Goal: Information Seeking & Learning: Learn about a topic

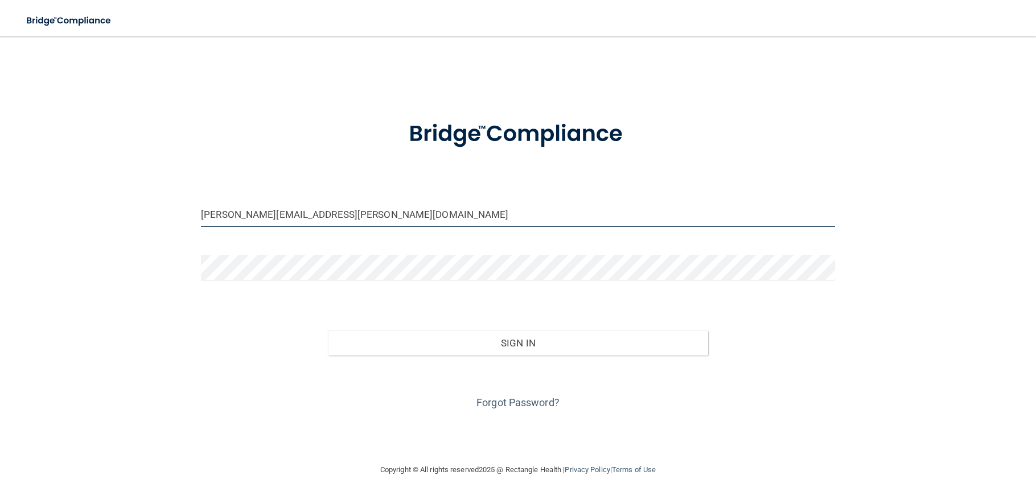
drag, startPoint x: 261, startPoint y: 215, endPoint x: 42, endPoint y: 198, distance: 219.9
click at [42, 198] on div "Christine.almeida@Kottemannortho.com Invalid email/password. You don't have per…" at bounding box center [518, 250] width 990 height 404
type input "LAN.NGUYEN@Kottemannortho.com"
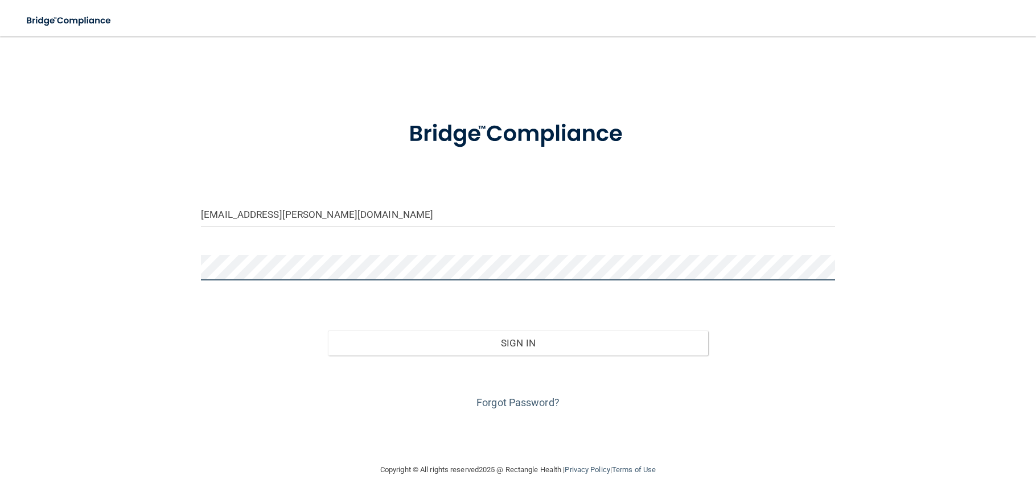
click at [0, 268] on main "LAN.NGUYEN@Kottemannortho.com Invalid email/password. You don't have permission…" at bounding box center [518, 268] width 1036 height 464
click at [328, 331] on button "Sign In" at bounding box center [518, 343] width 380 height 25
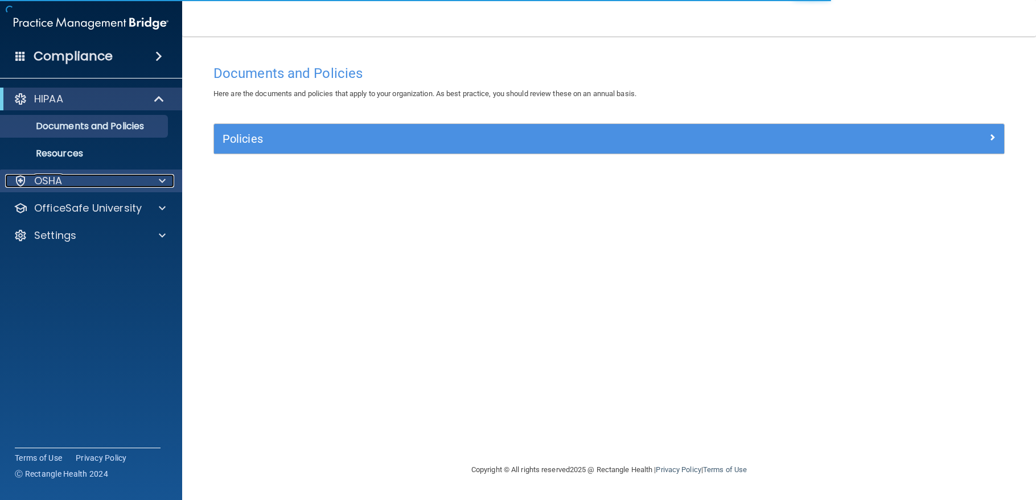
click at [88, 179] on div "OSHA" at bounding box center [75, 181] width 141 height 14
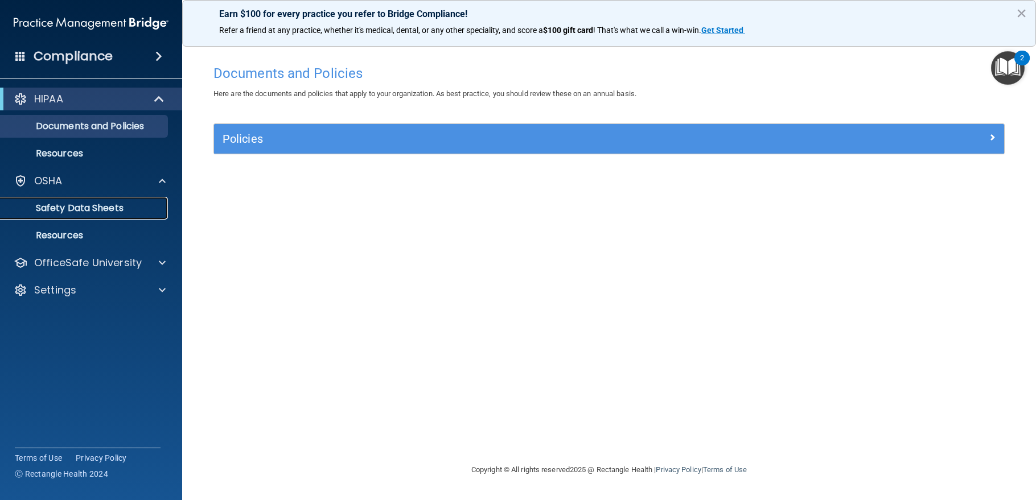
click at [85, 209] on p "Safety Data Sheets" at bounding box center [84, 208] width 155 height 11
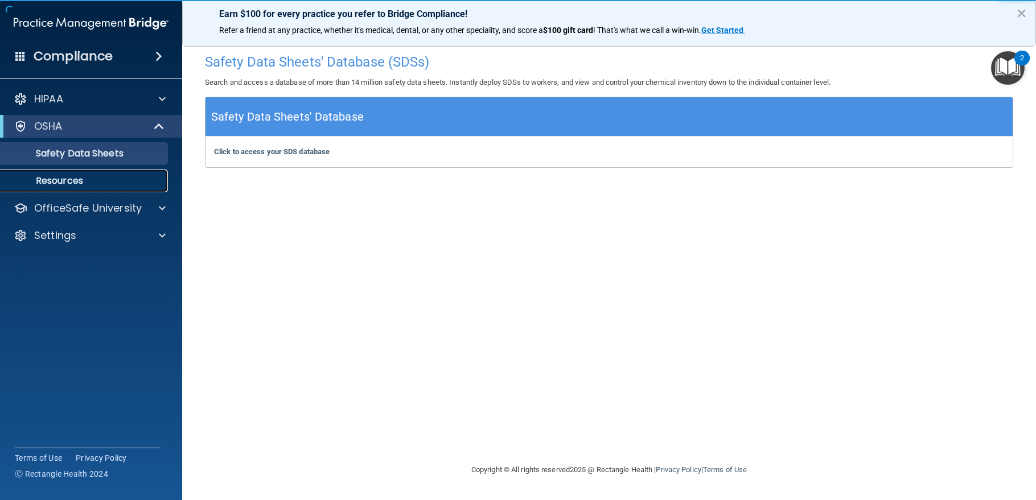
click at [72, 179] on p "Resources" at bounding box center [84, 180] width 155 height 11
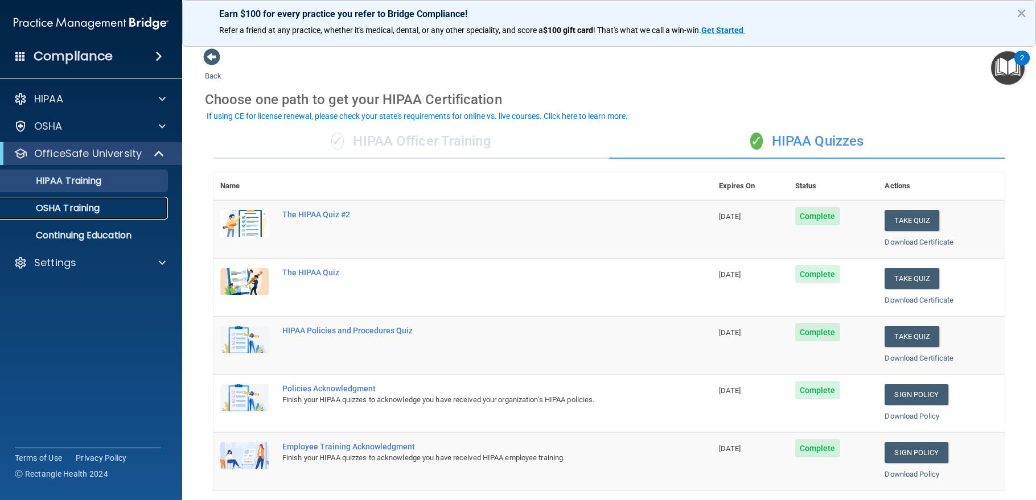
click at [64, 211] on p "OSHA Training" at bounding box center [53, 208] width 92 height 11
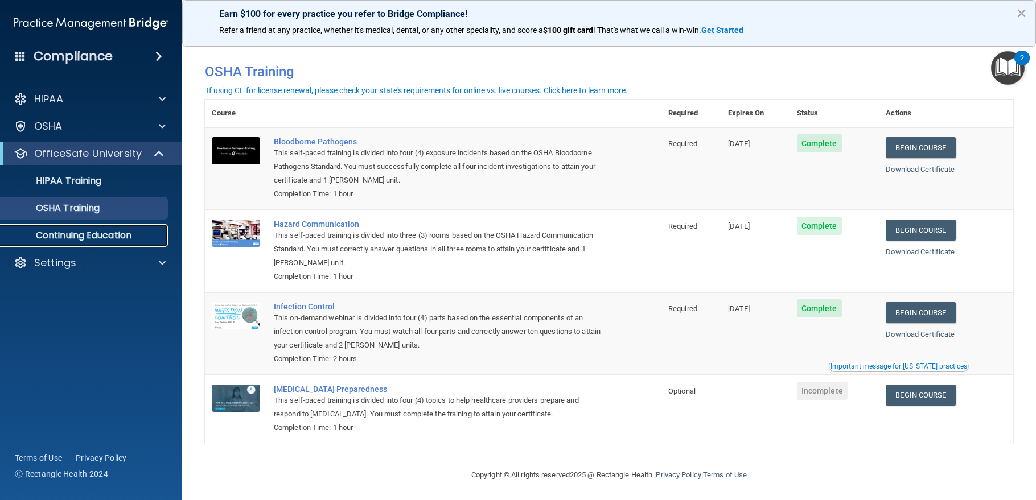
click at [71, 234] on p "Continuing Education" at bounding box center [84, 235] width 155 height 11
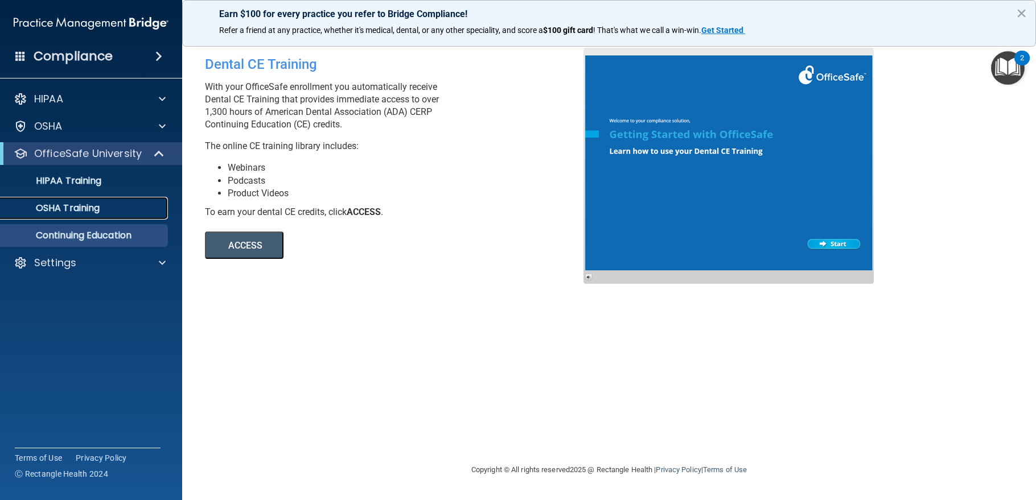
click at [69, 210] on p "OSHA Training" at bounding box center [53, 208] width 92 height 11
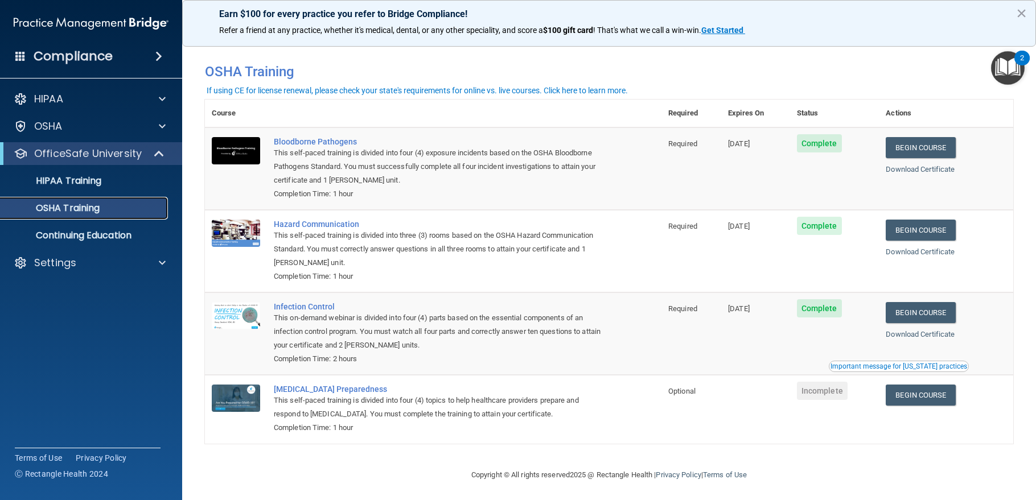
click at [81, 208] on p "OSHA Training" at bounding box center [53, 208] width 92 height 11
click at [928, 154] on link "Begin Course" at bounding box center [920, 147] width 69 height 21
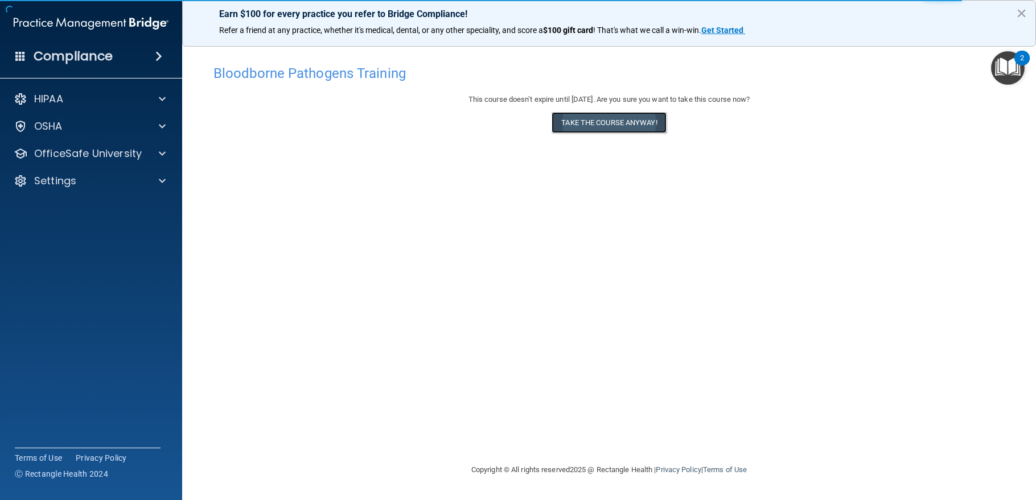
click at [621, 124] on button "Take the course anyway!" at bounding box center [609, 122] width 114 height 21
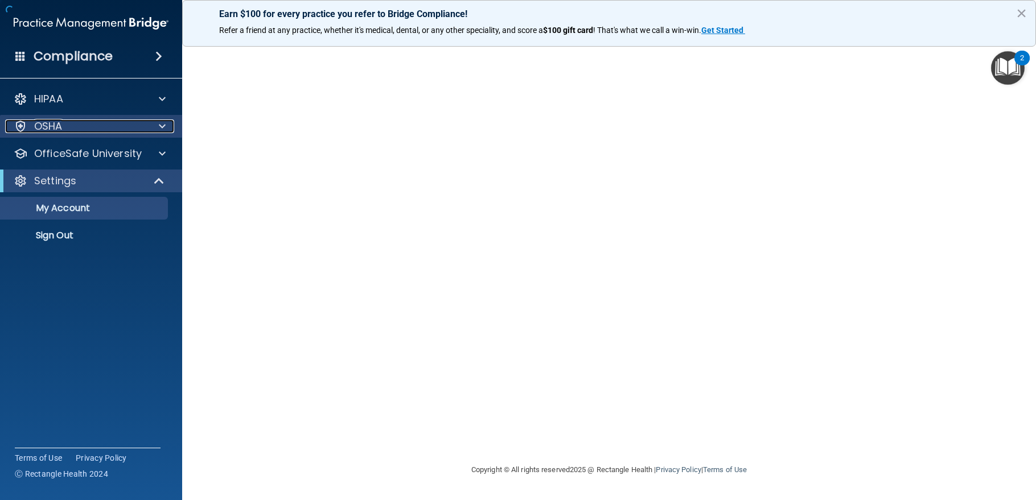
click at [87, 125] on div "OSHA" at bounding box center [75, 127] width 141 height 14
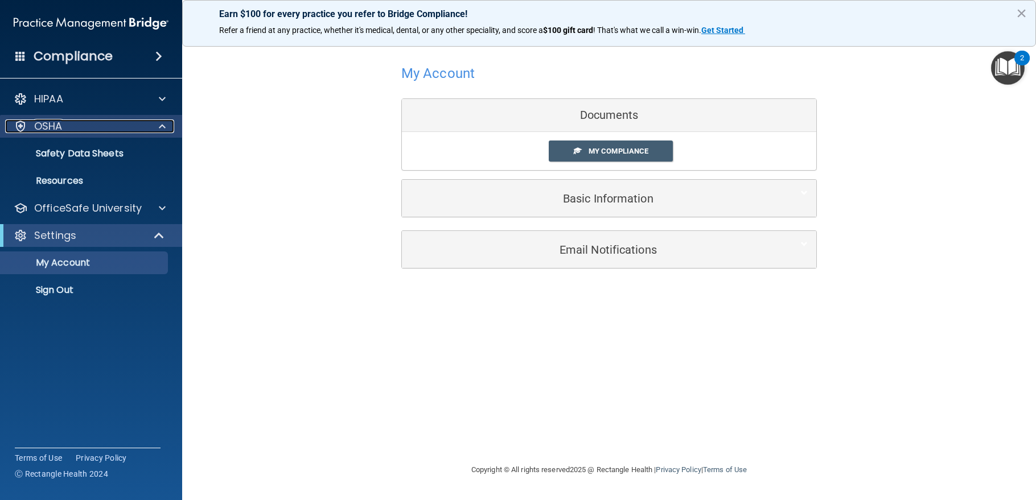
click at [76, 129] on div "OSHA" at bounding box center [75, 127] width 141 height 14
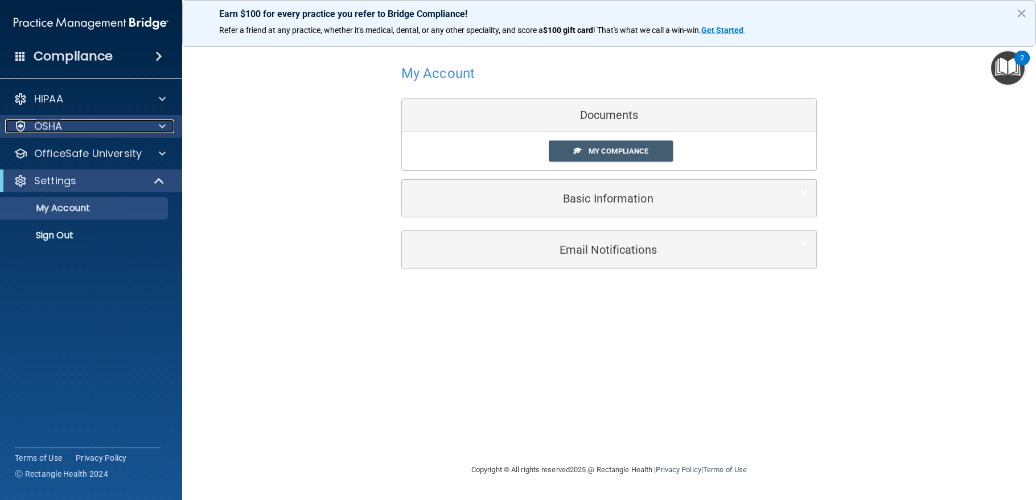
click at [76, 129] on div "OSHA" at bounding box center [75, 127] width 141 height 14
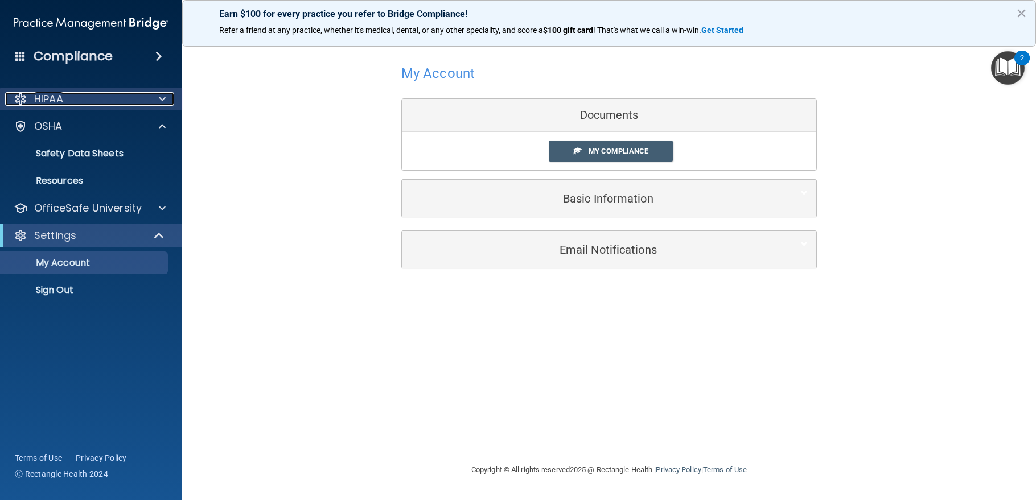
click at [87, 100] on div "HIPAA" at bounding box center [75, 99] width 141 height 14
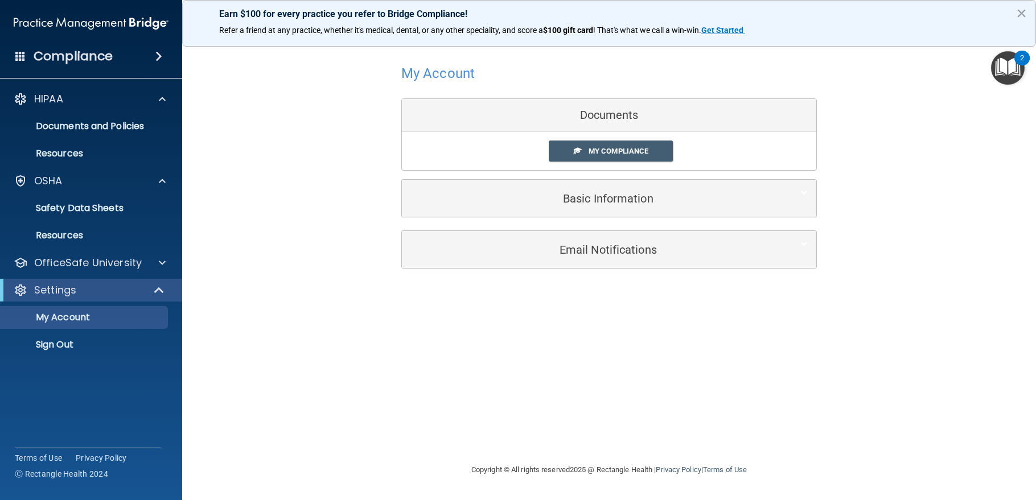
click at [97, 48] on h4 "Compliance" at bounding box center [73, 56] width 79 height 16
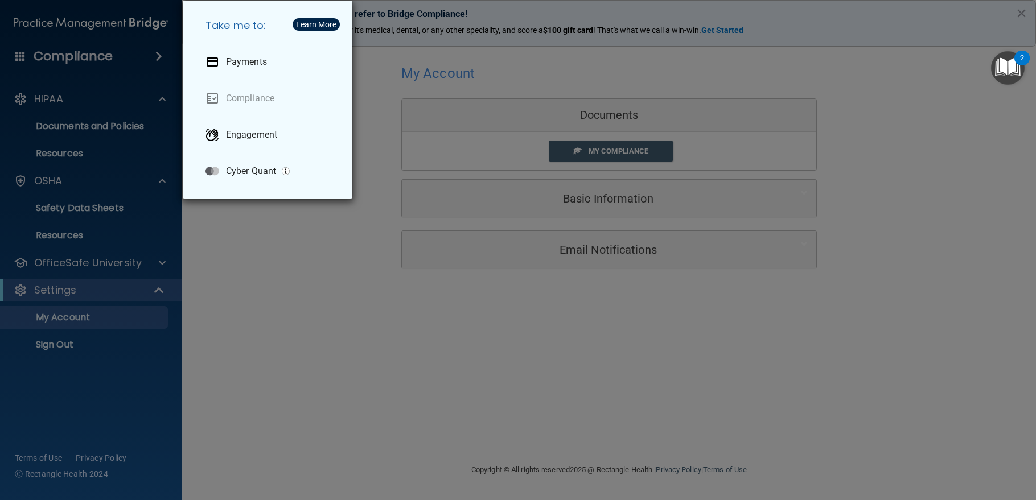
drag, startPoint x: 321, startPoint y: 269, endPoint x: 210, endPoint y: 229, distance: 118.1
click at [320, 268] on div "Take me to: Payments Compliance Engagement Cyber Quant" at bounding box center [518, 250] width 1036 height 500
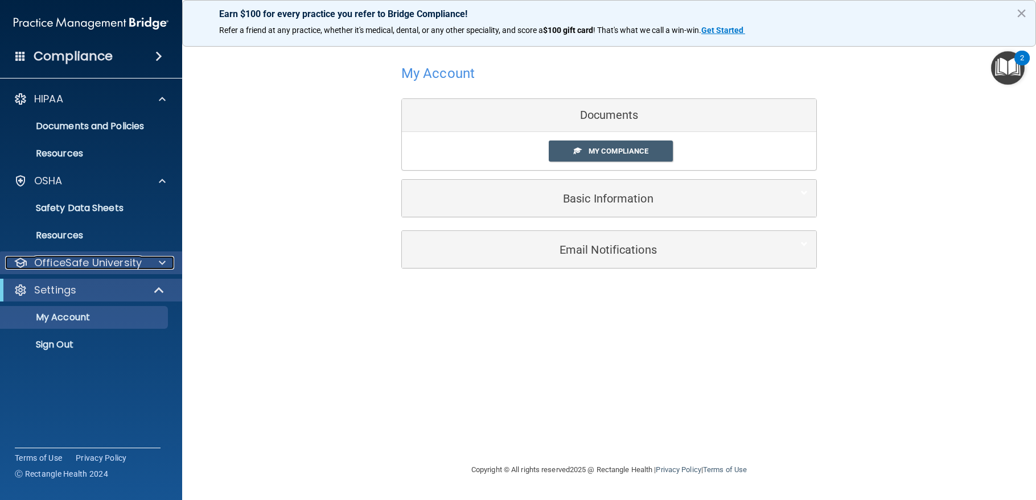
click at [88, 260] on p "OfficeSafe University" at bounding box center [88, 263] width 108 height 14
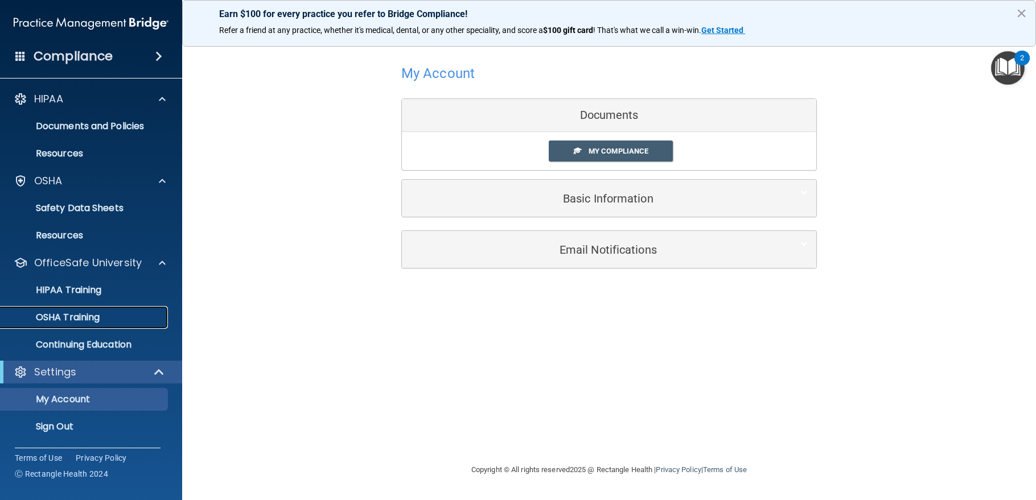
click at [89, 312] on p "OSHA Training" at bounding box center [53, 317] width 92 height 11
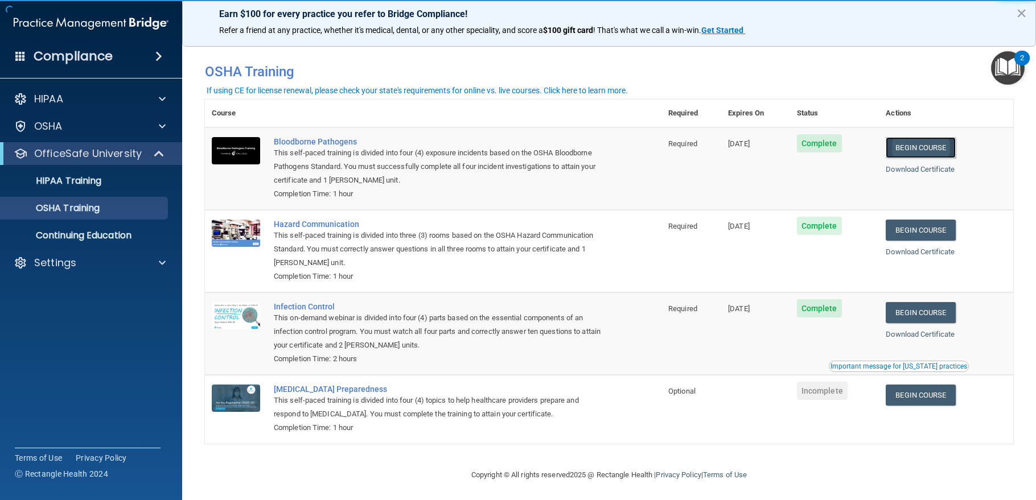
click at [926, 151] on link "Begin Course" at bounding box center [920, 147] width 69 height 21
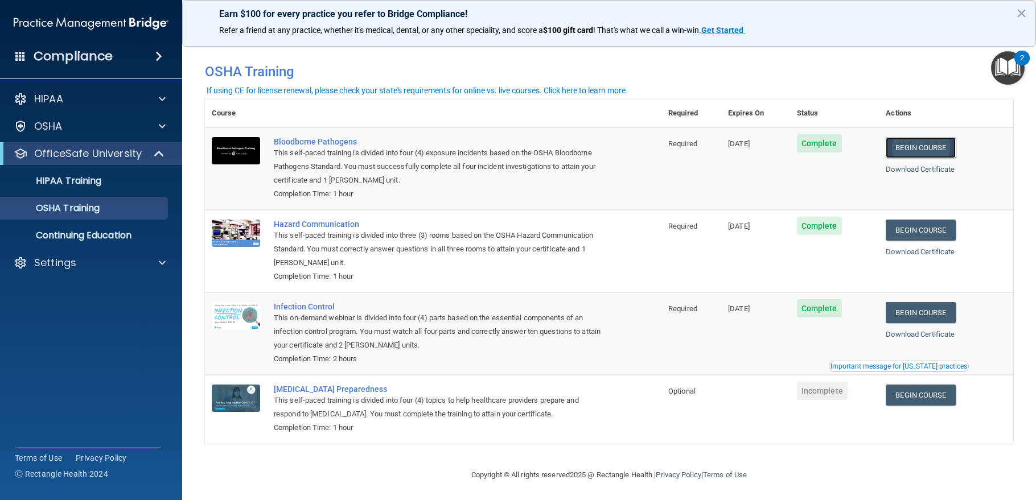
click at [928, 146] on link "Begin Course" at bounding box center [920, 147] width 69 height 21
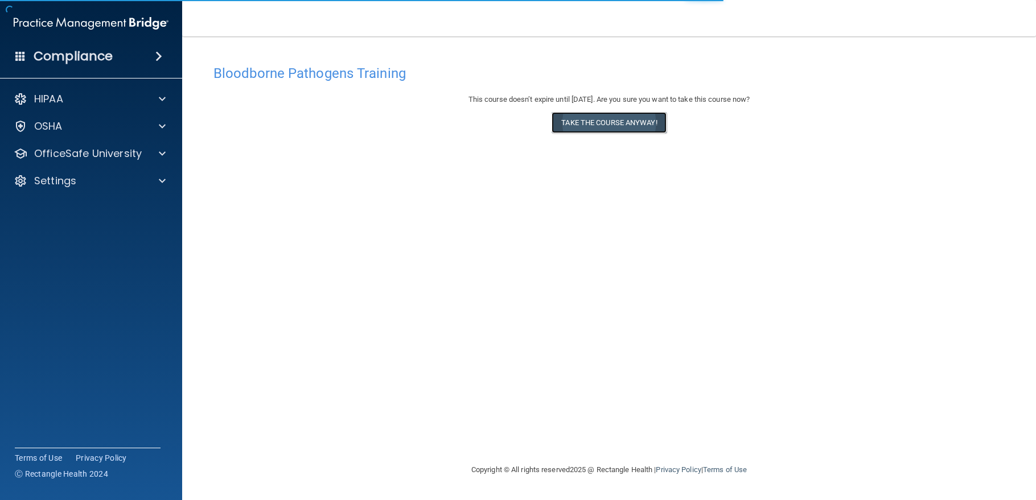
click at [605, 126] on button "Take the course anyway!" at bounding box center [609, 122] width 114 height 21
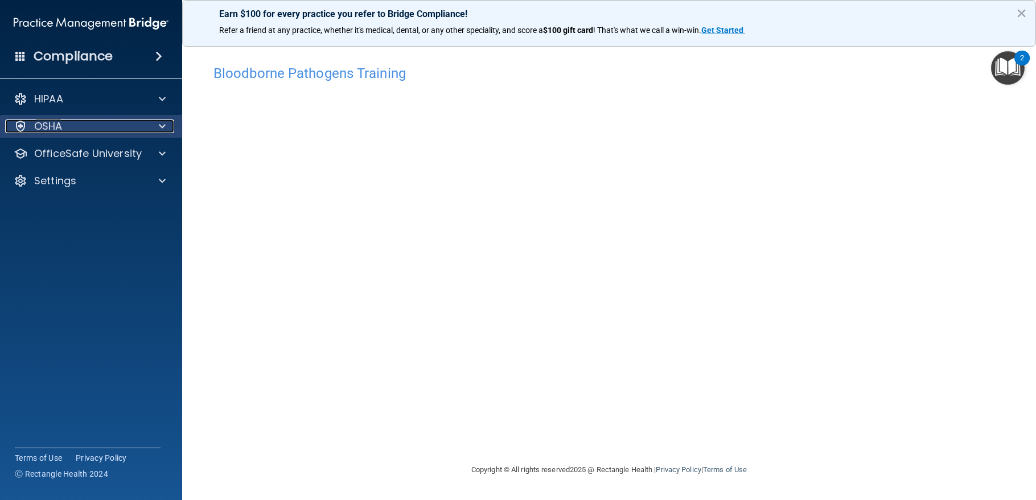
click at [51, 122] on p "OSHA" at bounding box center [48, 127] width 28 height 14
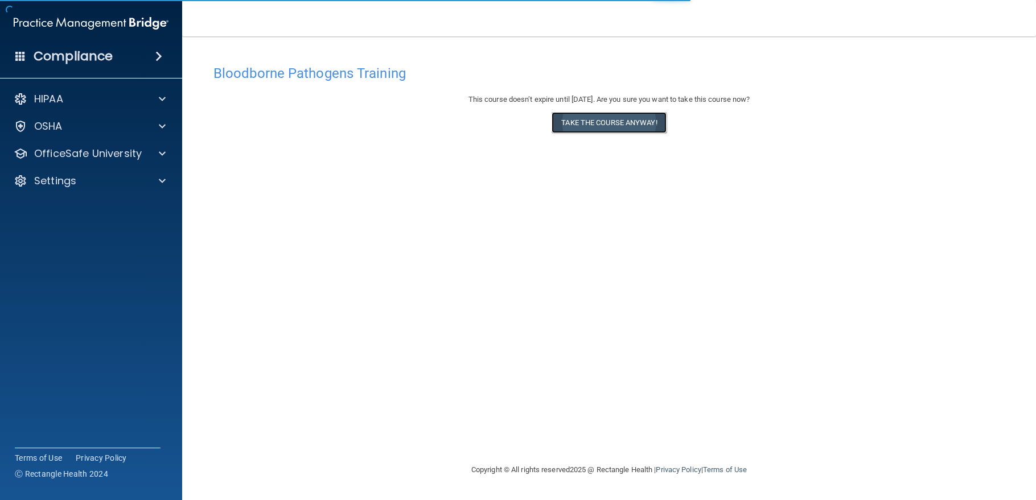
click at [627, 122] on button "Take the course anyway!" at bounding box center [609, 122] width 114 height 21
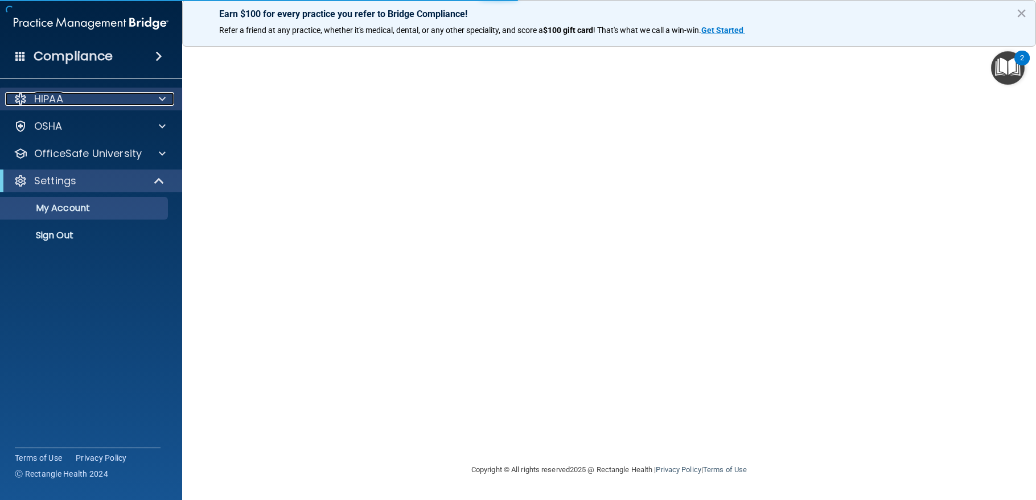
click at [152, 97] on div at bounding box center [160, 99] width 28 height 14
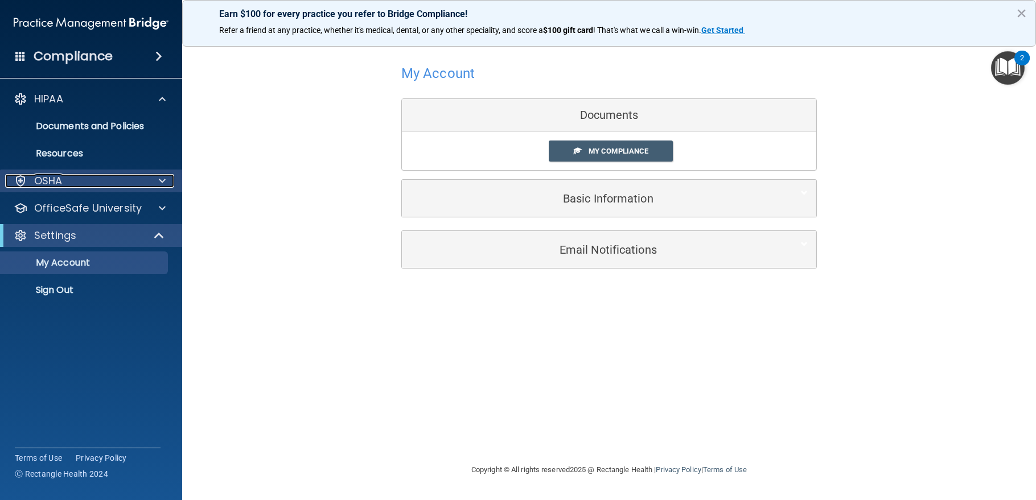
click at [100, 174] on div "OSHA" at bounding box center [75, 181] width 141 height 14
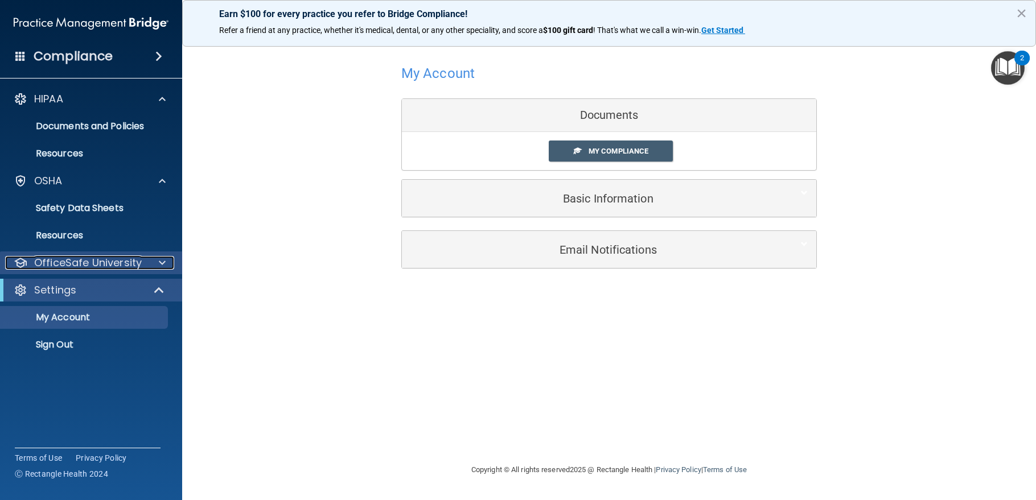
click at [109, 264] on p "OfficeSafe University" at bounding box center [88, 263] width 108 height 14
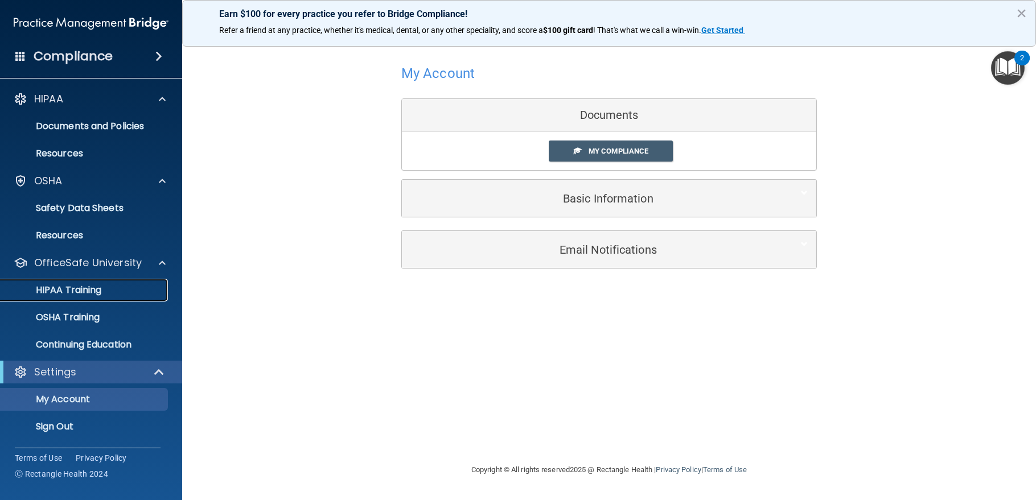
click at [112, 289] on div "HIPAA Training" at bounding box center [84, 290] width 155 height 11
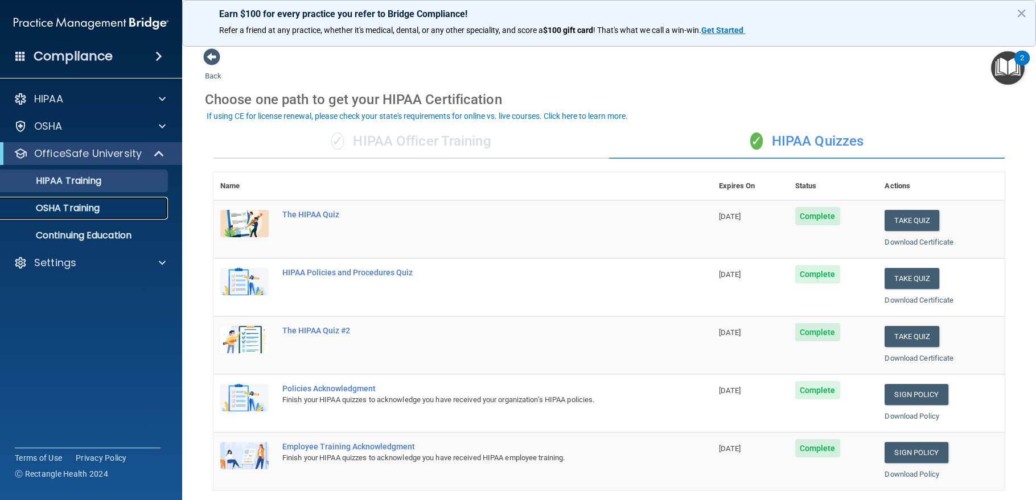
click at [76, 209] on p "OSHA Training" at bounding box center [53, 208] width 92 height 11
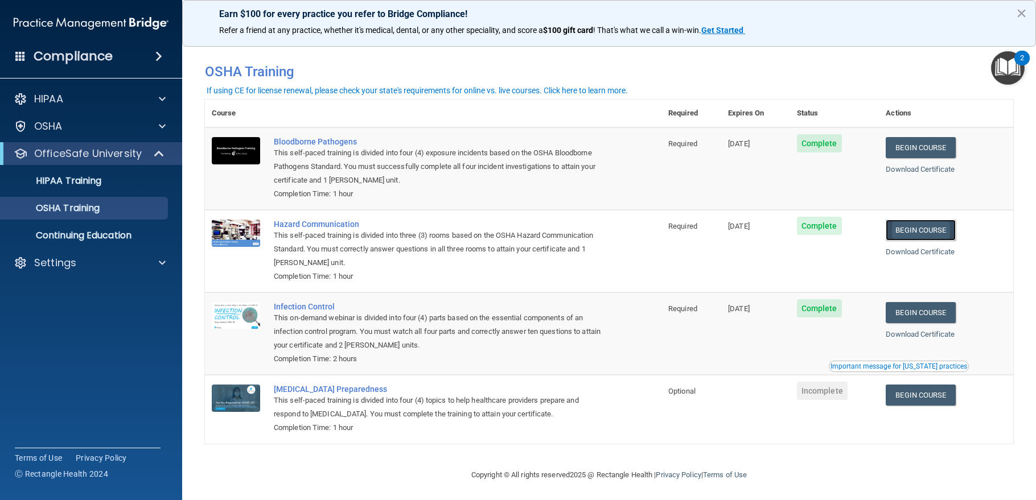
click at [908, 228] on link "Begin Course" at bounding box center [920, 230] width 69 height 21
click at [98, 153] on p "OfficeSafe University" at bounding box center [88, 154] width 108 height 14
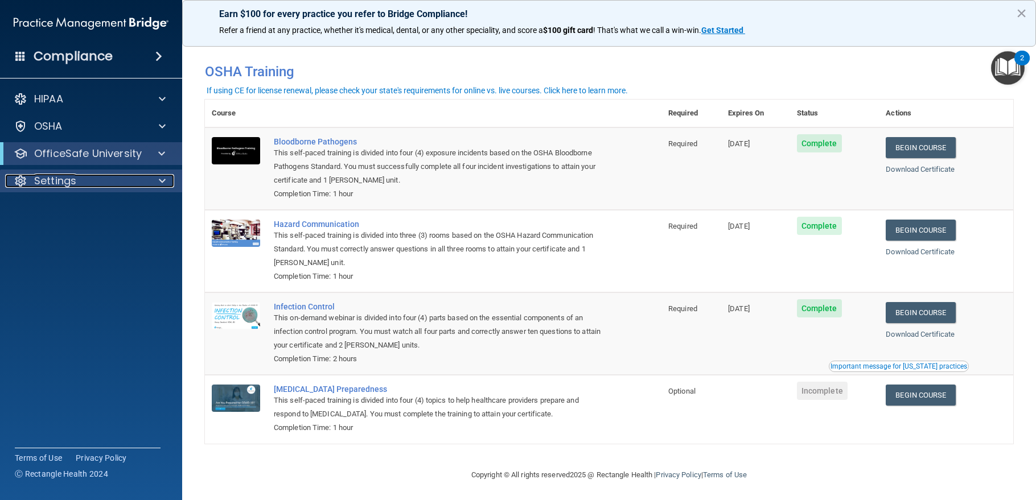
click at [91, 179] on div "Settings" at bounding box center [75, 181] width 141 height 14
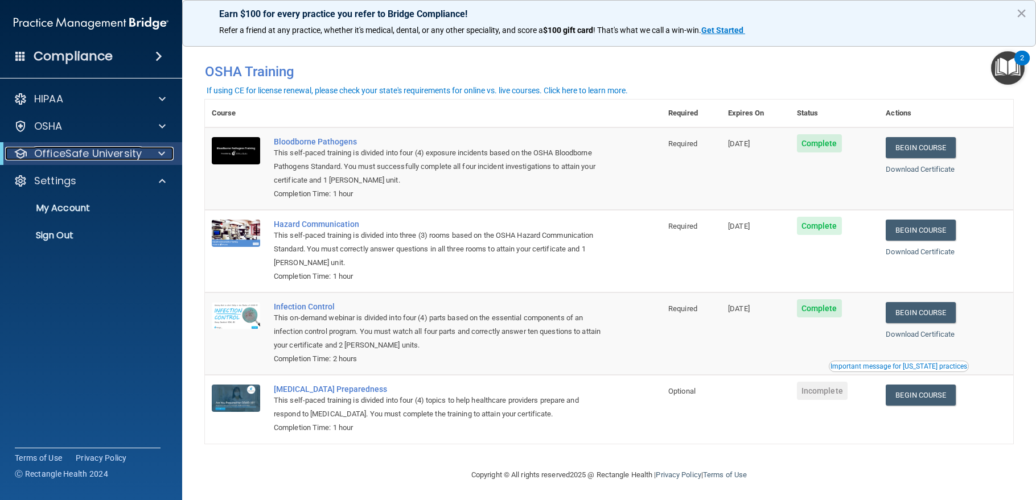
click at [102, 151] on p "OfficeSafe University" at bounding box center [88, 154] width 108 height 14
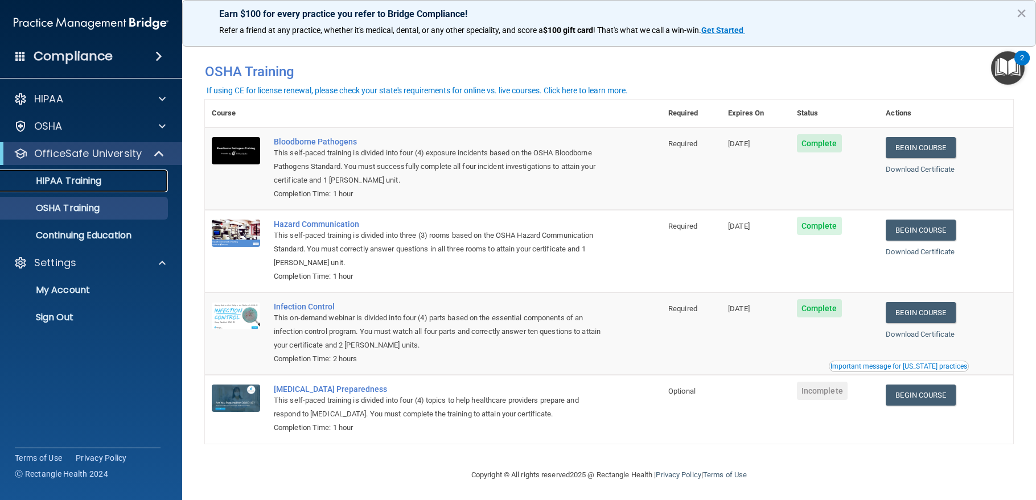
click at [83, 178] on p "HIPAA Training" at bounding box center [54, 180] width 94 height 11
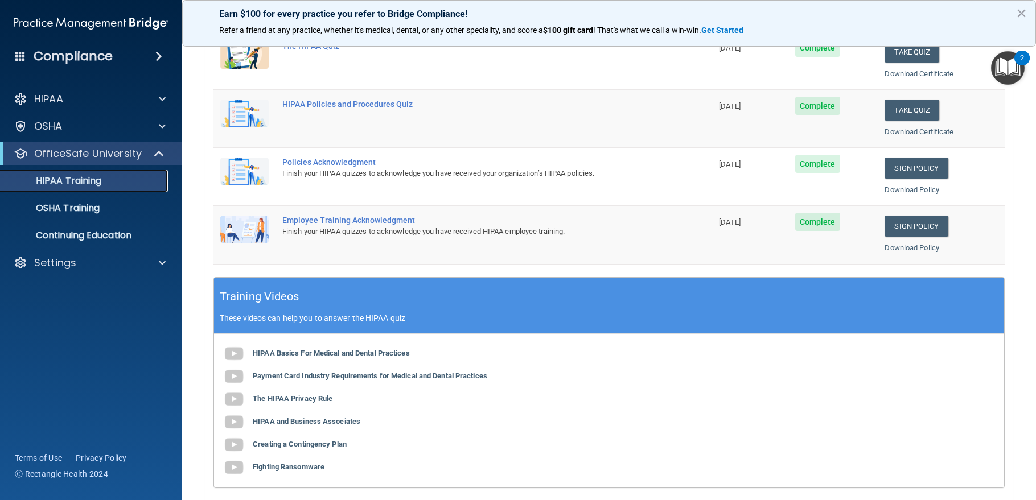
scroll to position [228, 0]
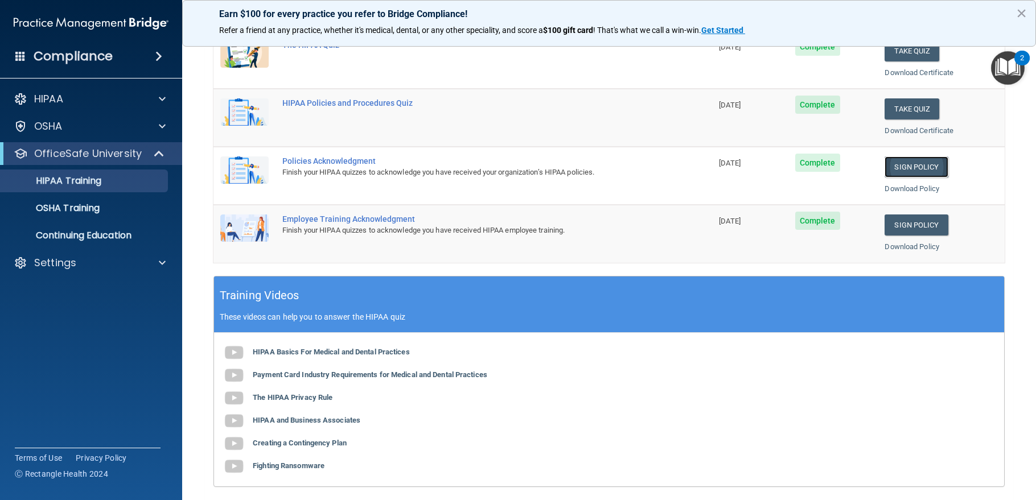
click at [900, 166] on link "Sign Policy" at bounding box center [916, 167] width 63 height 21
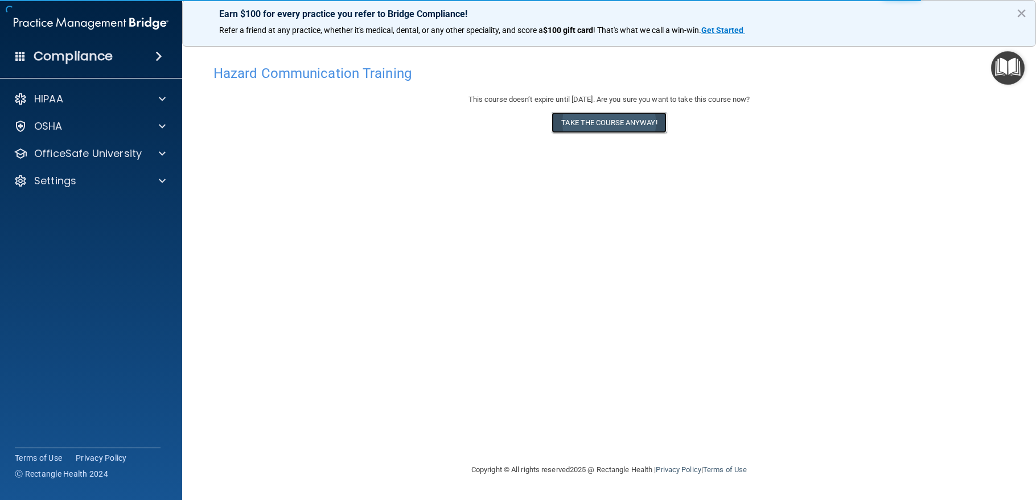
click at [591, 121] on button "Take the course anyway!" at bounding box center [609, 122] width 114 height 21
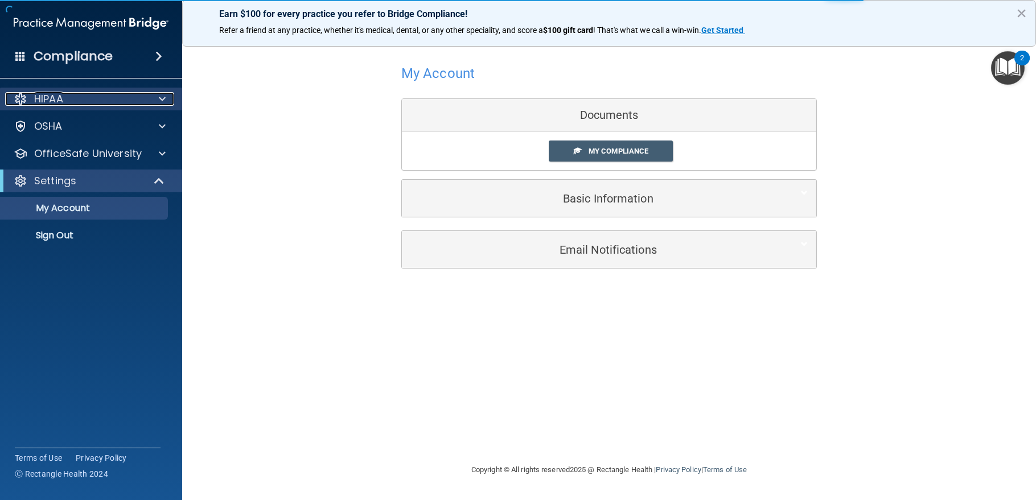
click at [95, 104] on div "HIPAA" at bounding box center [75, 99] width 141 height 14
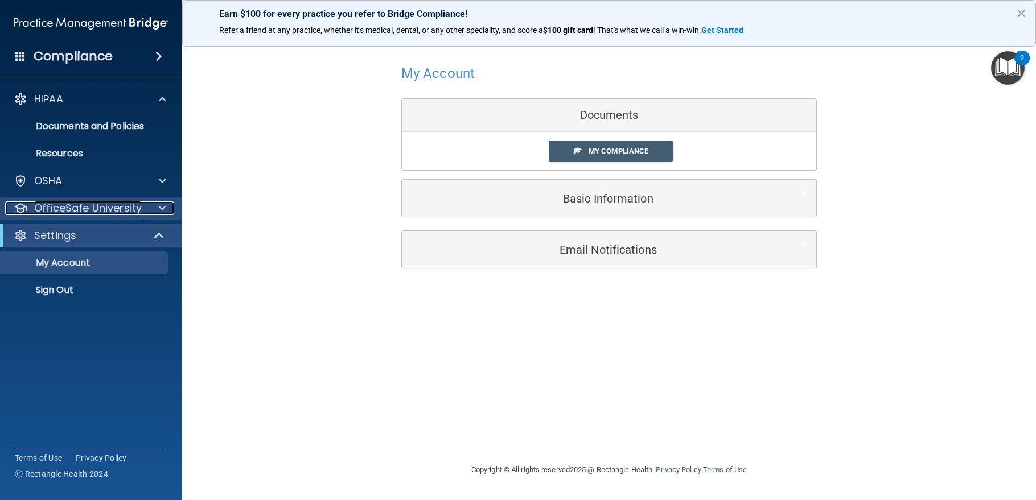
click at [67, 209] on p "OfficeSafe University" at bounding box center [88, 209] width 108 height 14
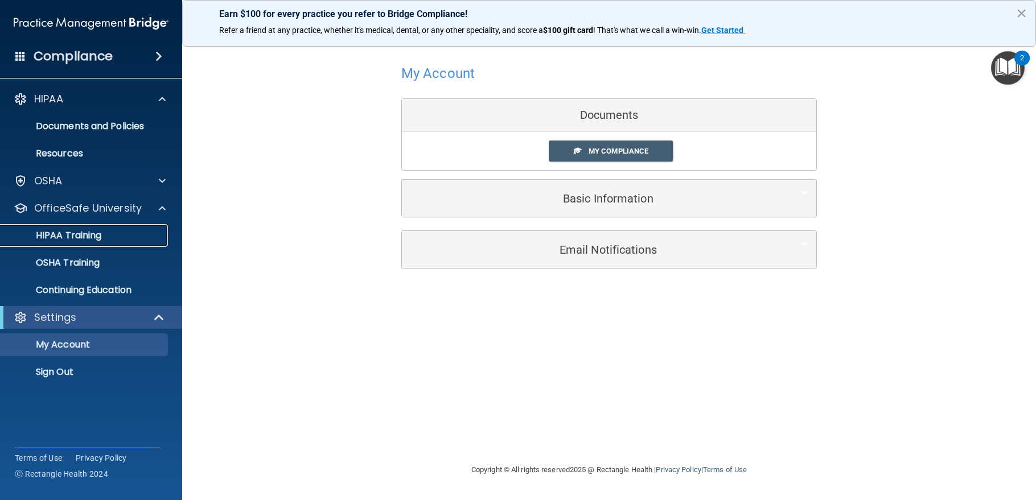
click at [73, 231] on p "HIPAA Training" at bounding box center [54, 235] width 94 height 11
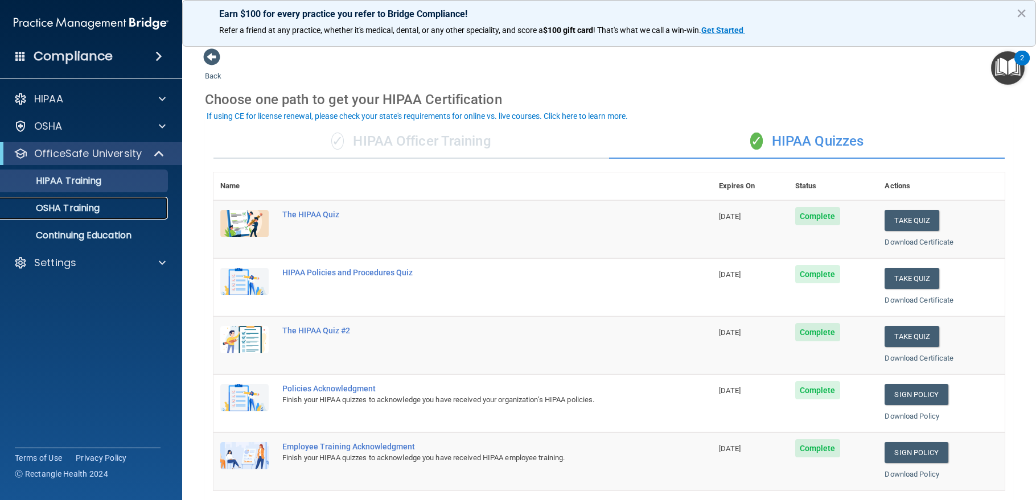
click at [70, 204] on p "OSHA Training" at bounding box center [53, 208] width 92 height 11
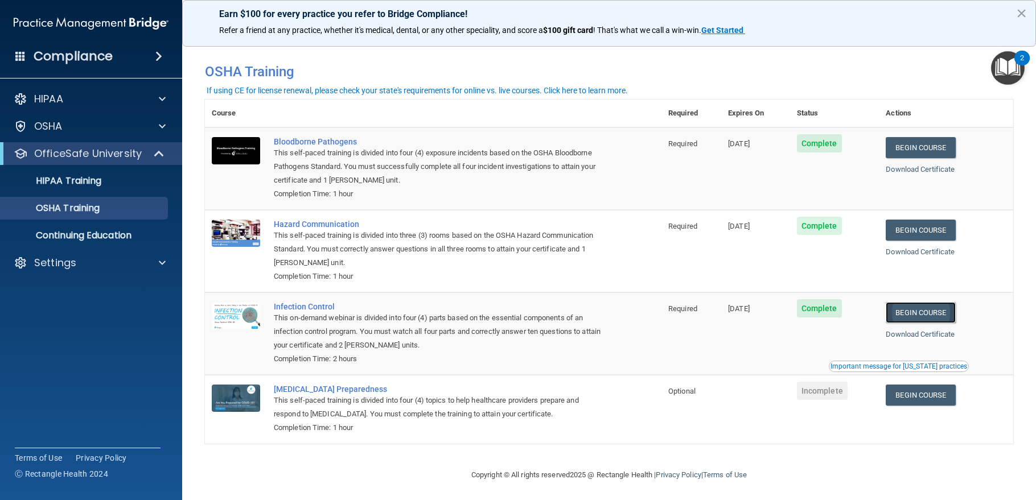
click at [918, 318] on link "Begin Course" at bounding box center [920, 312] width 69 height 21
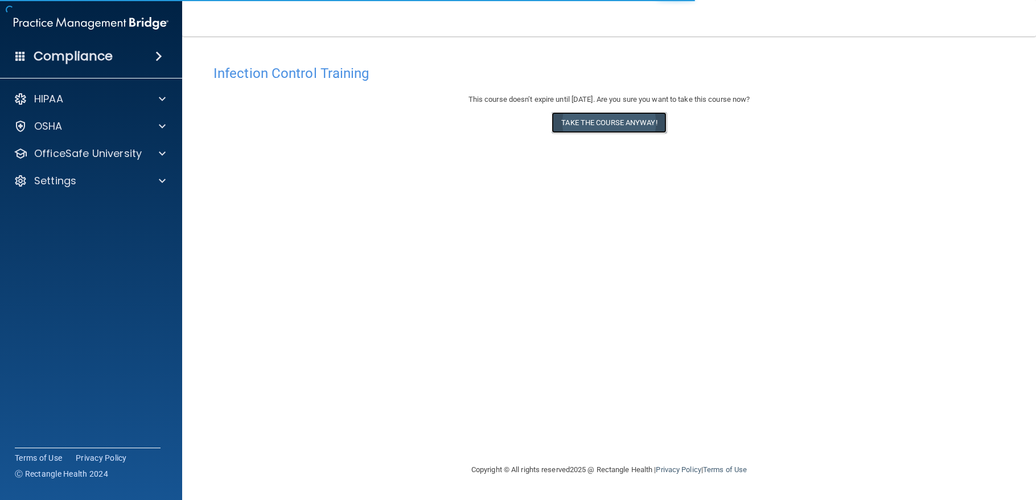
click at [607, 121] on button "Take the course anyway!" at bounding box center [609, 122] width 114 height 21
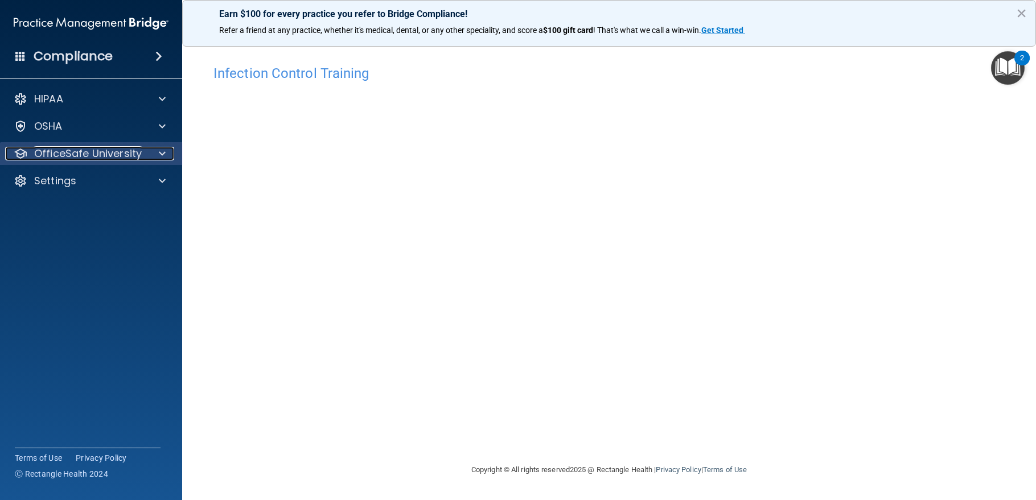
click at [88, 154] on p "OfficeSafe University" at bounding box center [88, 154] width 108 height 14
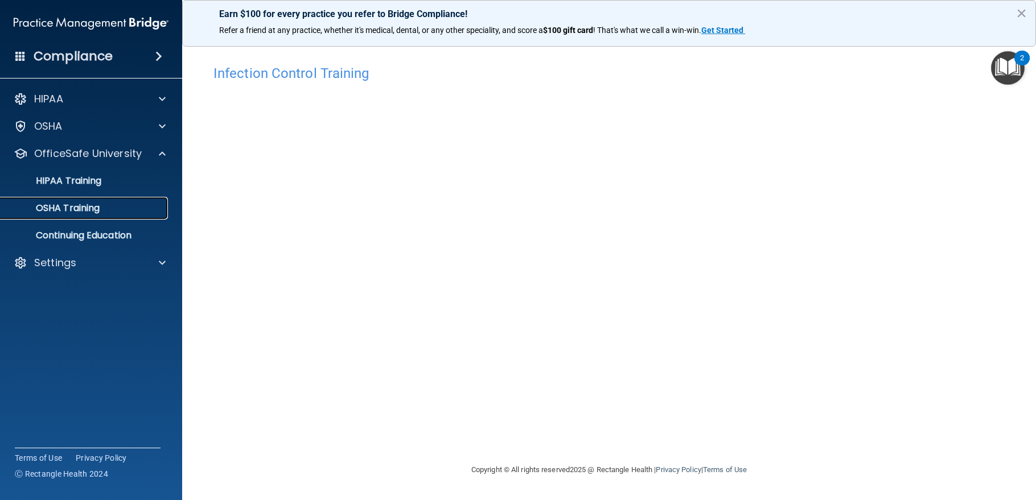
click at [84, 208] on p "OSHA Training" at bounding box center [53, 208] width 92 height 11
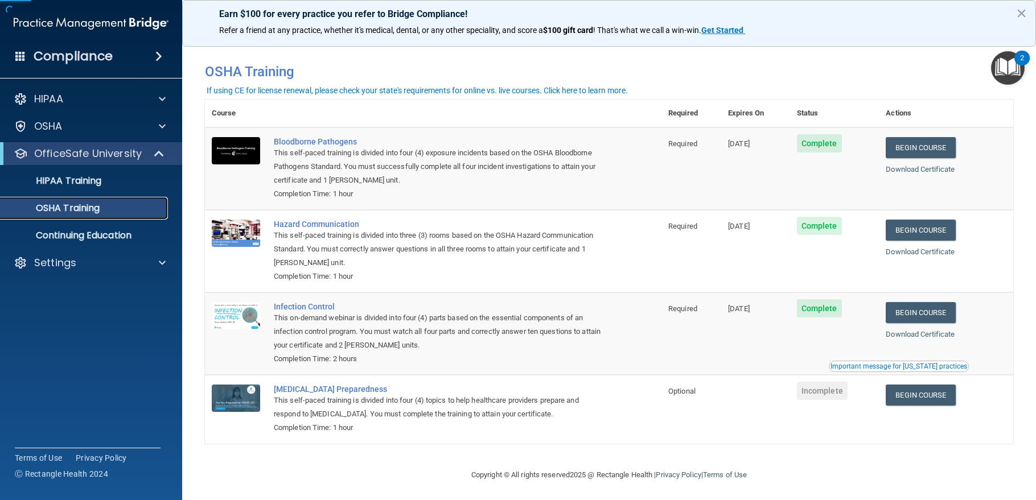
click at [84, 208] on p "OSHA Training" at bounding box center [53, 208] width 92 height 11
click at [100, 179] on p "HIPAA Training" at bounding box center [54, 180] width 94 height 11
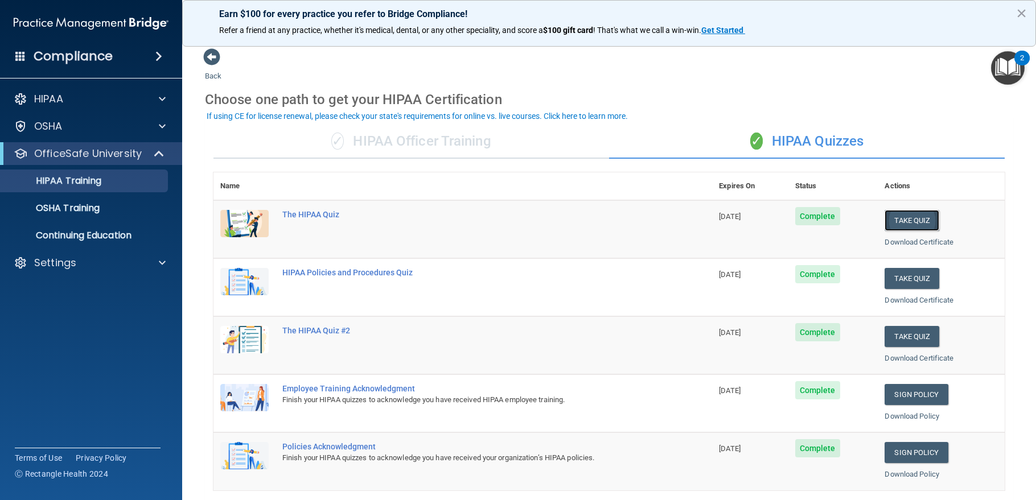
click at [912, 225] on button "Take Quiz" at bounding box center [912, 220] width 55 height 21
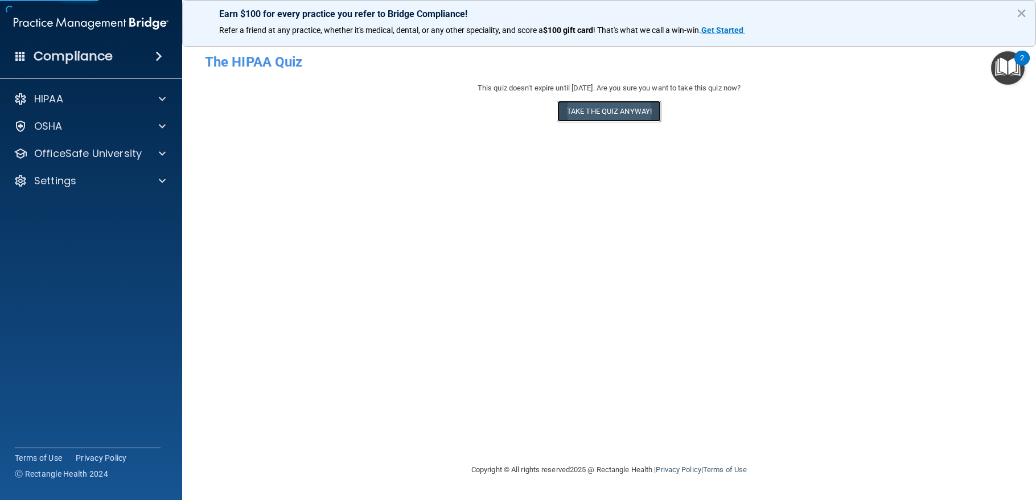
click at [640, 111] on button "Take the quiz anyway!" at bounding box center [609, 111] width 104 height 21
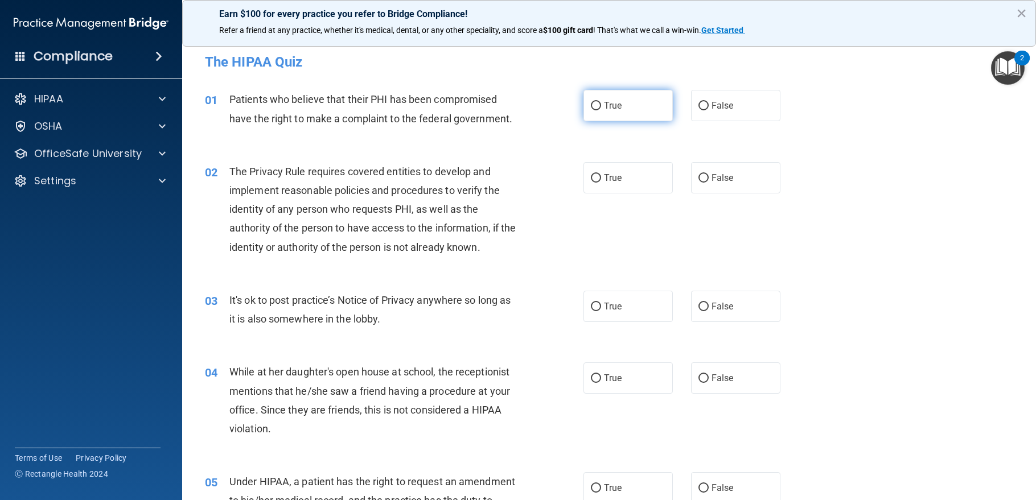
click at [639, 112] on label "True" at bounding box center [627, 105] width 89 height 31
click at [601, 110] on input "True" at bounding box center [596, 106] width 10 height 9
radio input "true"
click at [628, 185] on label "True" at bounding box center [627, 177] width 89 height 31
click at [601, 183] on input "True" at bounding box center [596, 178] width 10 height 9
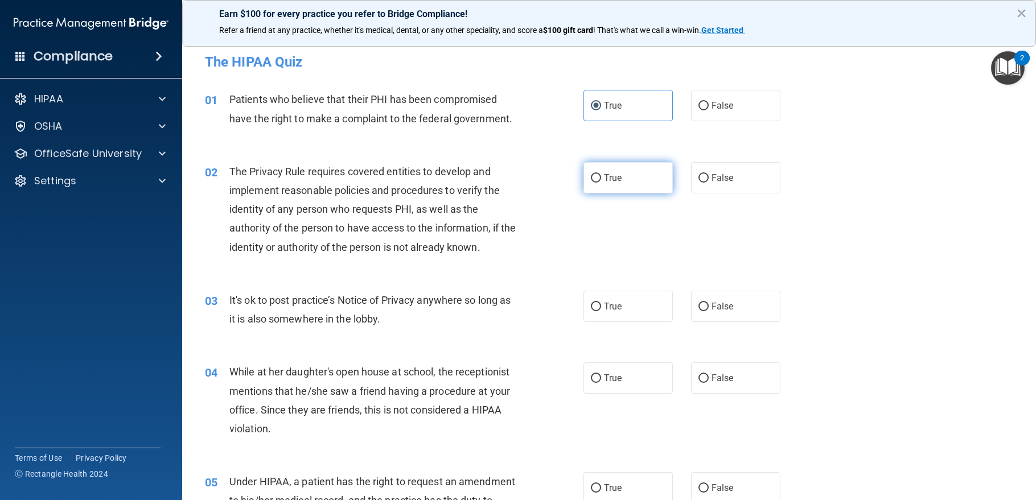
radio input "true"
click at [738, 313] on label "False" at bounding box center [735, 306] width 89 height 31
click at [709, 311] on input "False" at bounding box center [703, 307] width 10 height 9
radio input "true"
click at [716, 382] on span "False" at bounding box center [723, 378] width 22 height 11
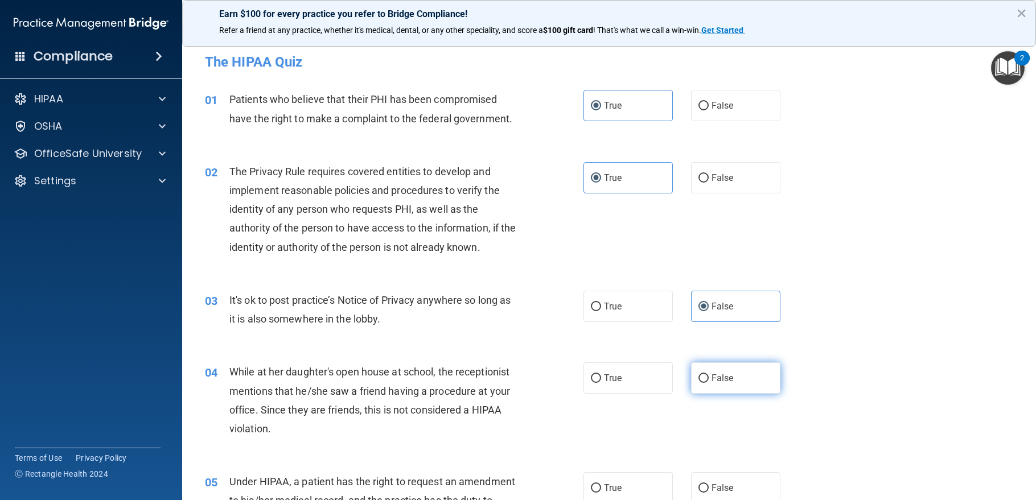
click at [709, 382] on input "False" at bounding box center [703, 379] width 10 height 9
radio input "true"
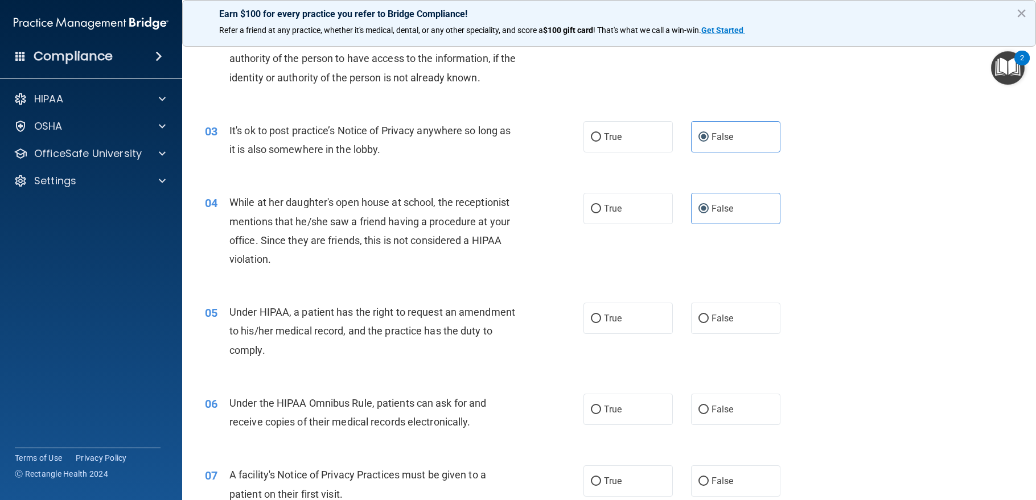
scroll to position [228, 0]
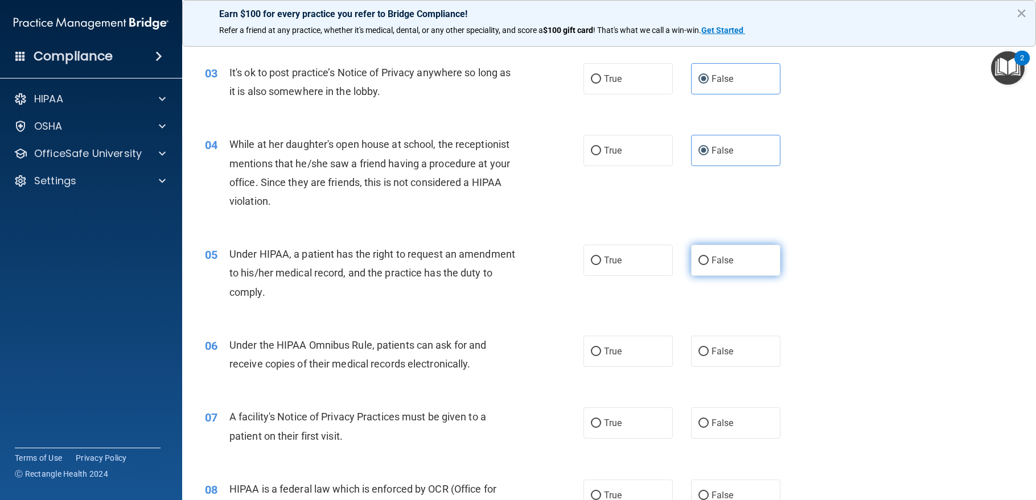
click at [737, 262] on label "False" at bounding box center [735, 260] width 89 height 31
click at [709, 262] on input "False" at bounding box center [703, 261] width 10 height 9
radio input "true"
click at [612, 357] on label "True" at bounding box center [627, 351] width 89 height 31
click at [601, 356] on input "True" at bounding box center [596, 352] width 10 height 9
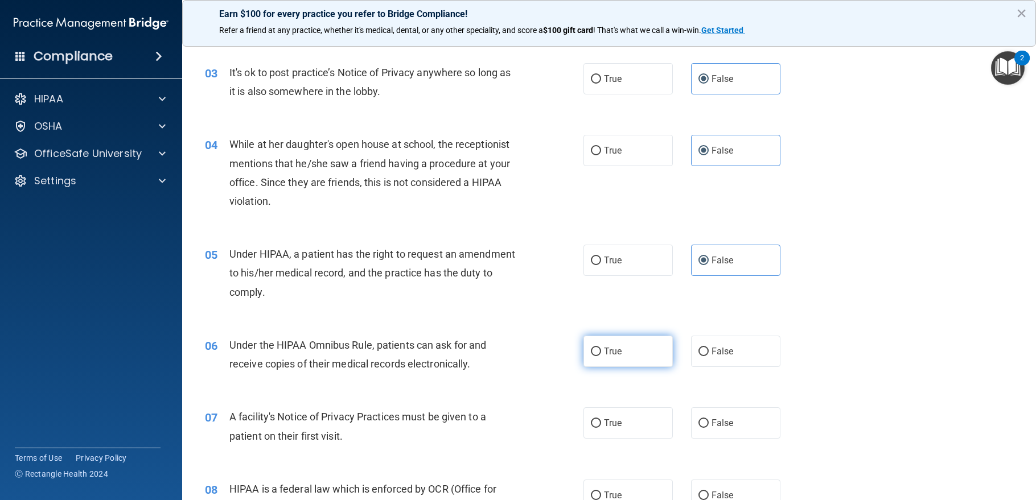
radio input "true"
click at [612, 422] on span "True" at bounding box center [613, 423] width 18 height 11
click at [601, 422] on input "True" at bounding box center [596, 424] width 10 height 9
radio input "true"
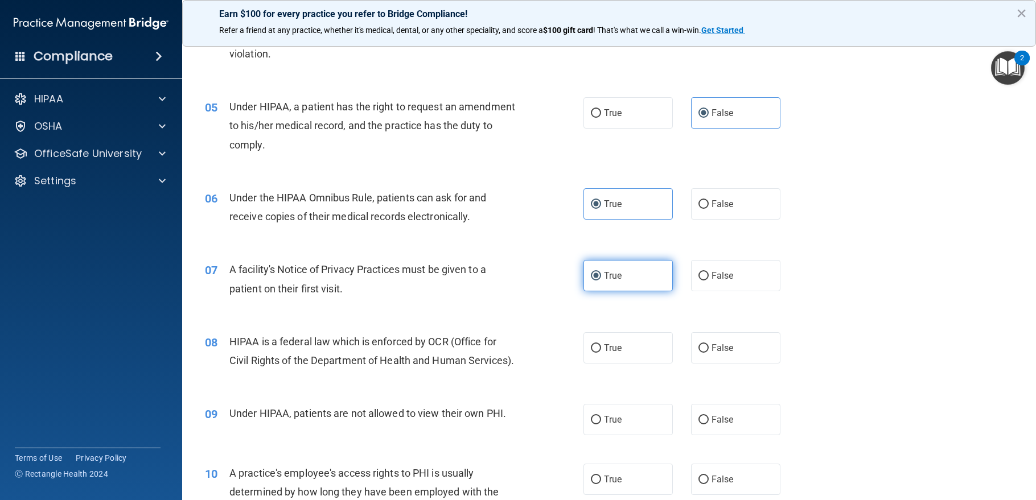
scroll to position [512, 0]
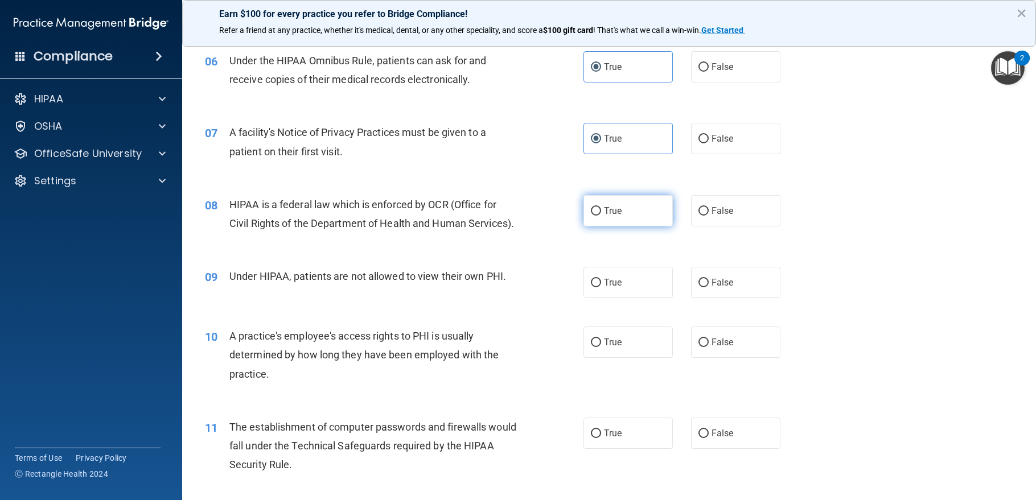
click at [636, 213] on label "True" at bounding box center [627, 210] width 89 height 31
click at [601, 213] on input "True" at bounding box center [596, 211] width 10 height 9
radio input "true"
click at [745, 298] on label "False" at bounding box center [735, 282] width 89 height 31
click at [709, 287] on input "False" at bounding box center [703, 283] width 10 height 9
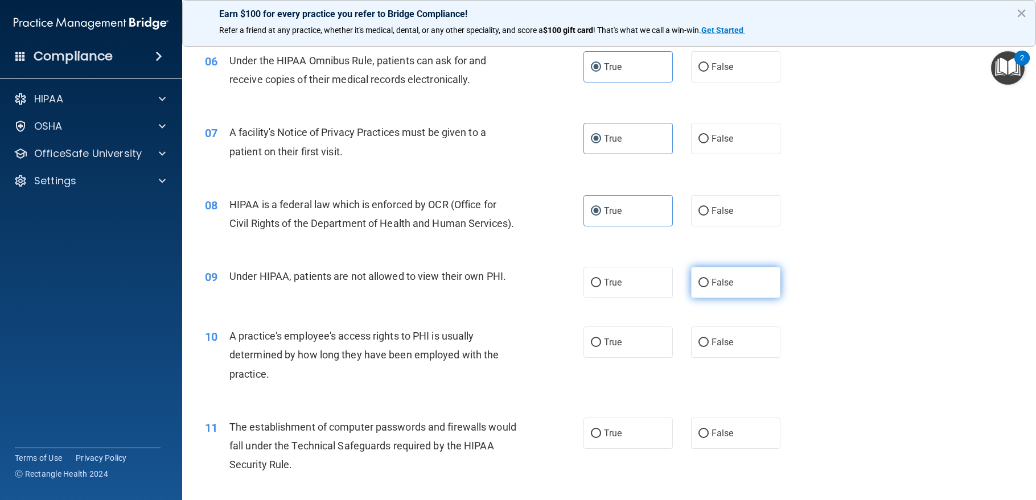
radio input "true"
click at [738, 353] on label "False" at bounding box center [735, 342] width 89 height 31
click at [709, 347] on input "False" at bounding box center [703, 343] width 10 height 9
radio input "true"
click at [604, 445] on label "True" at bounding box center [627, 433] width 89 height 31
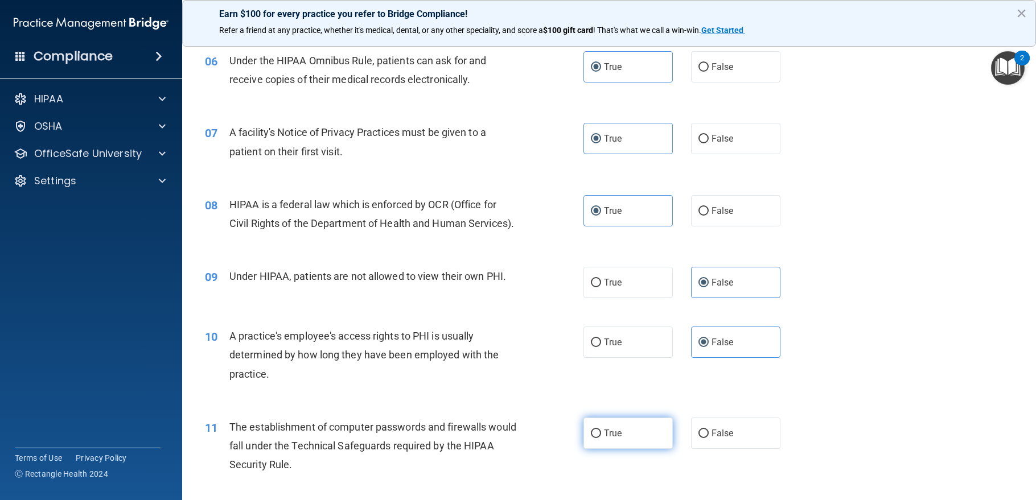
click at [601, 438] on input "True" at bounding box center [596, 434] width 10 height 9
radio input "true"
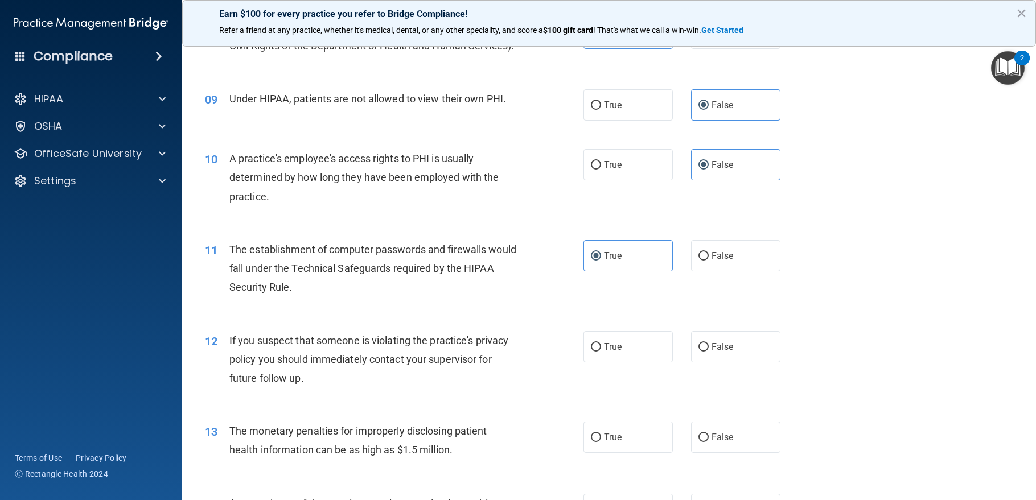
scroll to position [854, 0]
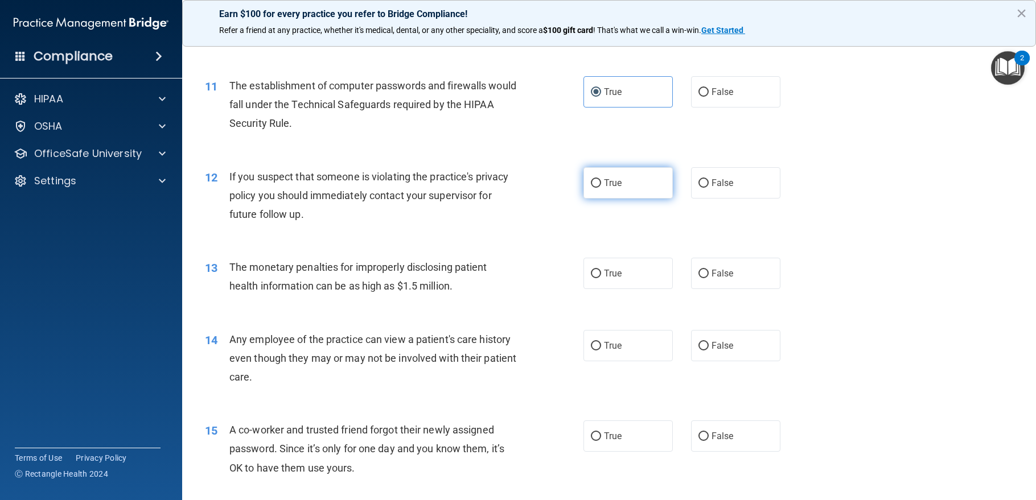
click at [634, 194] on label "True" at bounding box center [627, 182] width 89 height 31
click at [601, 188] on input "True" at bounding box center [596, 183] width 10 height 9
radio input "true"
click at [614, 289] on label "True" at bounding box center [627, 273] width 89 height 31
click at [601, 278] on input "True" at bounding box center [596, 274] width 10 height 9
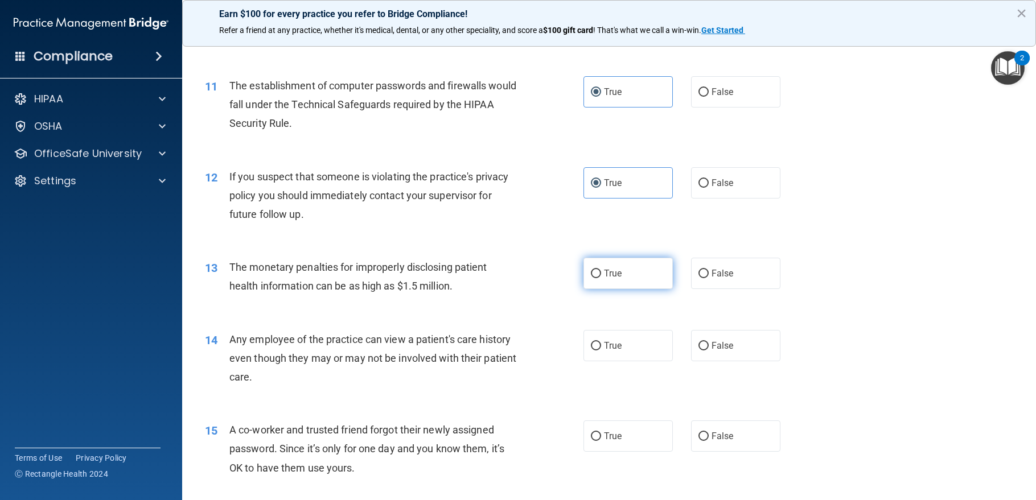
radio input "true"
click at [717, 359] on label "False" at bounding box center [735, 345] width 89 height 31
click at [709, 351] on input "False" at bounding box center [703, 346] width 10 height 9
radio input "true"
click at [716, 442] on span "False" at bounding box center [723, 436] width 22 height 11
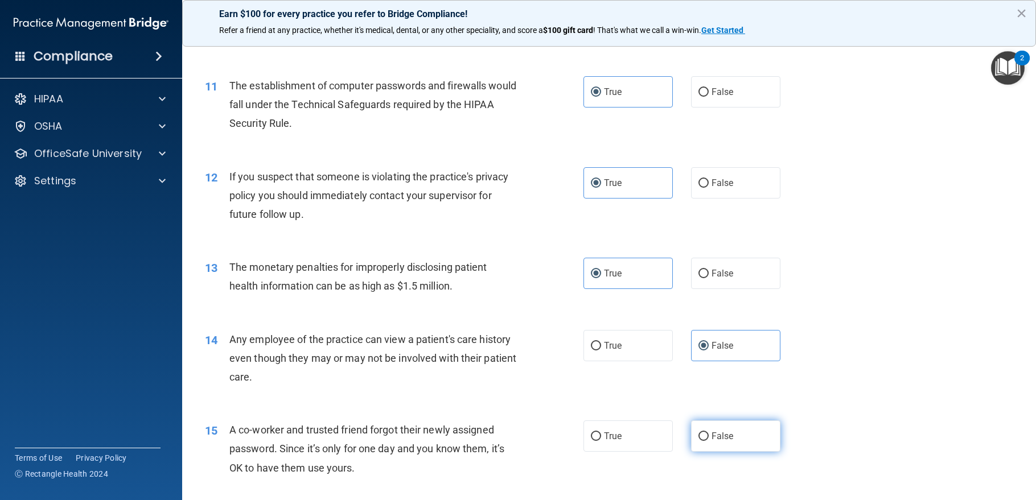
click at [709, 441] on input "False" at bounding box center [703, 437] width 10 height 9
radio input "true"
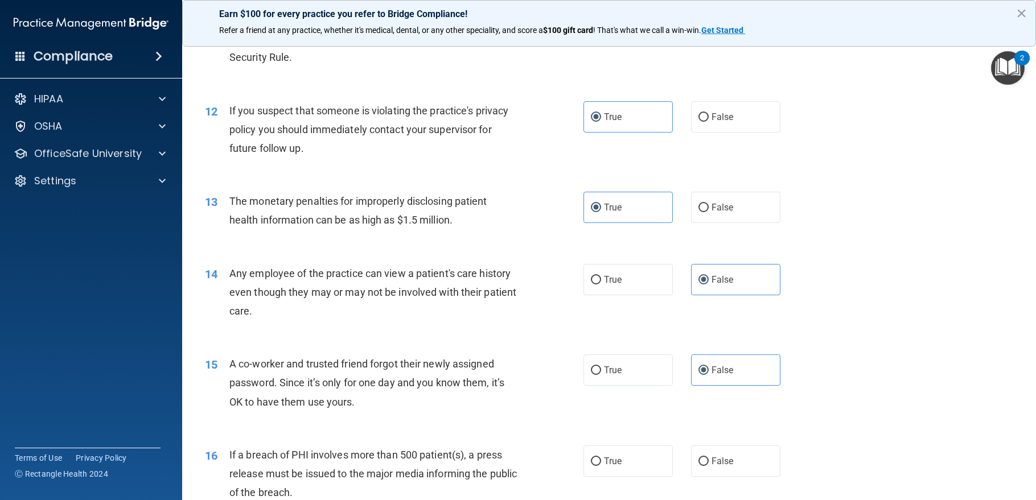
scroll to position [1025, 0]
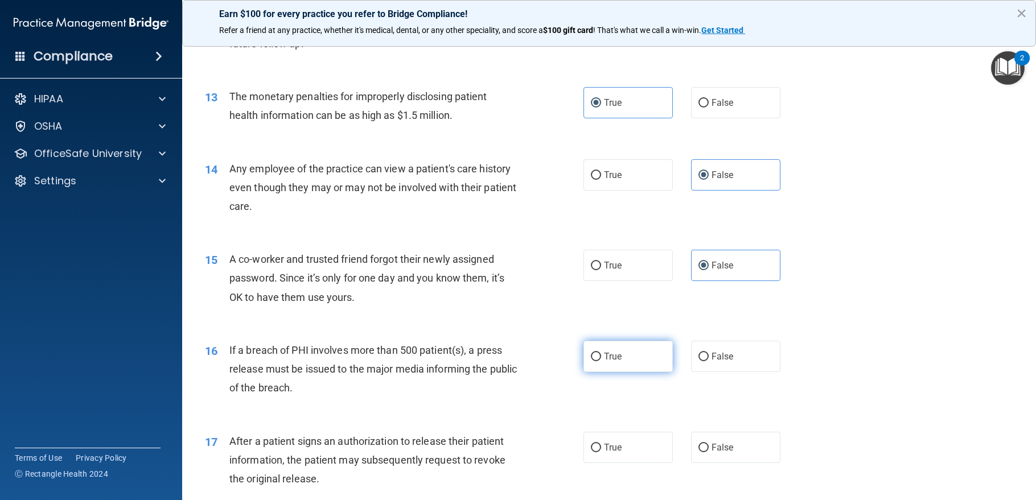
click at [626, 372] on label "True" at bounding box center [627, 356] width 89 height 31
click at [601, 361] on input "True" at bounding box center [596, 357] width 10 height 9
radio input "true"
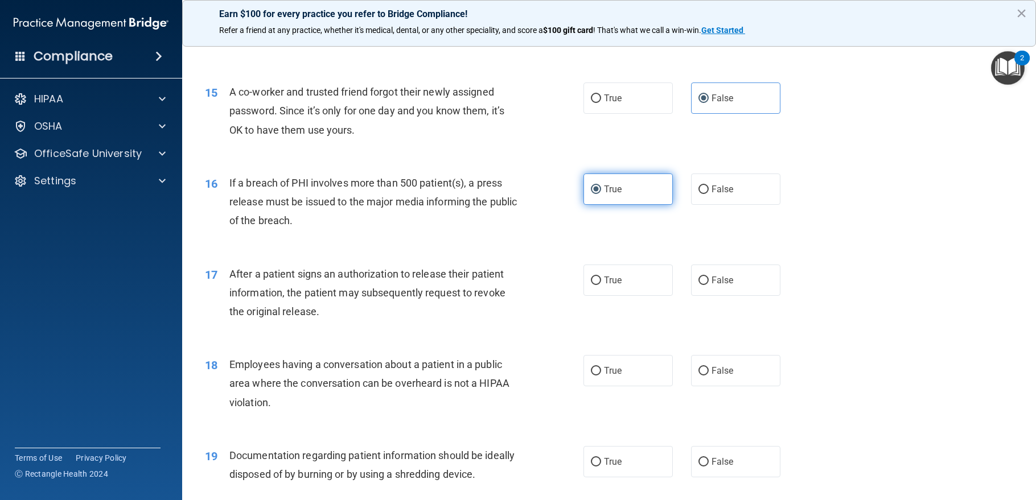
scroll to position [1195, 0]
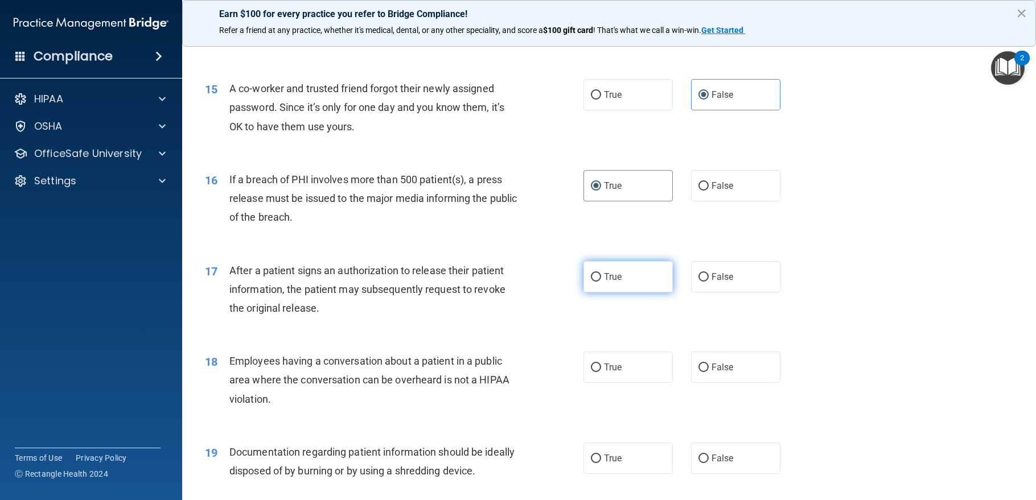
click at [653, 290] on label "True" at bounding box center [627, 276] width 89 height 31
click at [601, 282] on input "True" at bounding box center [596, 277] width 10 height 9
radio input "true"
click at [721, 373] on span "False" at bounding box center [723, 367] width 22 height 11
click at [709, 372] on input "False" at bounding box center [703, 368] width 10 height 9
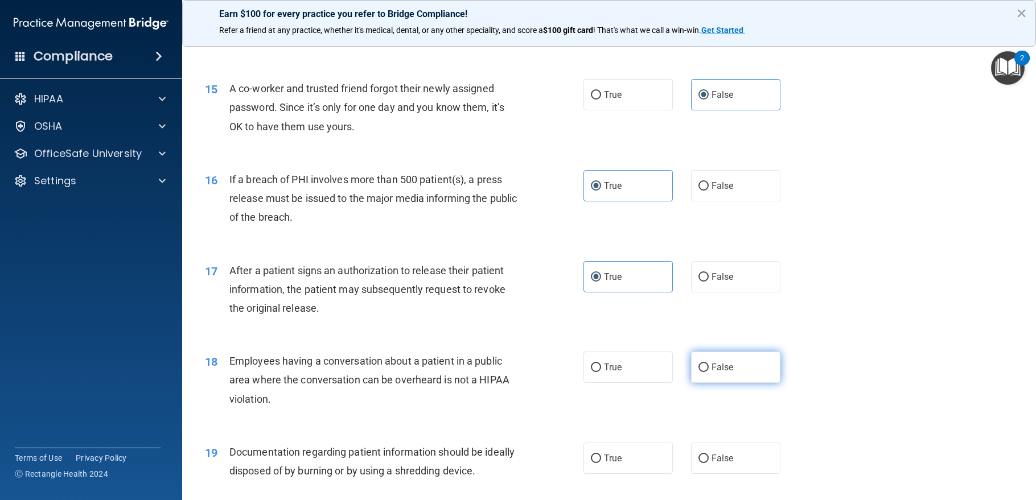
radio input "true"
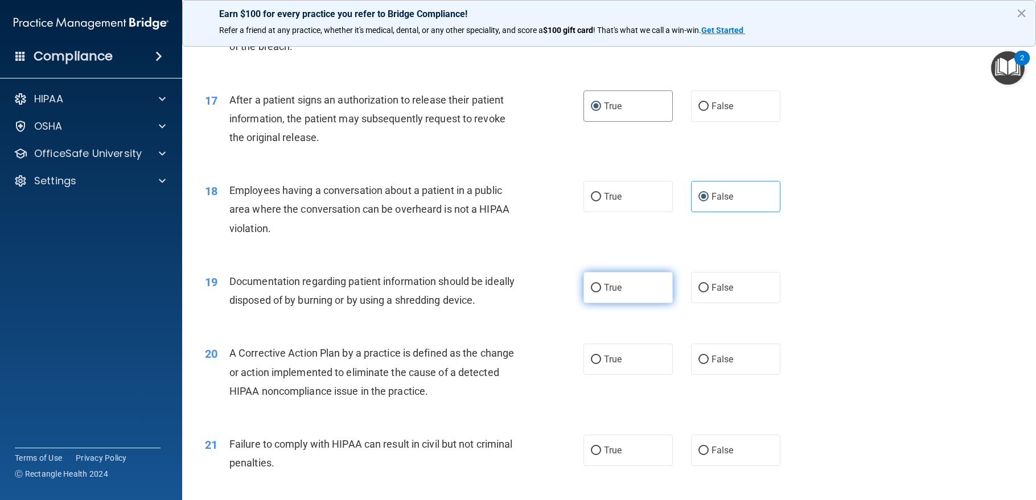
click at [643, 303] on label "True" at bounding box center [627, 287] width 89 height 31
click at [601, 293] on input "True" at bounding box center [596, 288] width 10 height 9
radio input "true"
click at [639, 375] on label "True" at bounding box center [627, 359] width 89 height 31
click at [601, 364] on input "True" at bounding box center [596, 360] width 10 height 9
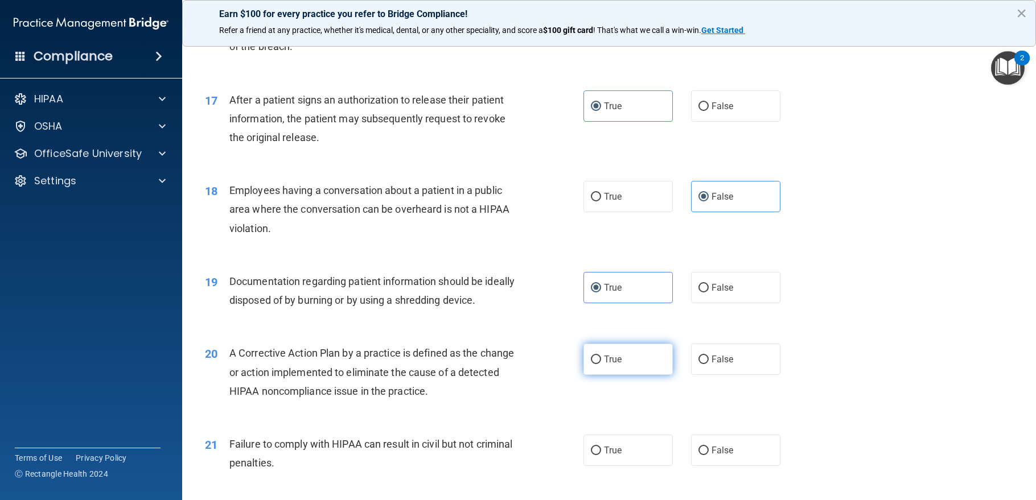
radio input "true"
click at [727, 456] on span "False" at bounding box center [723, 450] width 22 height 11
click at [709, 455] on input "False" at bounding box center [703, 451] width 10 height 9
radio input "true"
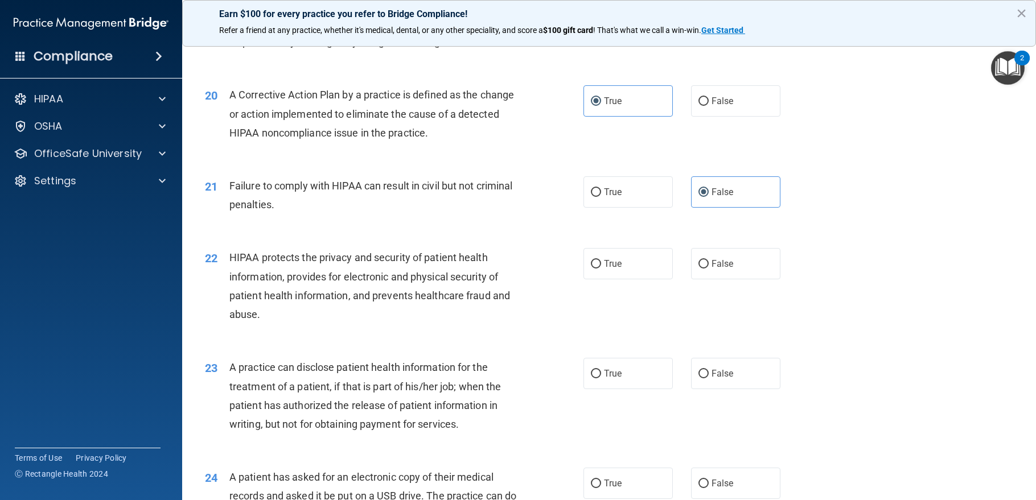
scroll to position [1651, 0]
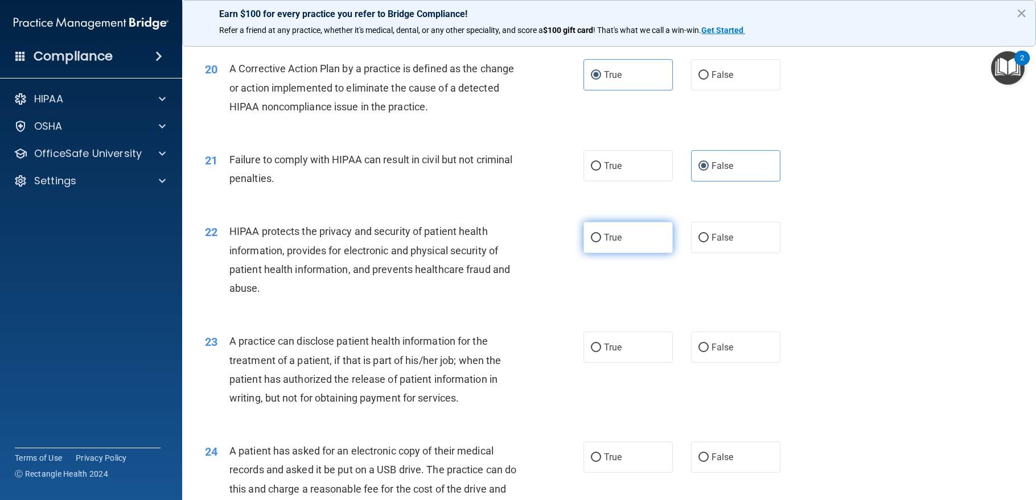
click at [610, 243] on span "True" at bounding box center [613, 237] width 18 height 11
click at [601, 242] on input "True" at bounding box center [596, 238] width 10 height 9
radio input "true"
click at [722, 353] on span "False" at bounding box center [723, 347] width 22 height 11
click at [709, 352] on input "False" at bounding box center [703, 348] width 10 height 9
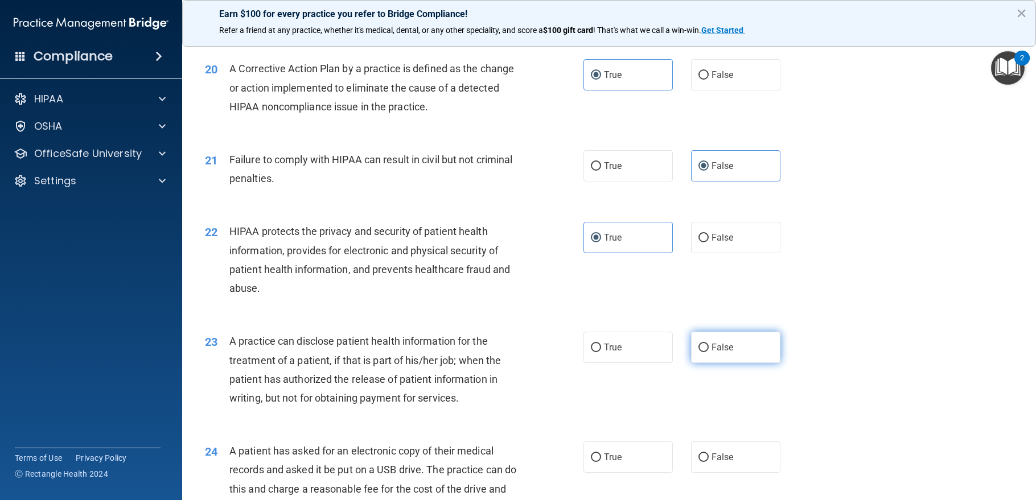
radio input "true"
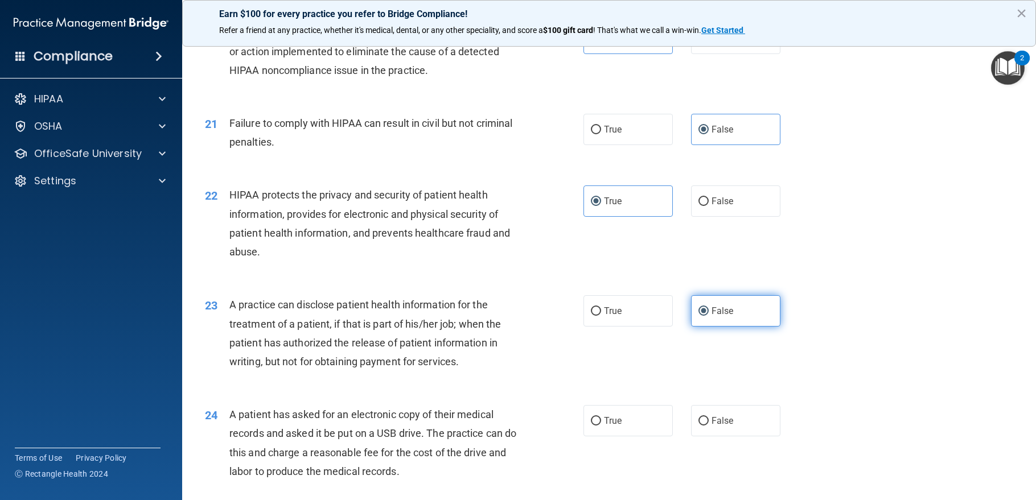
scroll to position [1708, 0]
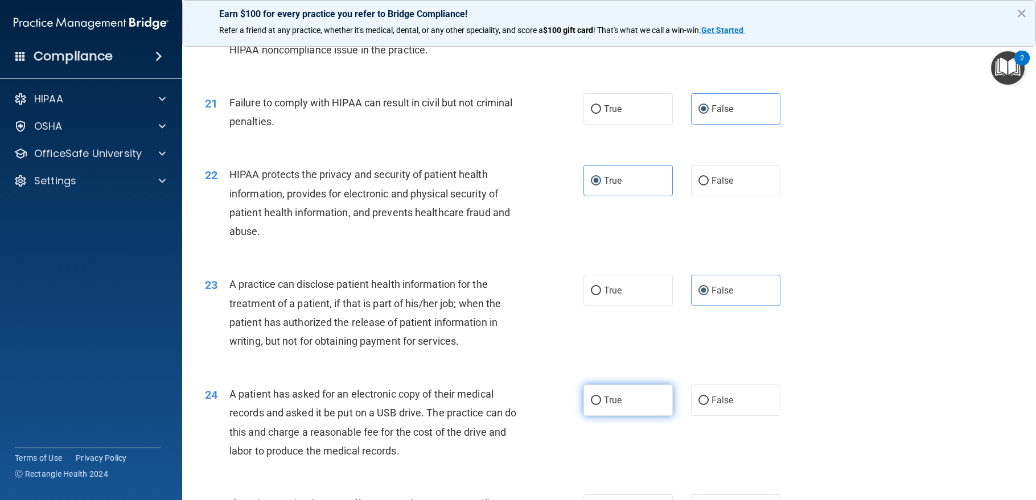
click at [623, 416] on label "True" at bounding box center [627, 400] width 89 height 31
click at [601, 405] on input "True" at bounding box center [596, 401] width 10 height 9
radio input "true"
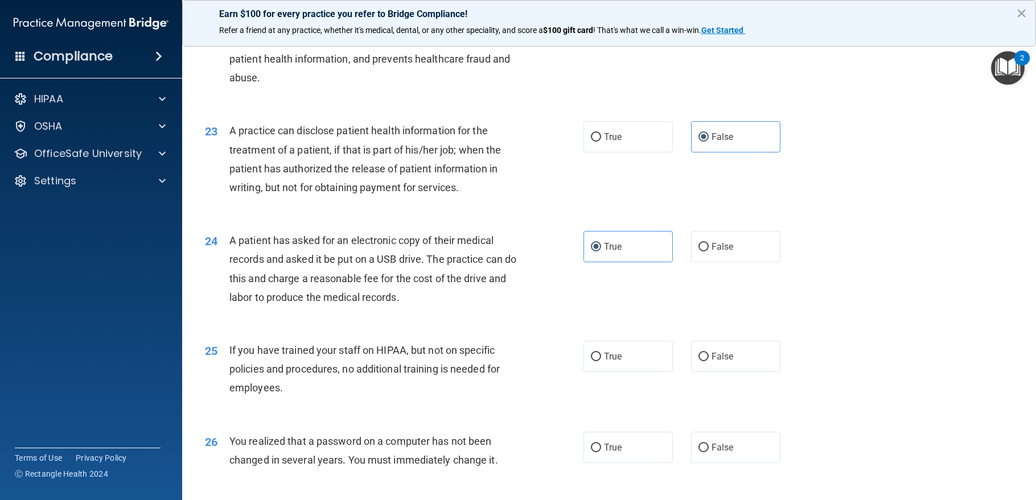
scroll to position [1878, 0]
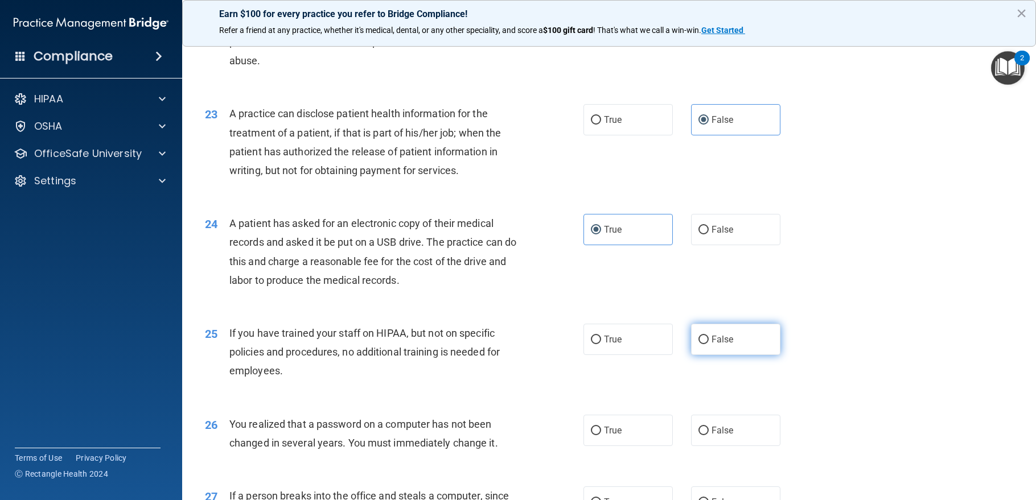
click at [734, 355] on label "False" at bounding box center [735, 339] width 89 height 31
click at [709, 344] on input "False" at bounding box center [703, 340] width 10 height 9
radio input "true"
click at [625, 446] on label "True" at bounding box center [627, 430] width 89 height 31
click at [601, 435] on input "True" at bounding box center [596, 431] width 10 height 9
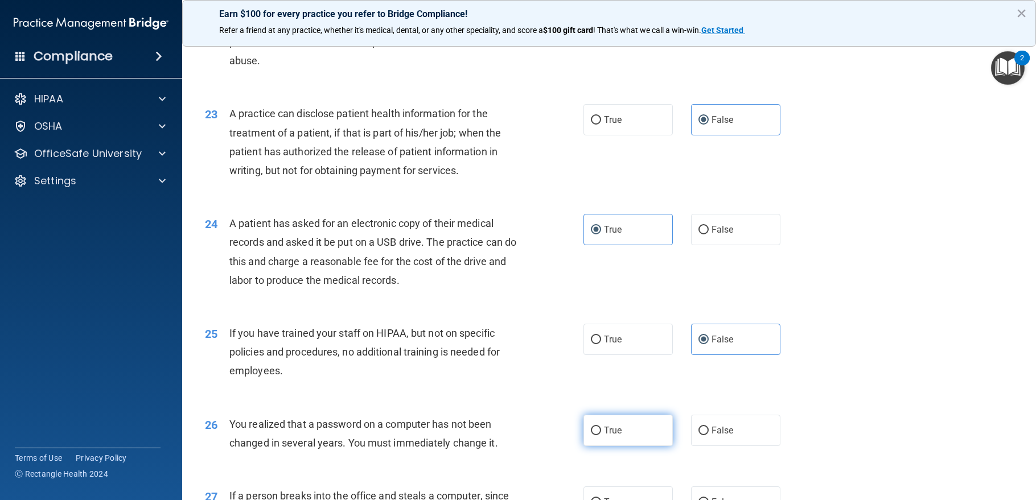
radio input "true"
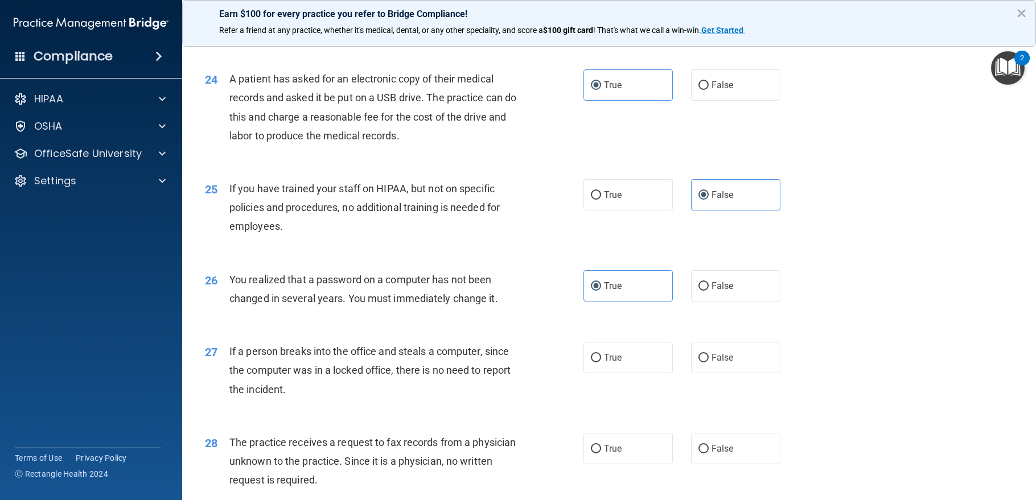
scroll to position [2106, 0]
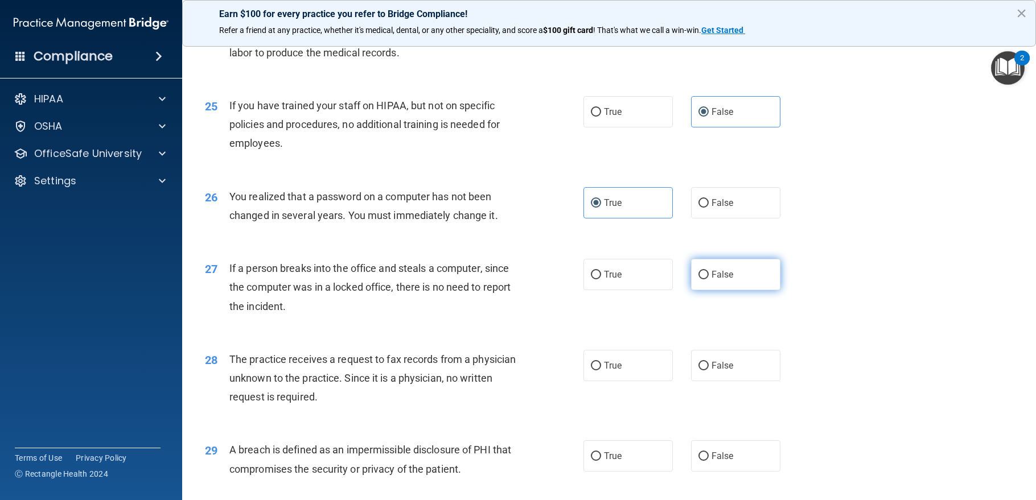
click at [731, 290] on label "False" at bounding box center [735, 274] width 89 height 31
click at [709, 279] on input "False" at bounding box center [703, 275] width 10 height 9
radio input "true"
click at [713, 371] on span "False" at bounding box center [723, 365] width 22 height 11
click at [709, 371] on input "False" at bounding box center [703, 366] width 10 height 9
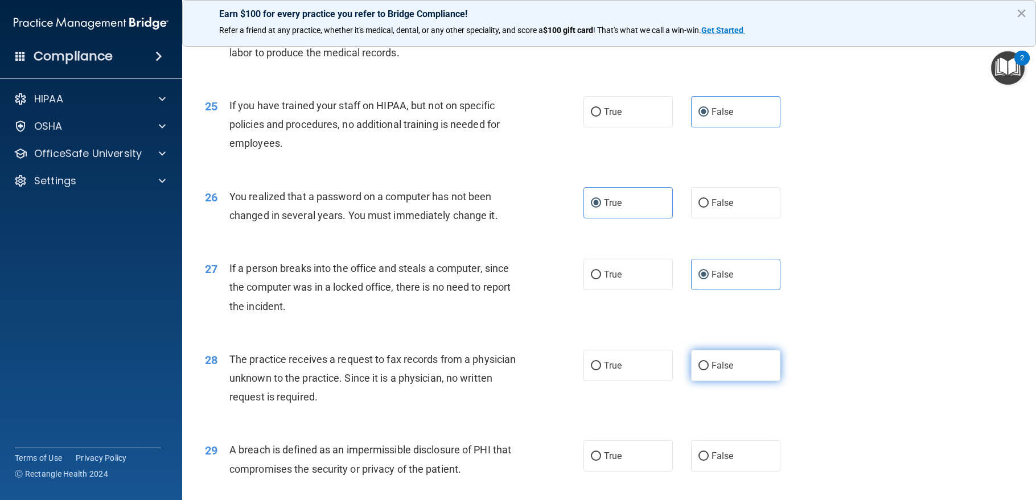
radio input "true"
drag, startPoint x: 626, startPoint y: 471, endPoint x: 702, endPoint y: 394, distance: 108.3
click at [626, 463] on label "True" at bounding box center [627, 456] width 89 height 31
click at [601, 461] on input "True" at bounding box center [596, 457] width 10 height 9
radio input "true"
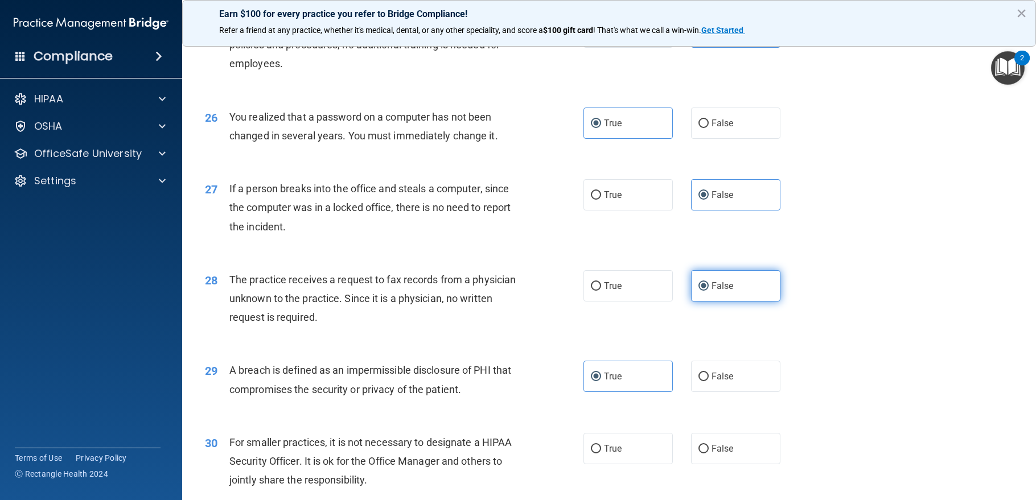
scroll to position [2288, 0]
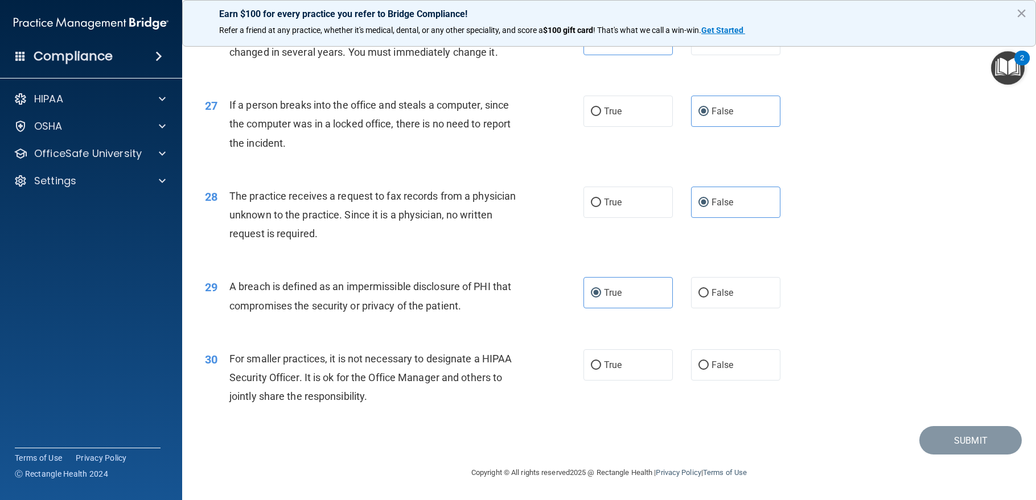
drag, startPoint x: 729, startPoint y: 368, endPoint x: 790, endPoint y: 389, distance: 64.6
click at [729, 368] on label "False" at bounding box center [735, 365] width 89 height 31
click at [709, 368] on input "False" at bounding box center [703, 365] width 10 height 9
radio input "true"
click at [969, 442] on button "Submit" at bounding box center [970, 440] width 102 height 29
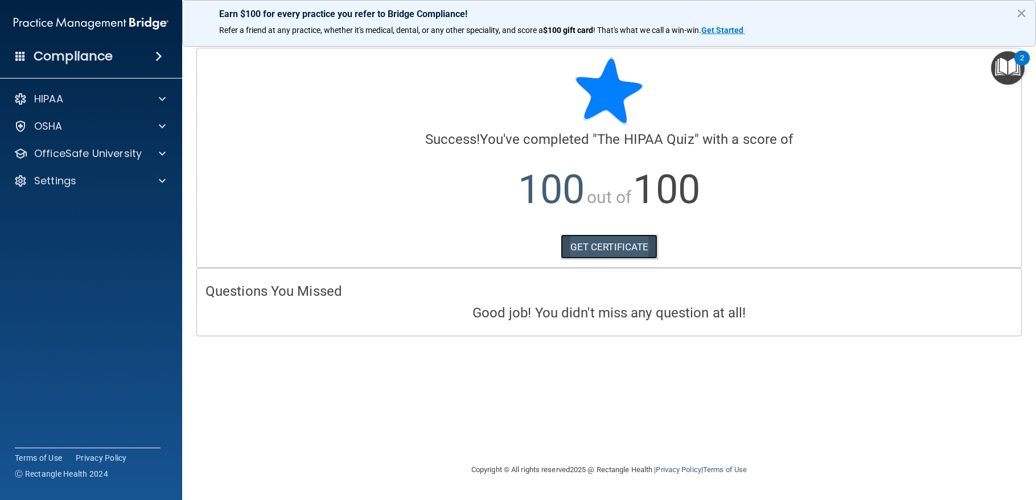
click at [626, 241] on link "GET CERTIFICATE" at bounding box center [609, 247] width 97 height 25
click at [141, 152] on div "OfficeSafe University" at bounding box center [75, 154] width 141 height 14
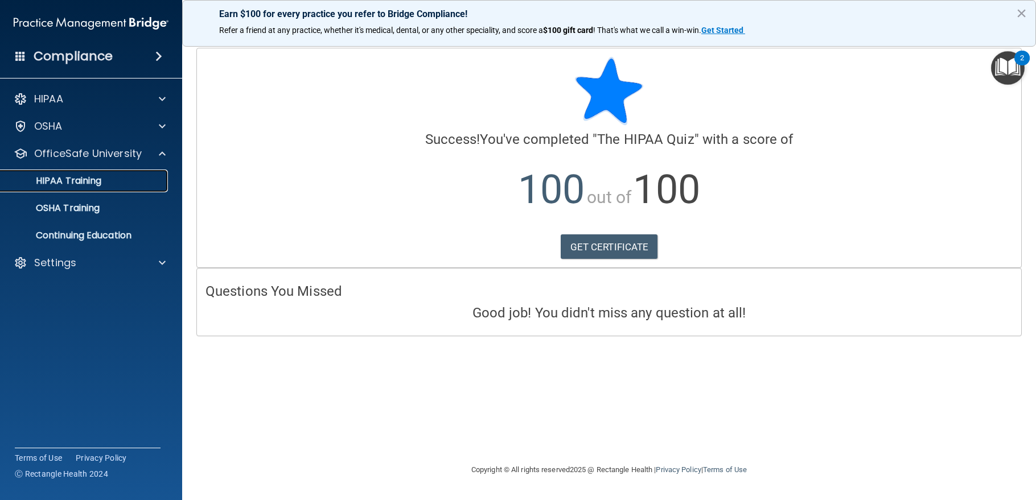
click at [96, 190] on link "HIPAA Training" at bounding box center [78, 181] width 179 height 23
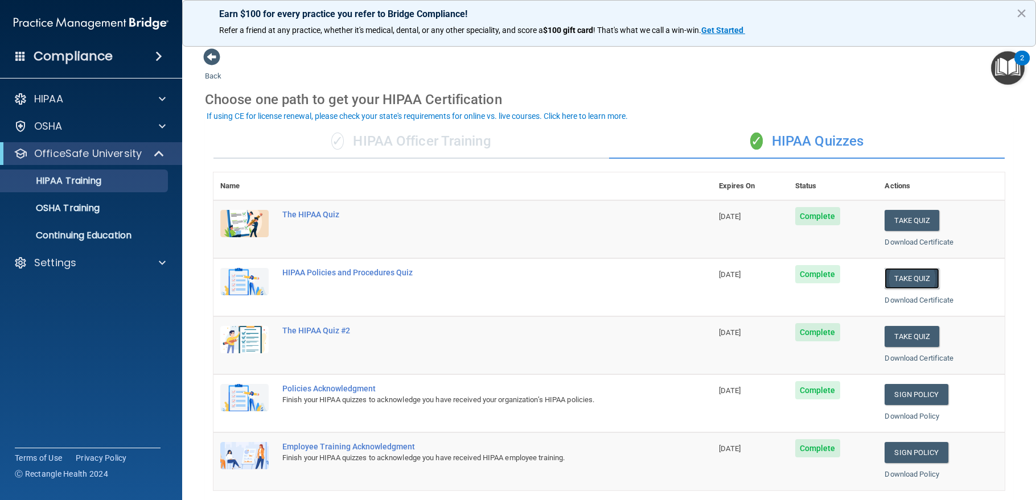
click at [893, 281] on button "Take Quiz" at bounding box center [912, 278] width 55 height 21
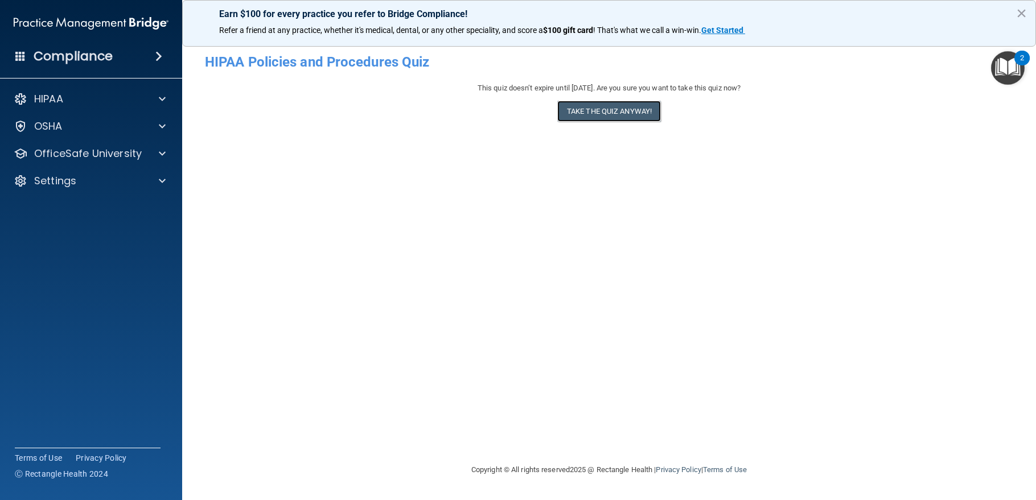
click at [626, 112] on button "Take the quiz anyway!" at bounding box center [609, 111] width 104 height 21
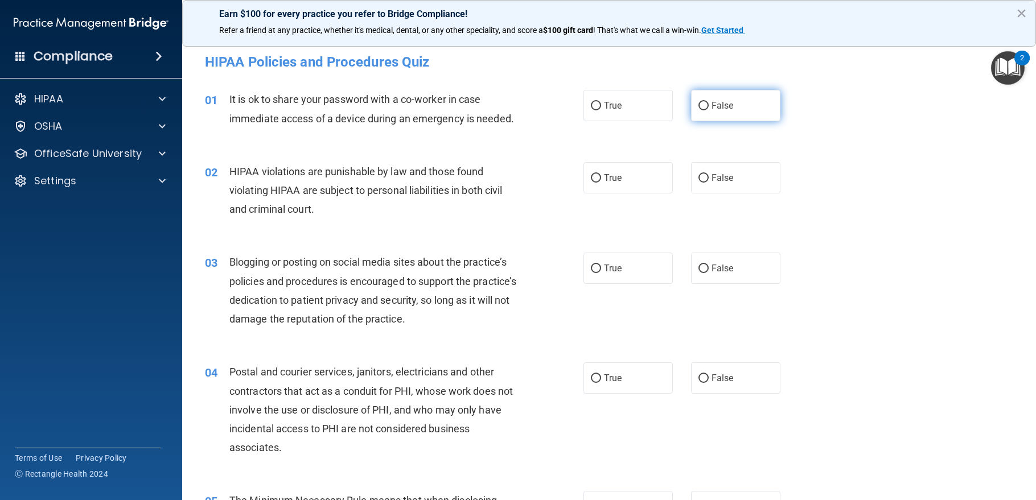
click at [712, 106] on span "False" at bounding box center [723, 105] width 22 height 11
click at [706, 106] on input "False" at bounding box center [703, 106] width 10 height 9
radio input "true"
click at [604, 183] on span "True" at bounding box center [613, 177] width 18 height 11
click at [601, 183] on input "True" at bounding box center [596, 178] width 10 height 9
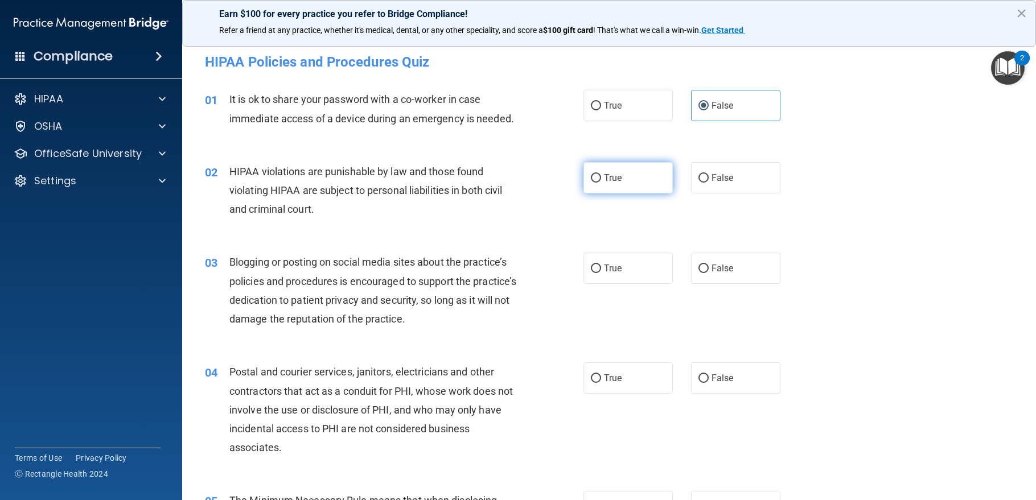
radio input "true"
click at [728, 284] on label "False" at bounding box center [735, 268] width 89 height 31
click at [709, 273] on input "False" at bounding box center [703, 269] width 10 height 9
radio input "true"
drag, startPoint x: 586, startPoint y: 401, endPoint x: 611, endPoint y: 388, distance: 27.5
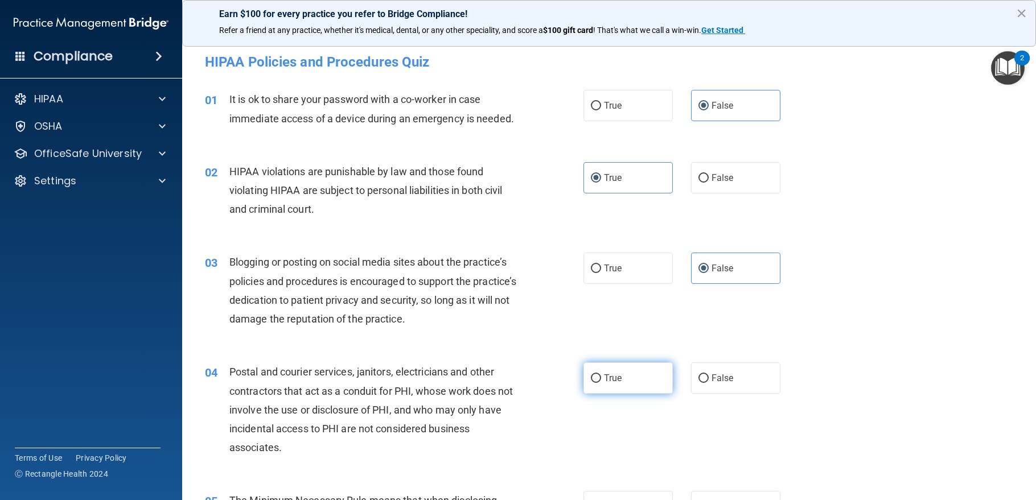
click at [591, 383] on input "True" at bounding box center [596, 379] width 10 height 9
radio input "true"
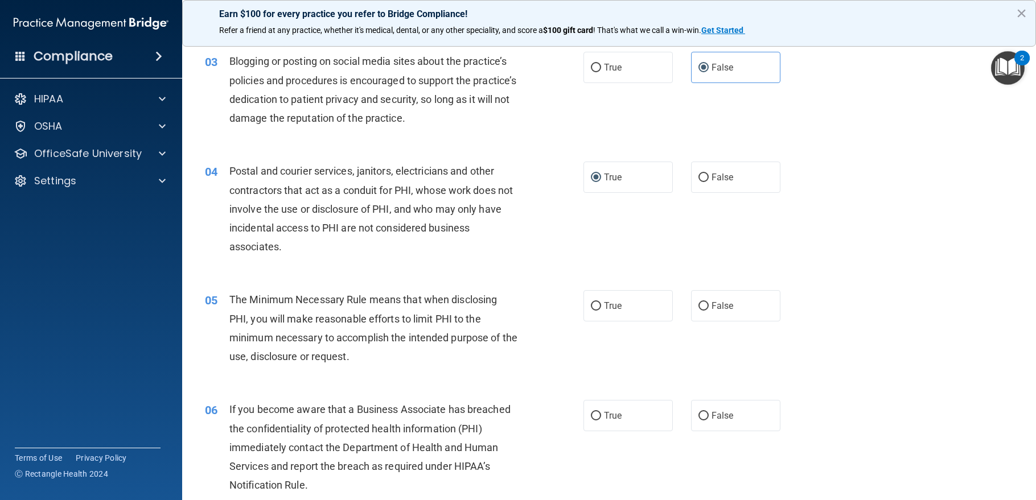
scroll to position [285, 0]
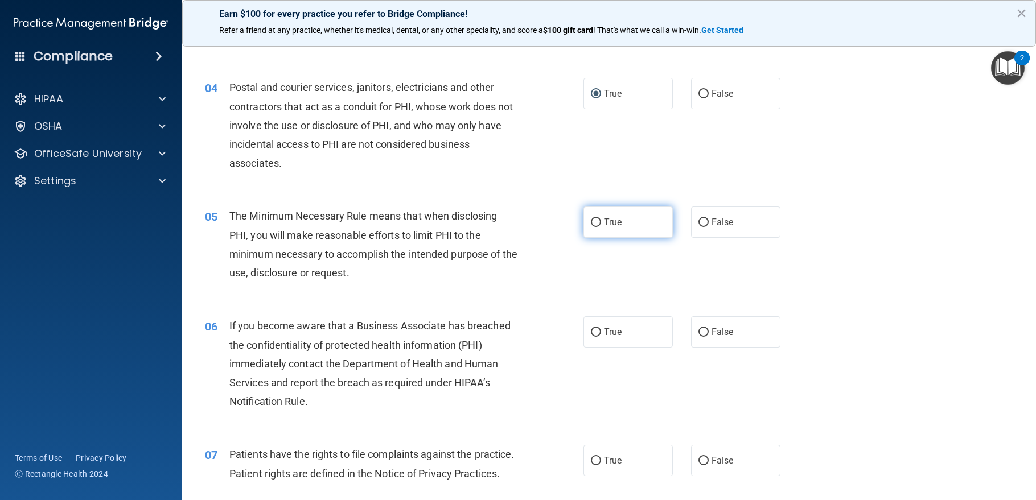
click at [636, 237] on label "True" at bounding box center [627, 222] width 89 height 31
click at [601, 227] on input "True" at bounding box center [596, 223] width 10 height 9
radio input "true"
click at [720, 344] on label "False" at bounding box center [735, 331] width 89 height 31
click at [709, 337] on input "False" at bounding box center [703, 332] width 10 height 9
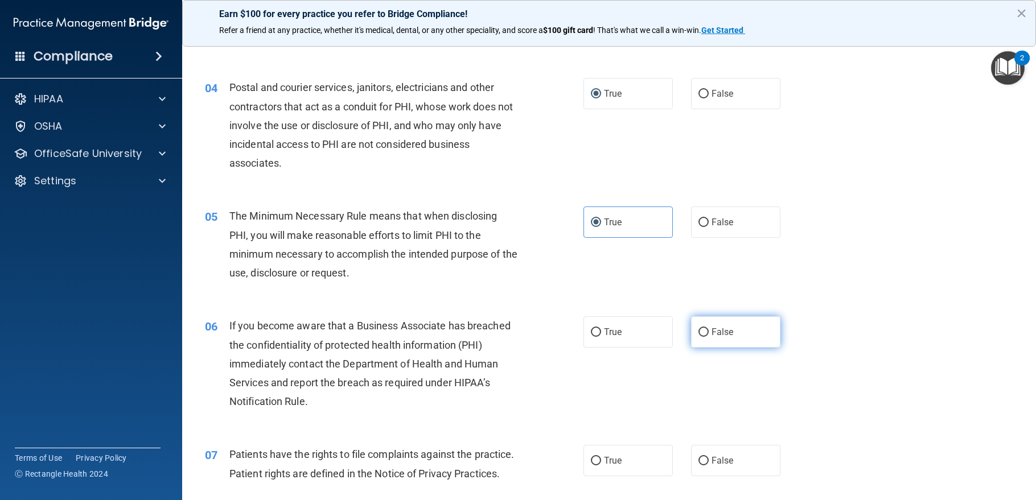
radio input "true"
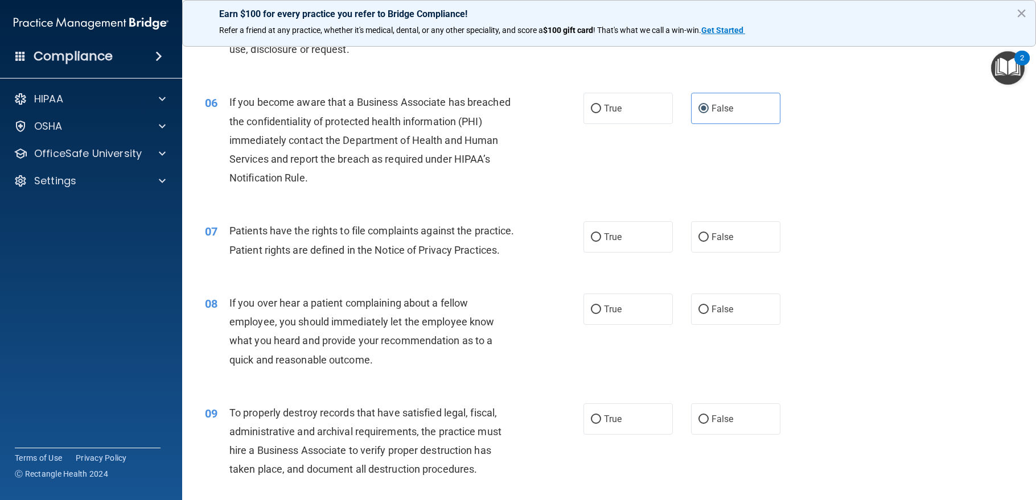
scroll to position [512, 0]
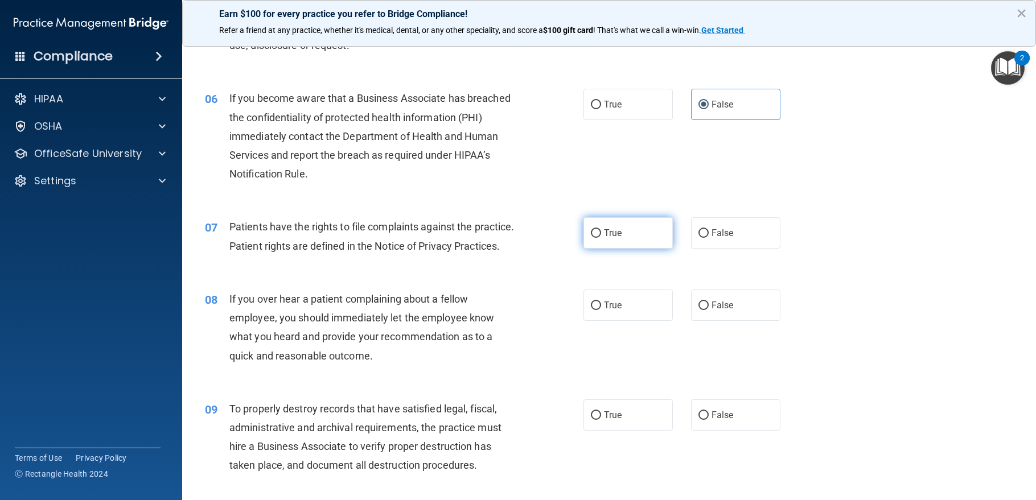
click at [642, 249] on label "True" at bounding box center [627, 232] width 89 height 31
click at [601, 238] on input "True" at bounding box center [596, 233] width 10 height 9
radio input "true"
click at [710, 321] on label "False" at bounding box center [735, 305] width 89 height 31
click at [709, 310] on input "False" at bounding box center [703, 306] width 10 height 9
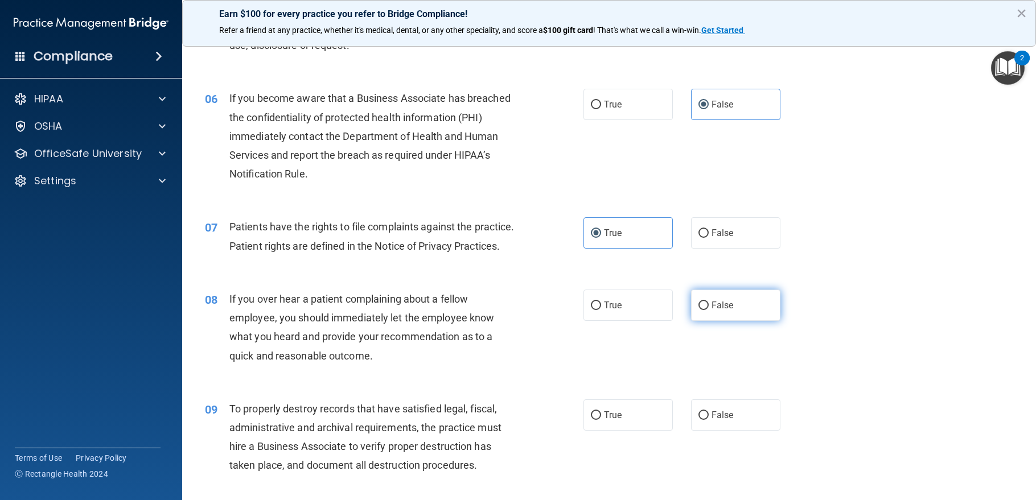
radio input "true"
click at [718, 431] on label "False" at bounding box center [735, 415] width 89 height 31
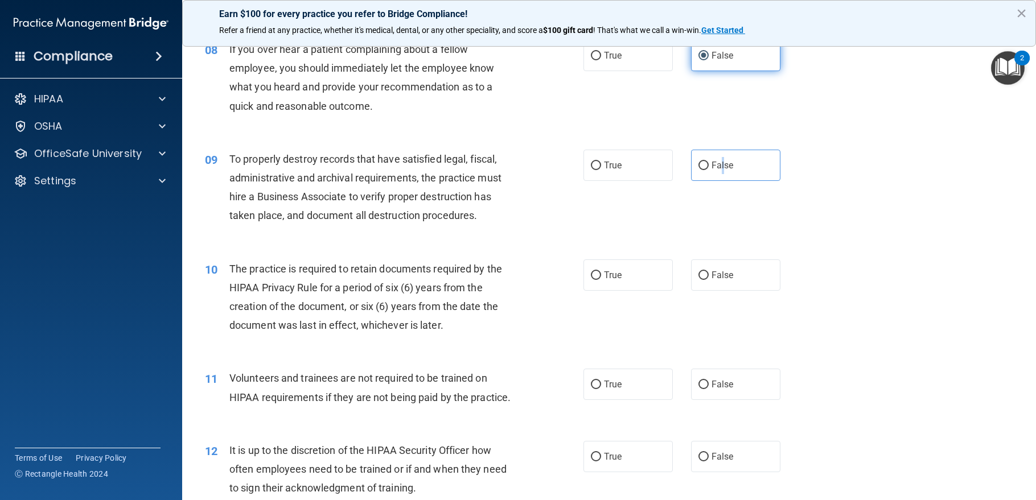
scroll to position [626, 0]
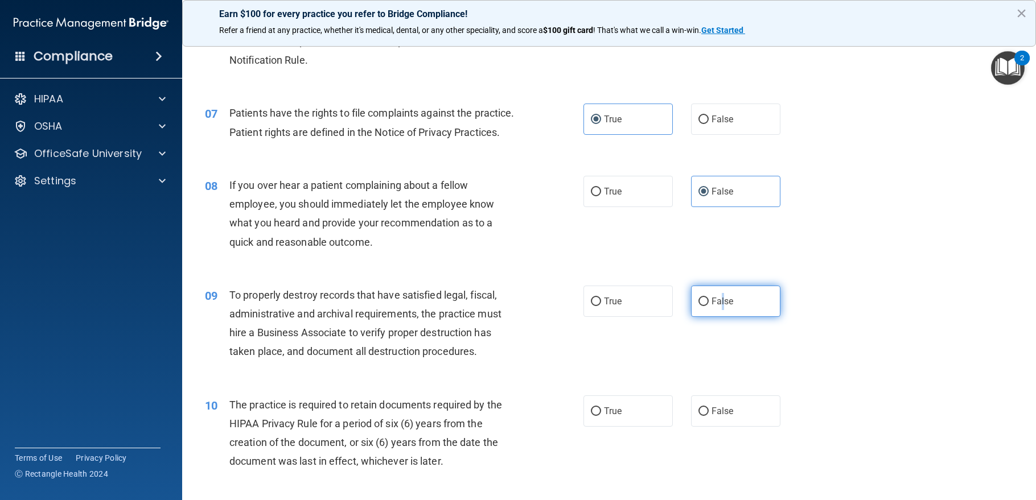
click at [701, 306] on input "False" at bounding box center [703, 302] width 10 height 9
radio input "true"
click at [591, 416] on input "True" at bounding box center [596, 412] width 10 height 9
radio input "true"
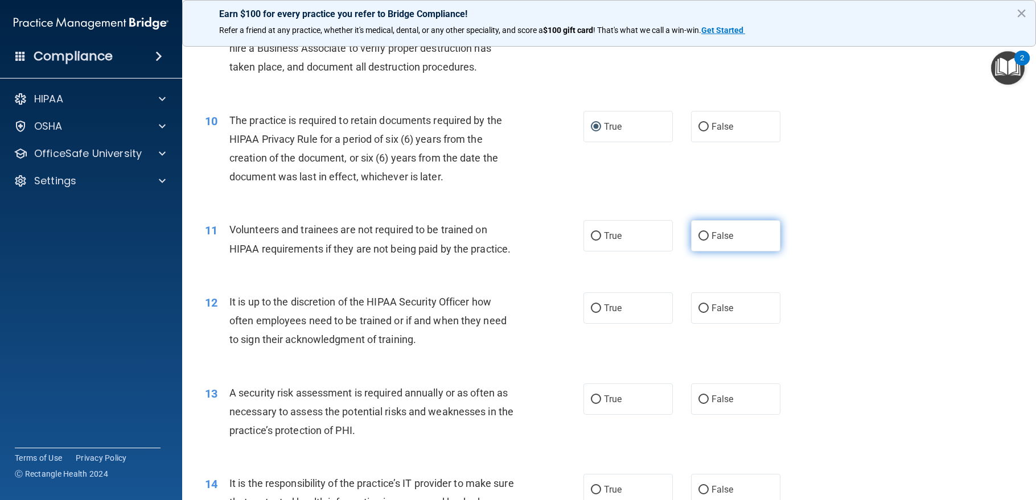
click at [717, 252] on label "False" at bounding box center [735, 235] width 89 height 31
click at [709, 241] on input "False" at bounding box center [703, 236] width 10 height 9
radio input "true"
click at [719, 314] on span "False" at bounding box center [723, 308] width 22 height 11
click at [709, 313] on input "False" at bounding box center [703, 309] width 10 height 9
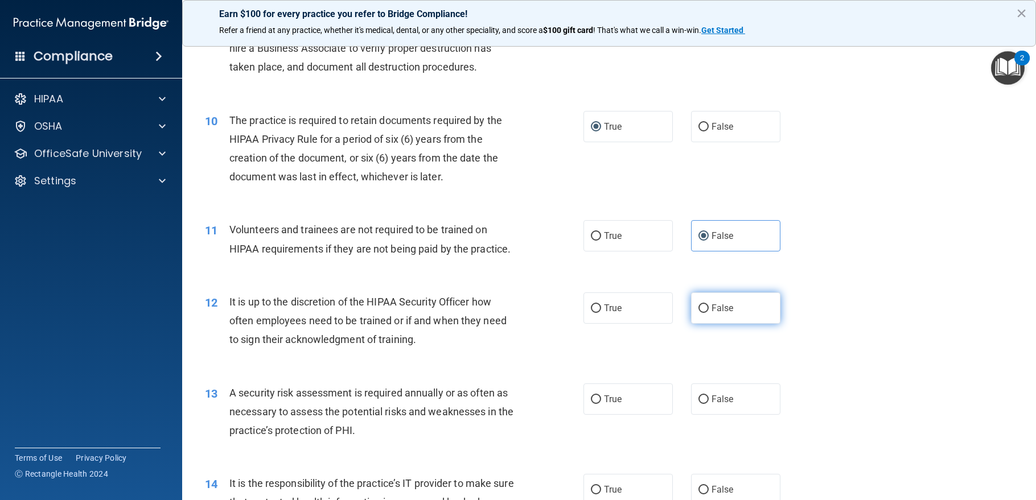
radio input "true"
drag, startPoint x: 634, startPoint y: 443, endPoint x: 700, endPoint y: 444, distance: 66.6
click at [632, 415] on label "True" at bounding box center [627, 399] width 89 height 31
click at [601, 404] on input "True" at bounding box center [596, 400] width 10 height 9
radio input "true"
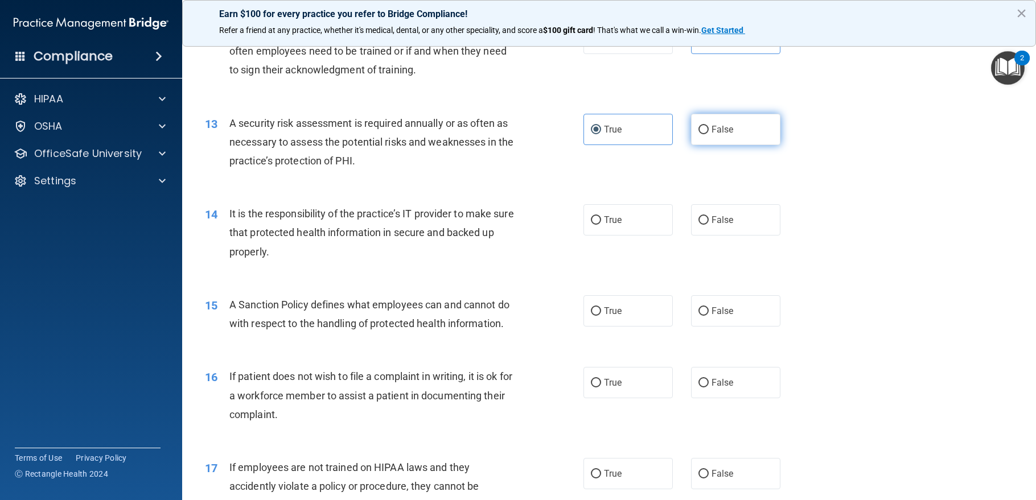
scroll to position [1252, 0]
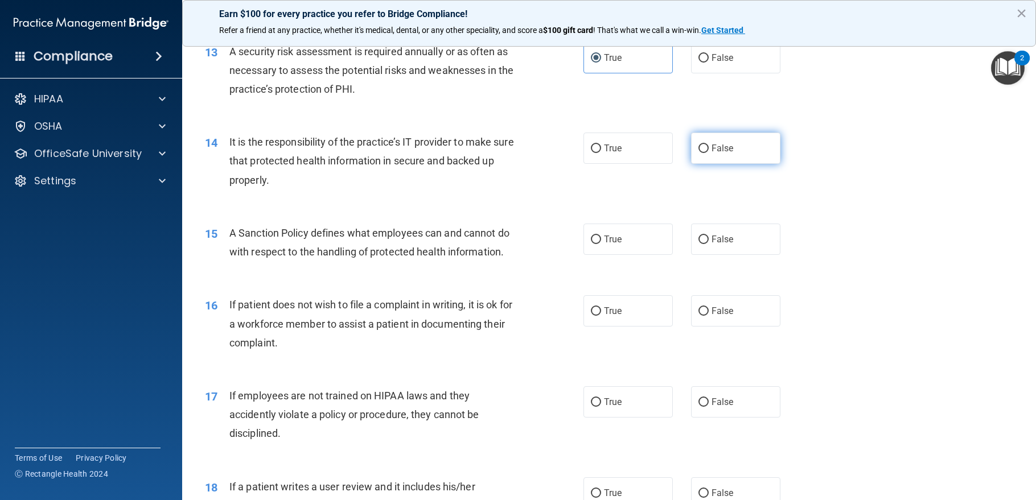
click at [726, 154] on span "False" at bounding box center [723, 148] width 22 height 11
click at [709, 153] on input "False" at bounding box center [703, 149] width 10 height 9
radio input "true"
click at [725, 245] on span "False" at bounding box center [723, 239] width 22 height 11
click at [709, 244] on input "False" at bounding box center [703, 240] width 10 height 9
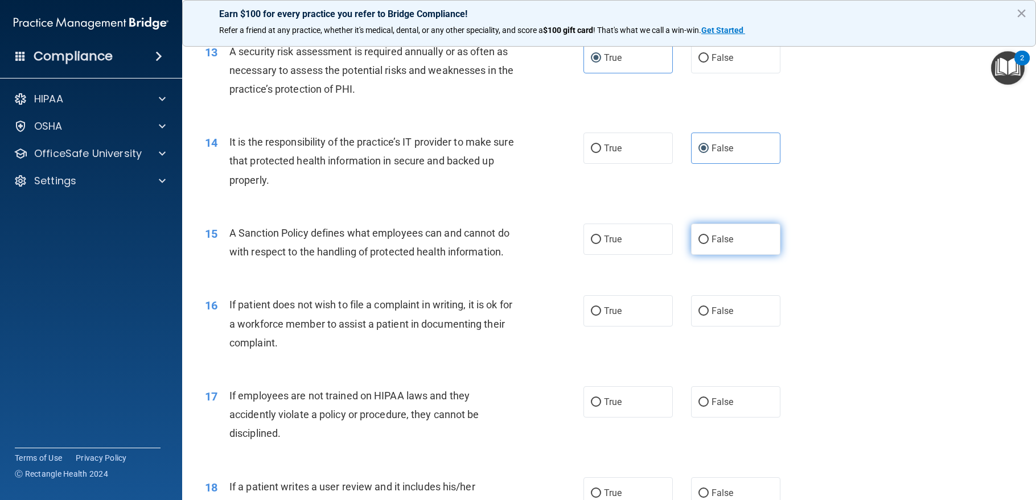
radio input "true"
click at [614, 316] on span "True" at bounding box center [613, 311] width 18 height 11
click at [601, 316] on input "True" at bounding box center [596, 311] width 10 height 9
radio input "true"
click at [712, 408] on span "False" at bounding box center [723, 402] width 22 height 11
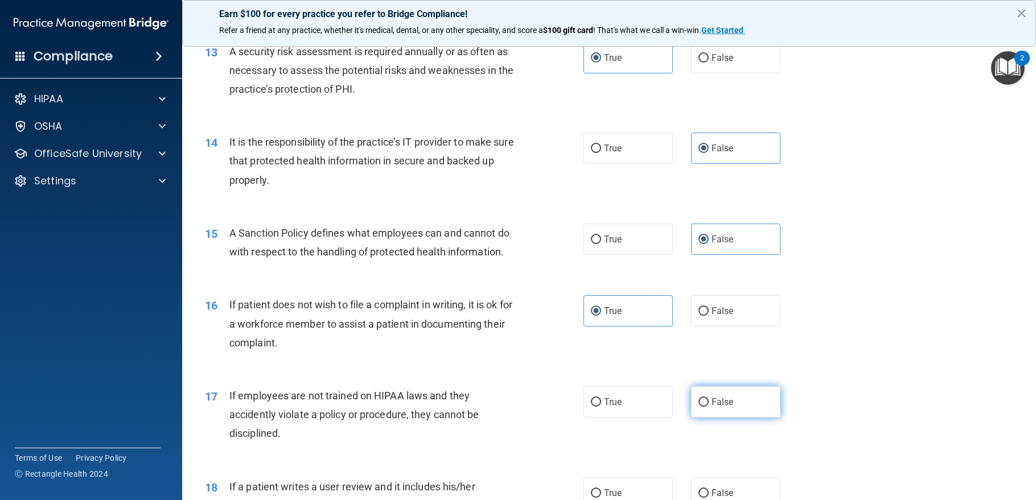
click at [708, 407] on input "False" at bounding box center [703, 402] width 10 height 9
radio input "true"
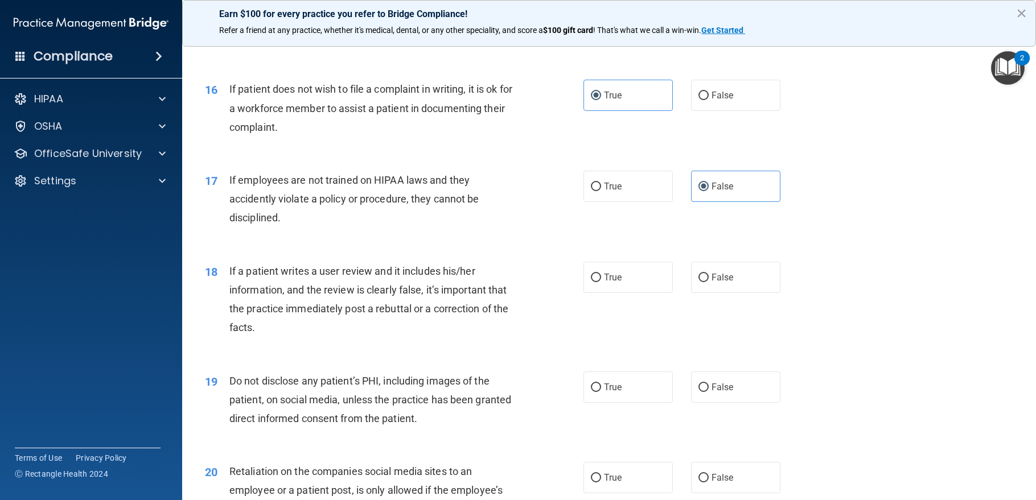
scroll to position [1480, 0]
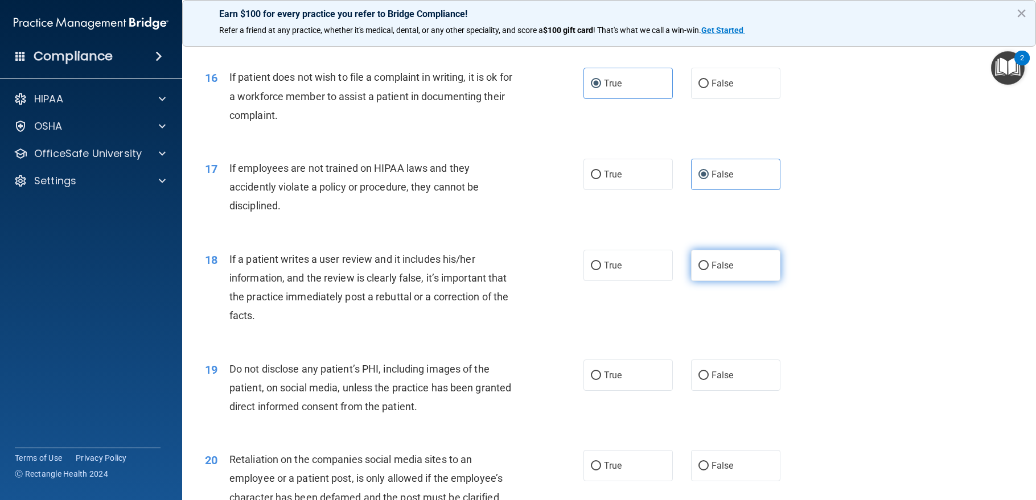
click at [739, 281] on label "False" at bounding box center [735, 265] width 89 height 31
click at [709, 270] on input "False" at bounding box center [703, 266] width 10 height 9
radio input "true"
drag, startPoint x: 624, startPoint y: 425, endPoint x: 627, endPoint y: 420, distance: 5.9
click at [625, 391] on label "True" at bounding box center [627, 375] width 89 height 31
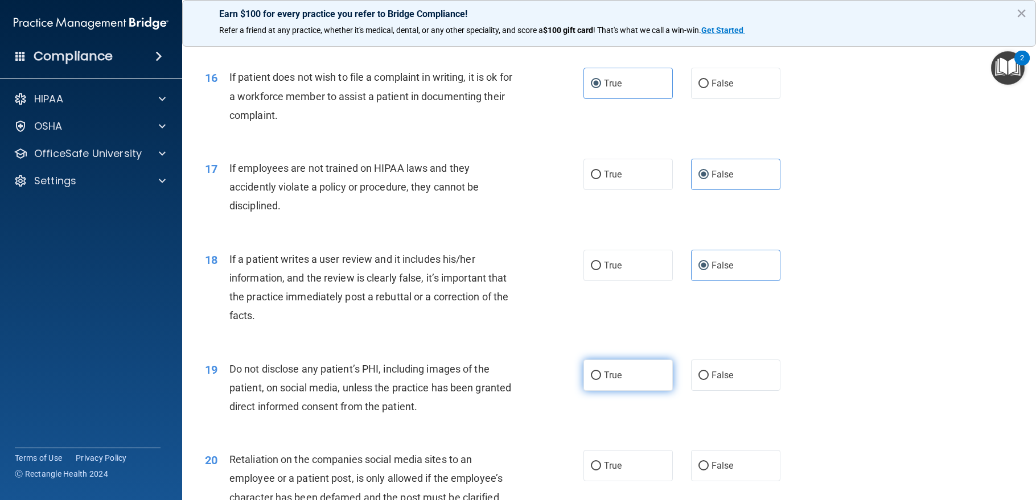
click at [601, 380] on input "True" at bounding box center [596, 376] width 10 height 9
radio input "true"
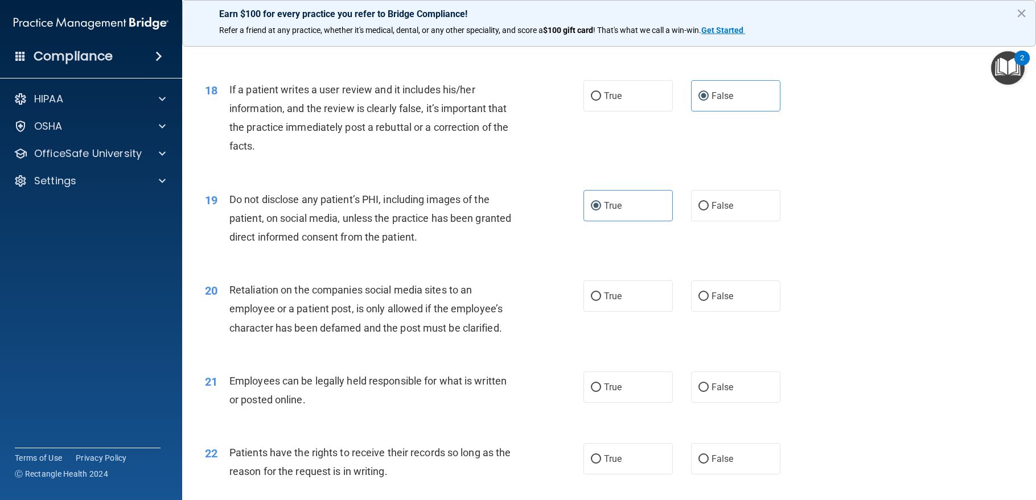
scroll to position [1651, 0]
click at [735, 311] on label "False" at bounding box center [735, 294] width 89 height 31
click at [709, 300] on input "False" at bounding box center [703, 295] width 10 height 9
radio input "true"
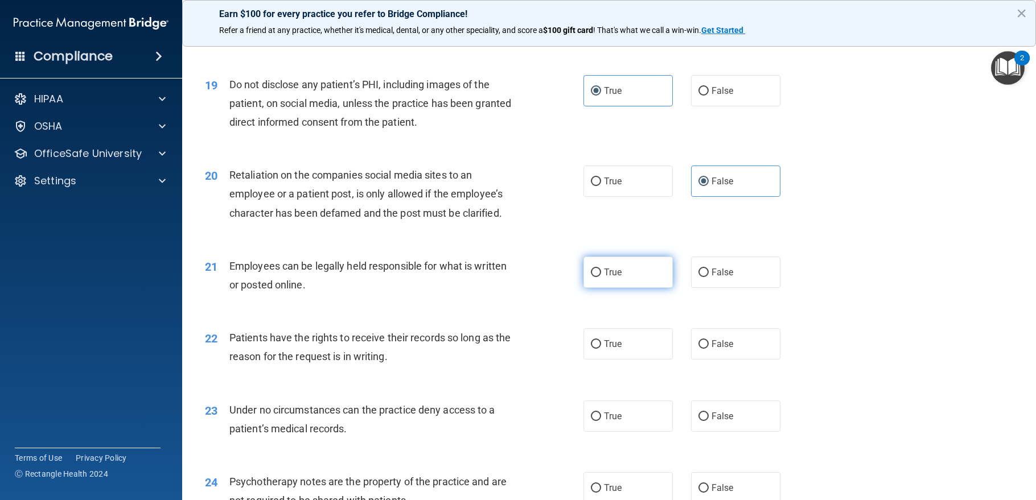
click at [627, 288] on label "True" at bounding box center [627, 272] width 89 height 31
click at [601, 277] on input "True" at bounding box center [596, 273] width 10 height 9
radio input "true"
click at [712, 350] on span "False" at bounding box center [723, 344] width 22 height 11
click at [708, 349] on input "False" at bounding box center [703, 344] width 10 height 9
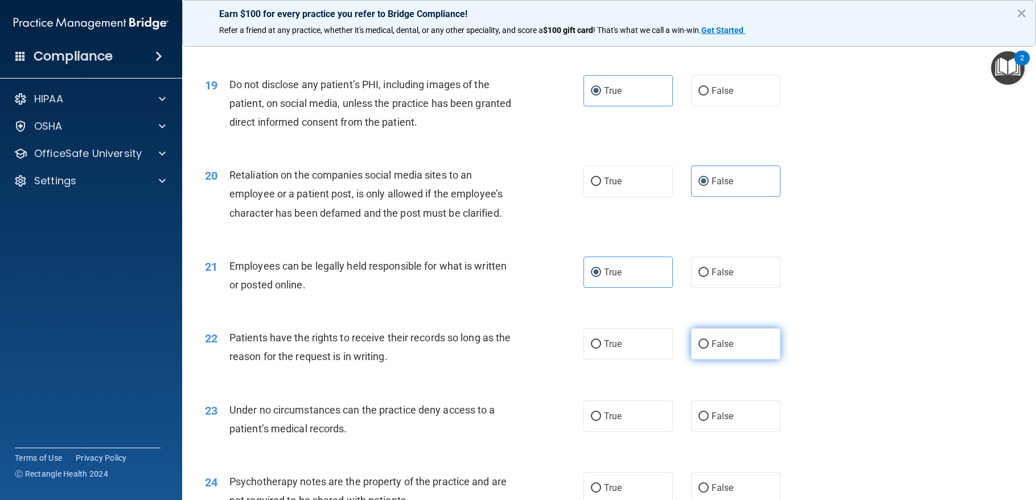
radio input "true"
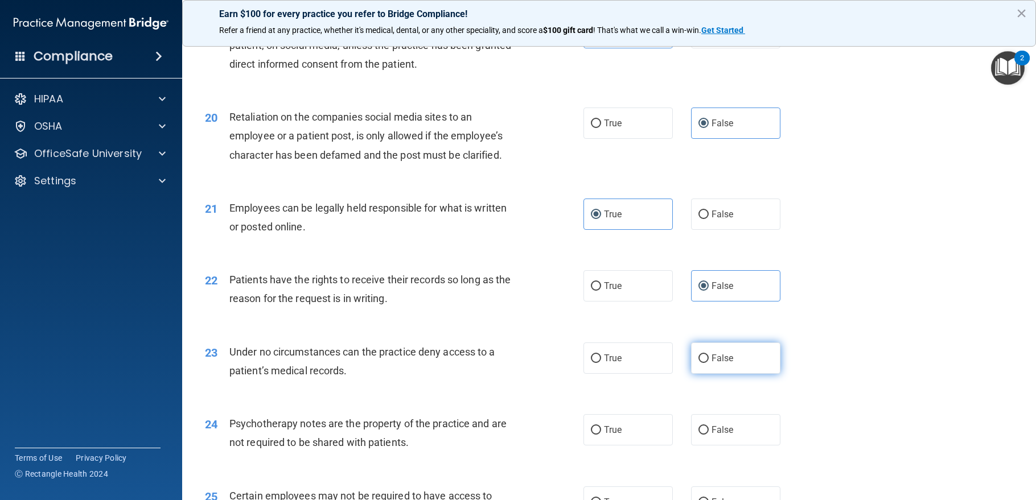
scroll to position [1878, 0]
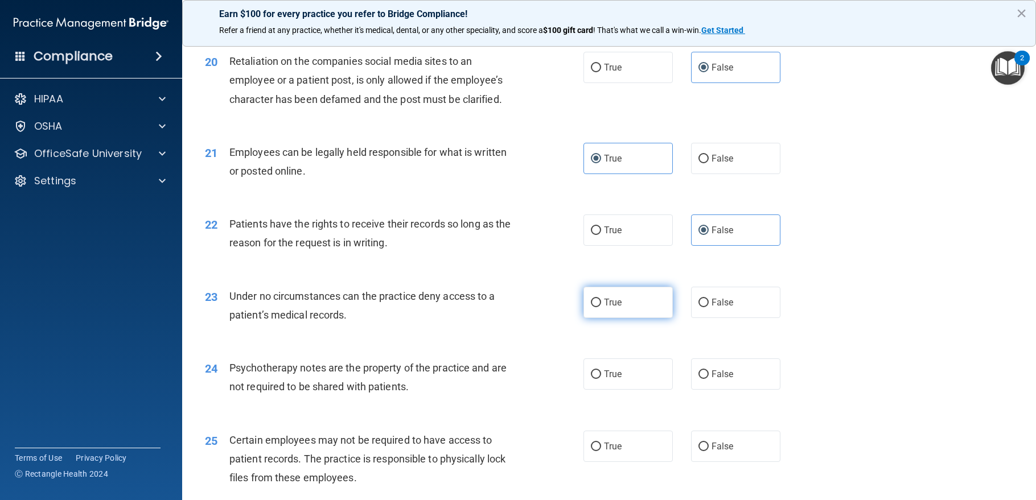
click at [621, 318] on label "True" at bounding box center [627, 302] width 89 height 31
click at [601, 307] on input "True" at bounding box center [596, 303] width 10 height 9
radio input "true"
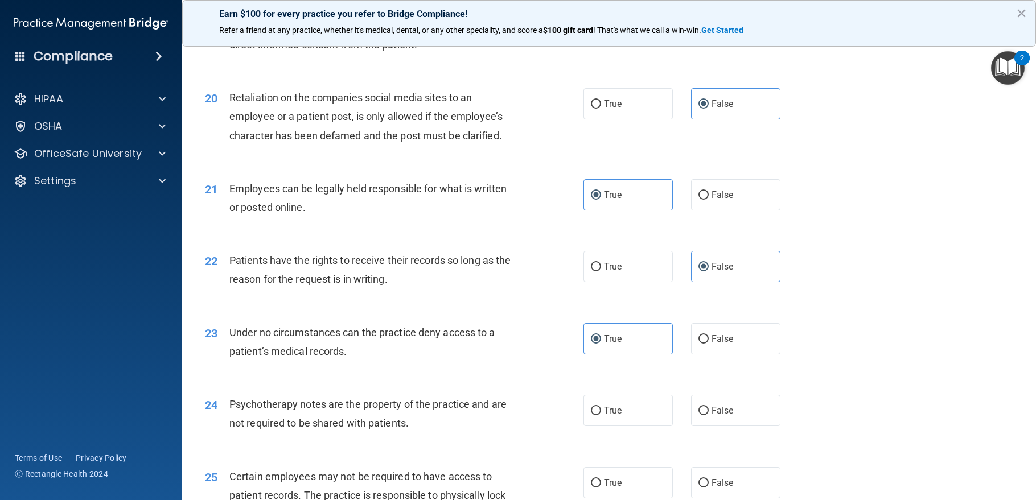
scroll to position [1822, 0]
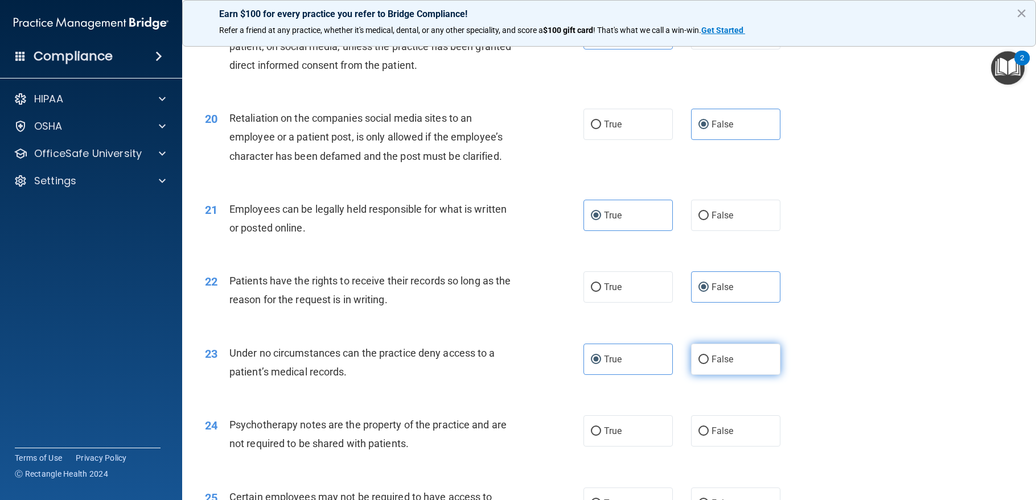
click at [698, 364] on input "False" at bounding box center [703, 360] width 10 height 9
radio input "true"
radio input "false"
drag, startPoint x: 641, startPoint y: 467, endPoint x: 759, endPoint y: 433, distance: 122.8
click at [640, 447] on label "True" at bounding box center [627, 431] width 89 height 31
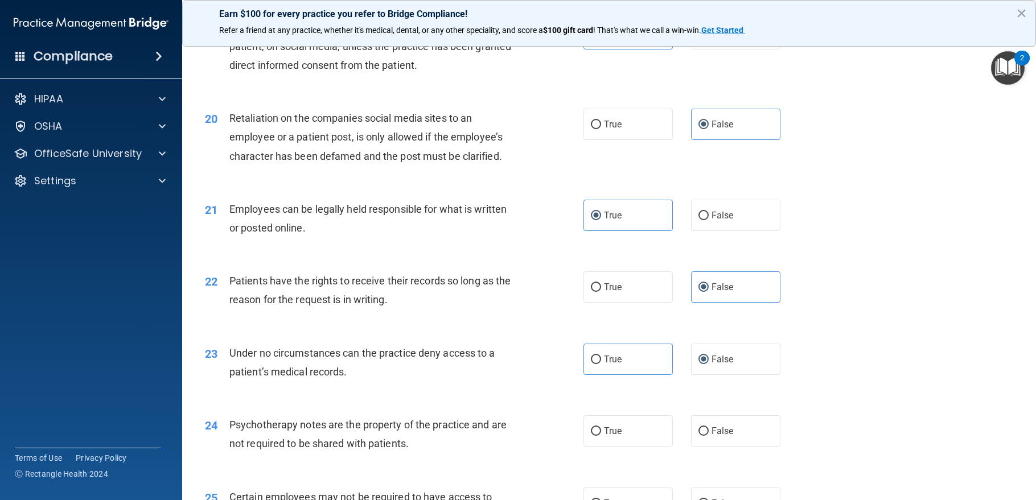
click at [601, 436] on input "True" at bounding box center [596, 431] width 10 height 9
radio input "true"
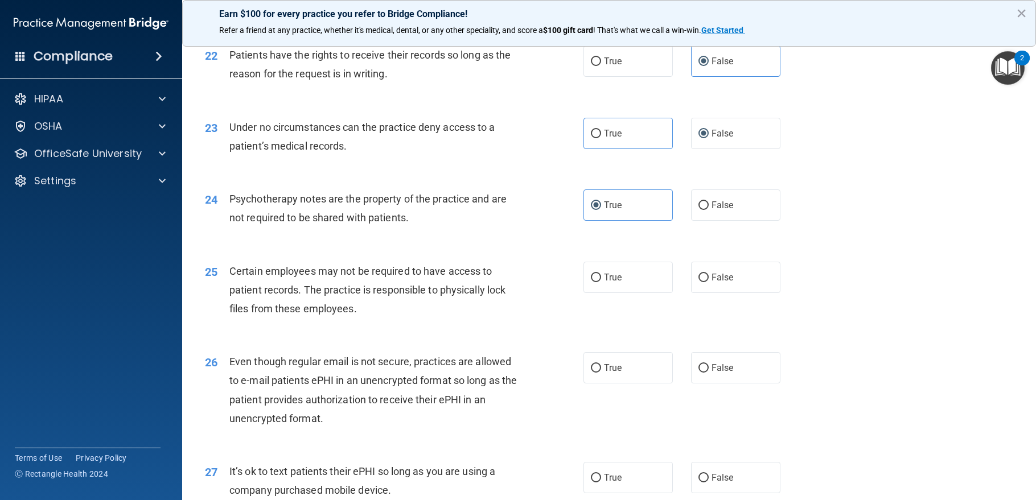
scroll to position [2049, 0]
click at [655, 291] on label "True" at bounding box center [627, 275] width 89 height 31
click at [601, 281] on input "True" at bounding box center [596, 276] width 10 height 9
radio input "true"
drag, startPoint x: 643, startPoint y: 401, endPoint x: 678, endPoint y: 385, distance: 38.4
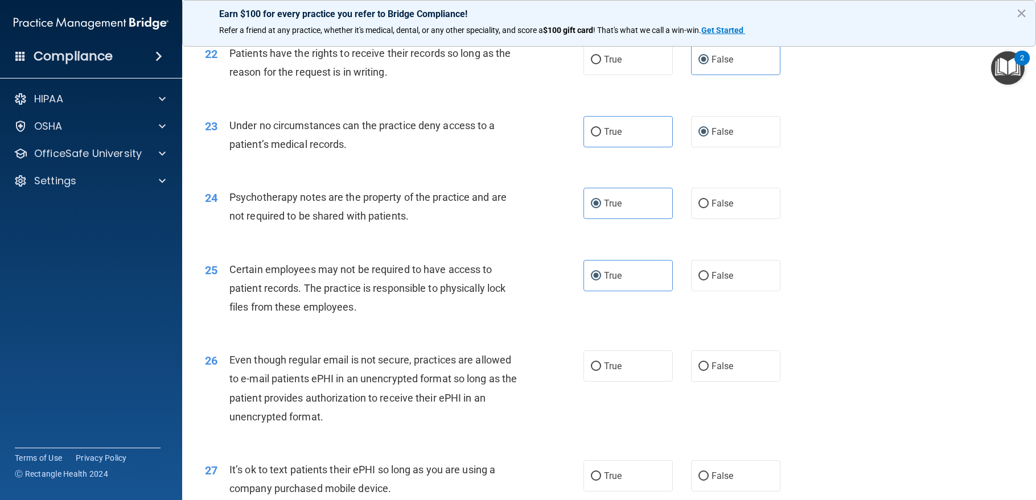
click at [643, 382] on label "True" at bounding box center [627, 366] width 89 height 31
click at [601, 371] on input "True" at bounding box center [596, 367] width 10 height 9
radio input "true"
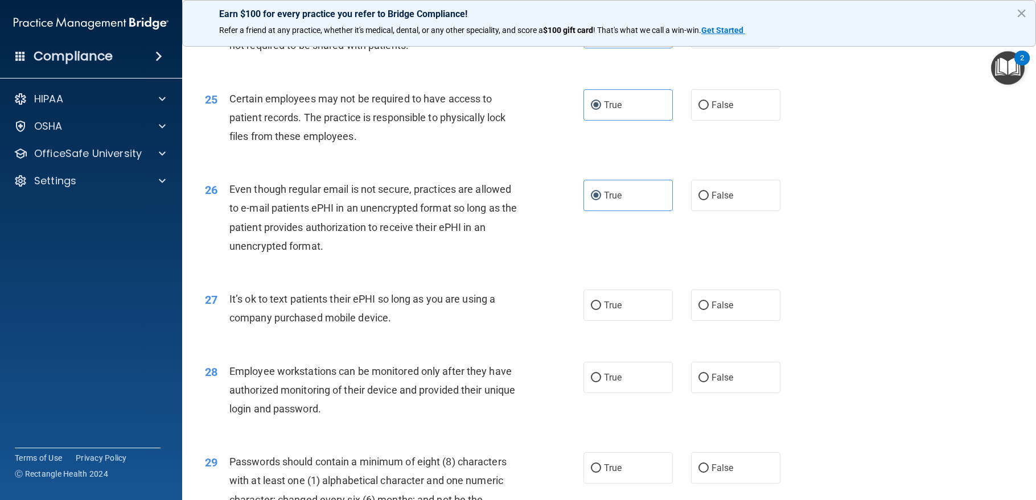
scroll to position [2277, 0]
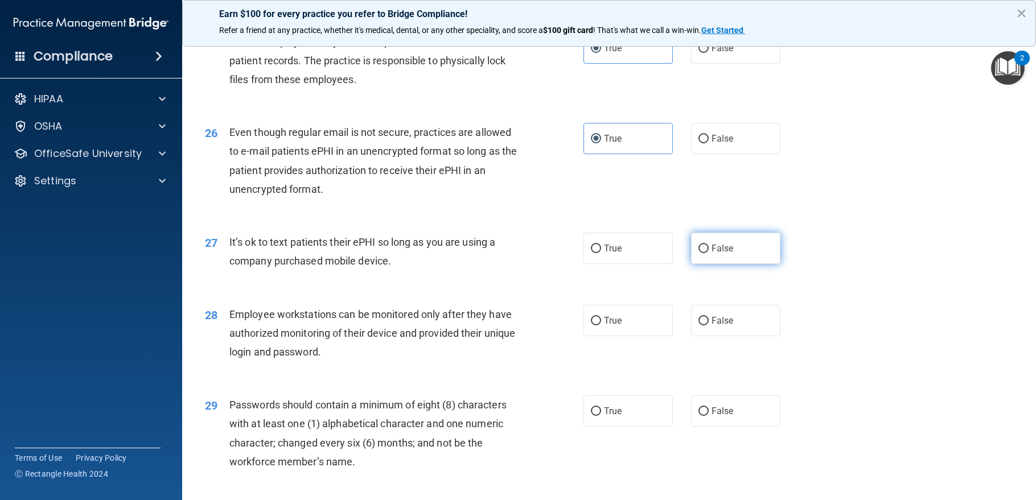
click at [716, 264] on label "False" at bounding box center [735, 248] width 89 height 31
click at [709, 253] on input "False" at bounding box center [703, 249] width 10 height 9
radio input "true"
click at [698, 326] on input "False" at bounding box center [703, 321] width 10 height 9
radio input "true"
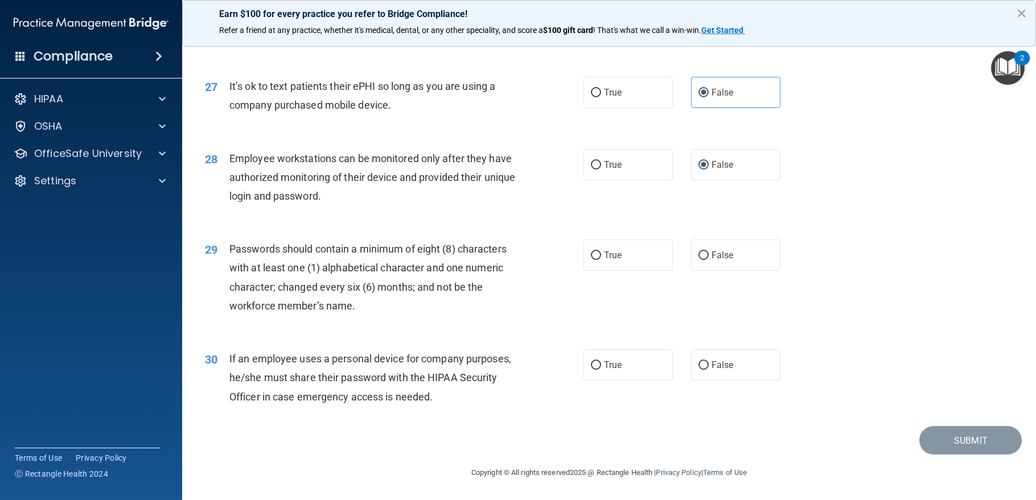
scroll to position [2471, 0]
click at [731, 372] on label "False" at bounding box center [735, 365] width 89 height 31
click at [709, 370] on input "False" at bounding box center [703, 365] width 10 height 9
radio input "true"
click at [628, 253] on label "True" at bounding box center [627, 255] width 89 height 31
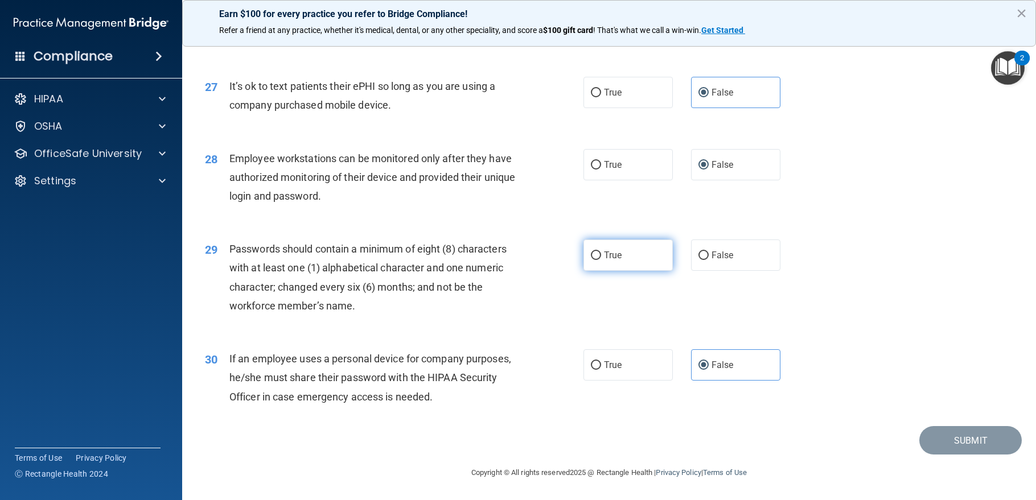
click at [601, 253] on input "True" at bounding box center [596, 256] width 10 height 9
radio input "true"
click at [944, 441] on button "Submit" at bounding box center [970, 440] width 102 height 29
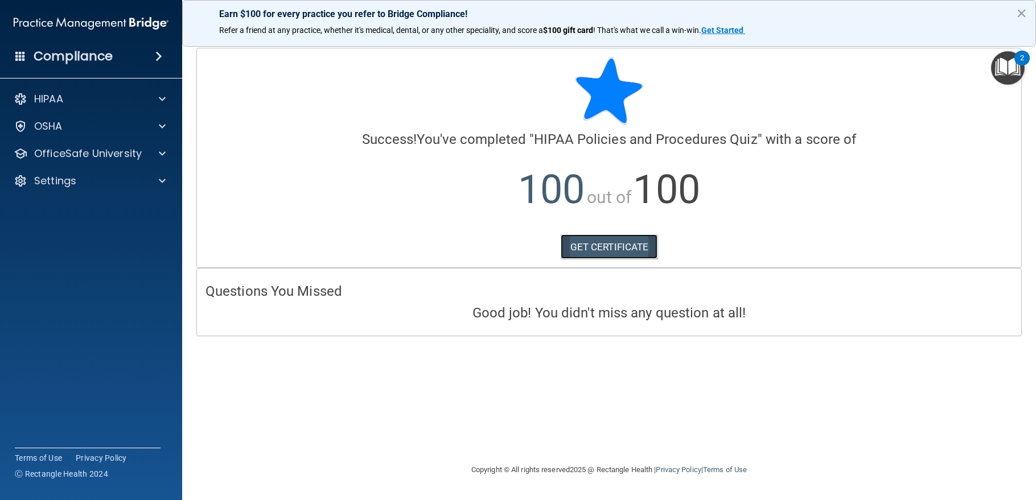
click at [618, 245] on link "GET CERTIFICATE" at bounding box center [609, 247] width 97 height 25
click at [84, 151] on p "OfficeSafe University" at bounding box center [88, 154] width 108 height 14
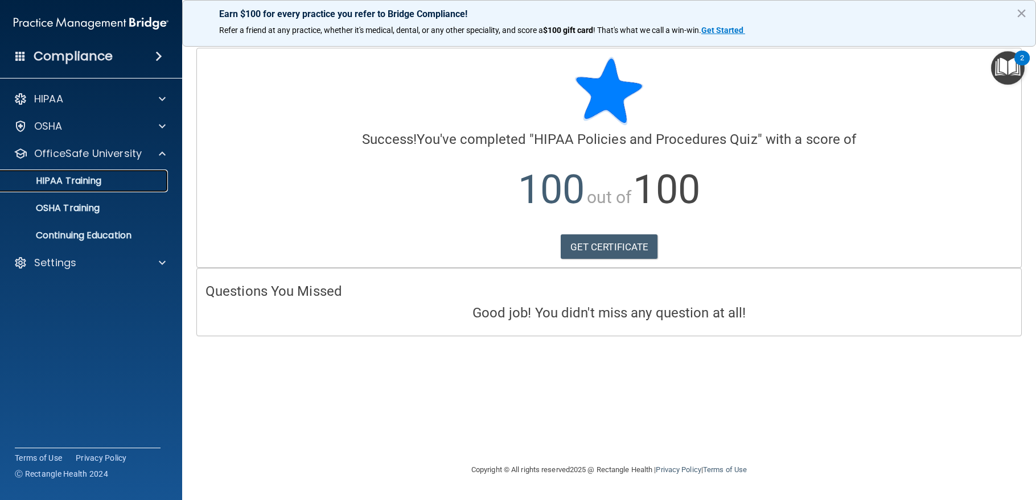
click at [86, 184] on p "HIPAA Training" at bounding box center [54, 180] width 94 height 11
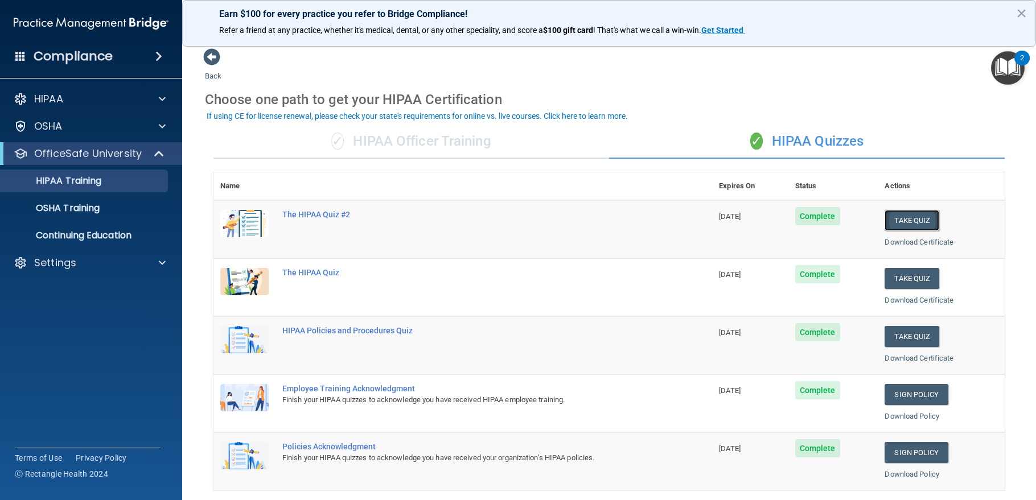
click at [897, 221] on button "Take Quiz" at bounding box center [912, 220] width 55 height 21
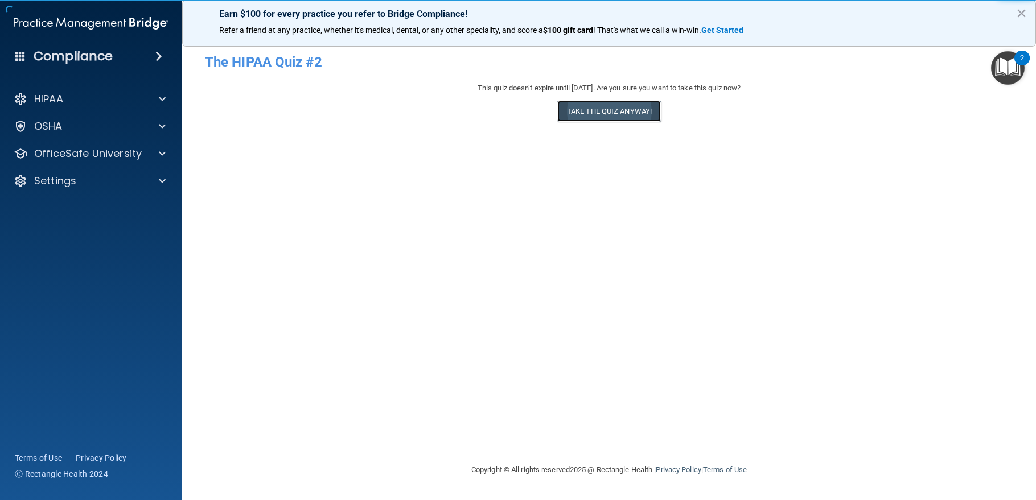
click at [629, 110] on button "Take the quiz anyway!" at bounding box center [609, 111] width 104 height 21
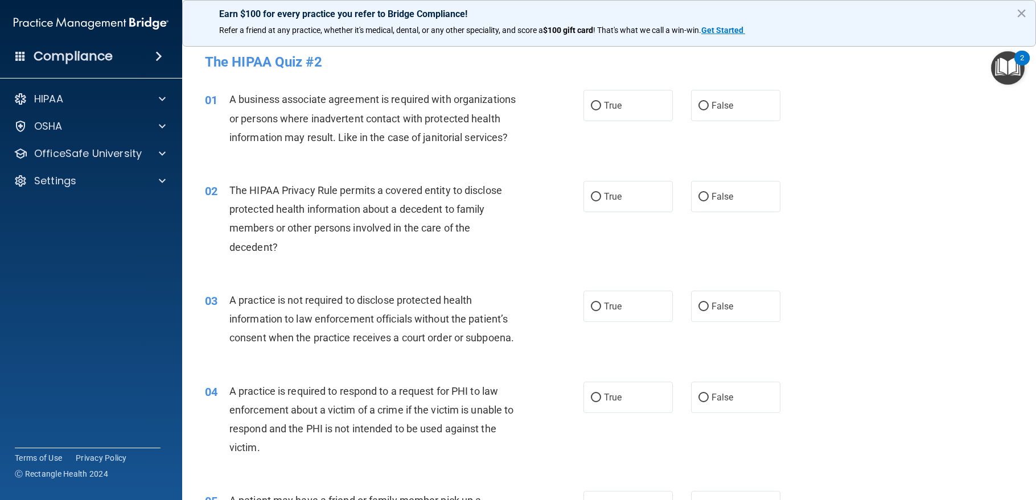
click at [725, 89] on div "01 A business associate agreement is required with organizations or persons whe…" at bounding box center [608, 121] width 825 height 91
click at [691, 100] on label "False" at bounding box center [735, 105] width 89 height 31
click at [698, 102] on input "False" at bounding box center [703, 106] width 10 height 9
radio input "true"
click at [604, 202] on span "True" at bounding box center [613, 196] width 18 height 11
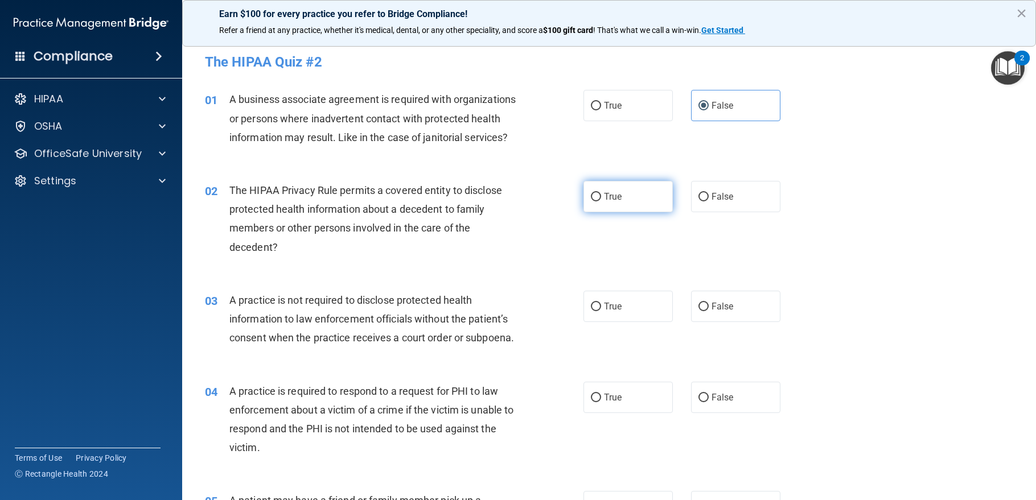
click at [601, 202] on input "True" at bounding box center [596, 197] width 10 height 9
radio input "true"
click at [699, 311] on input "False" at bounding box center [703, 307] width 10 height 9
radio input "true"
click at [599, 413] on label "True" at bounding box center [627, 397] width 89 height 31
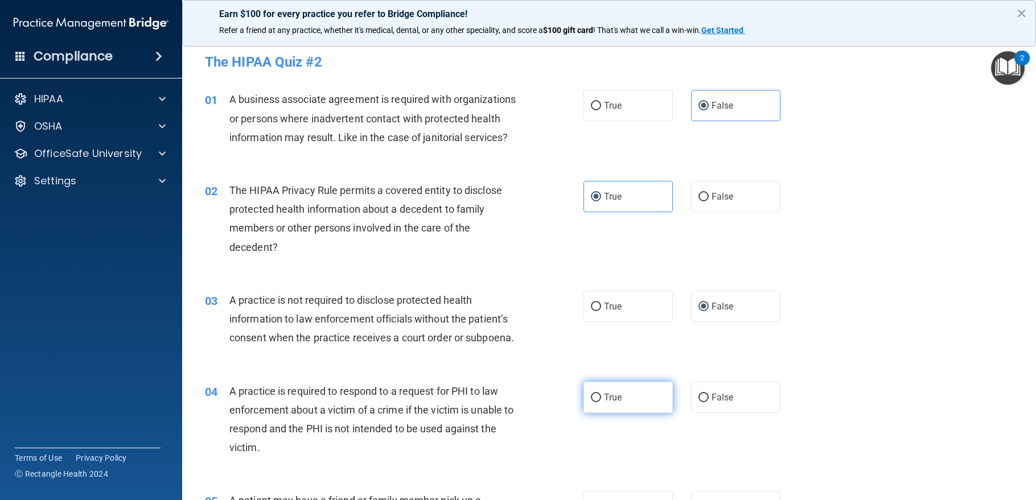
click at [599, 402] on input "True" at bounding box center [596, 398] width 10 height 9
radio input "true"
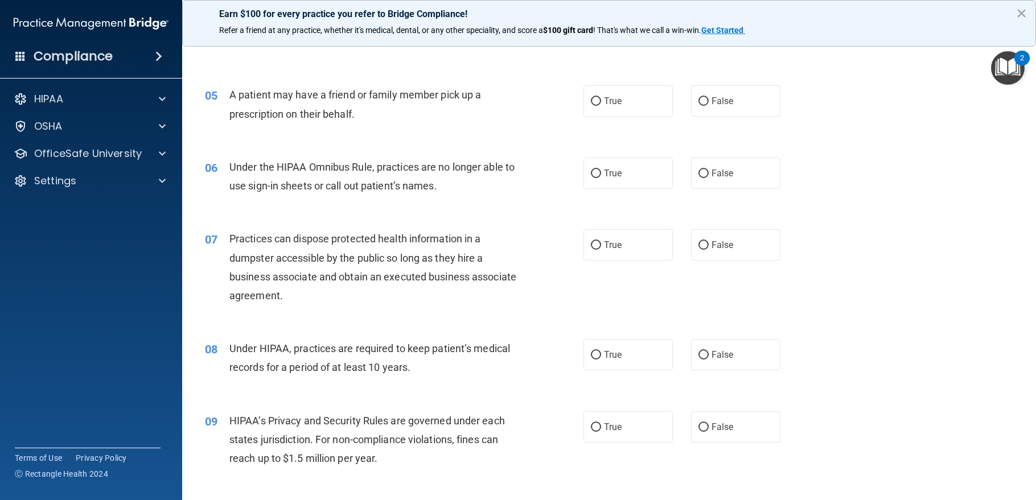
scroll to position [455, 0]
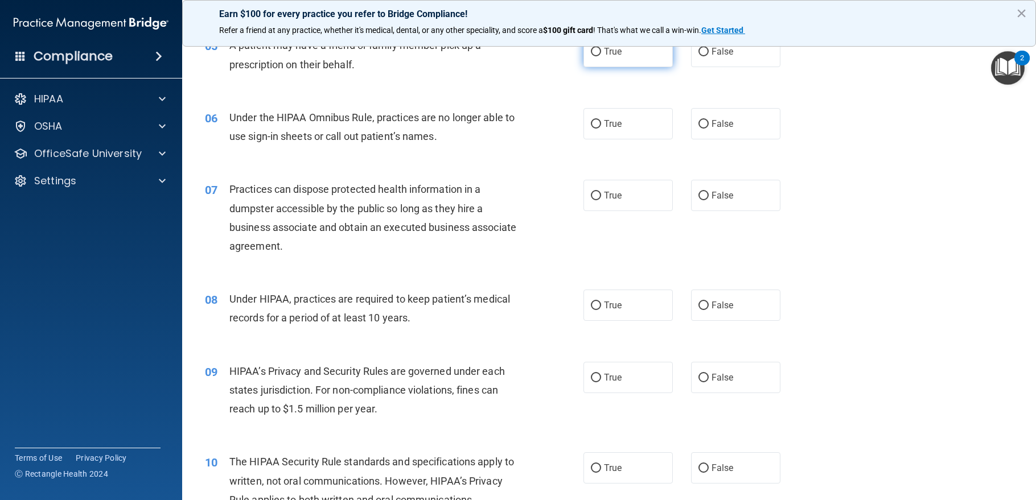
click at [625, 67] on label "True" at bounding box center [627, 51] width 89 height 31
click at [601, 56] on input "True" at bounding box center [596, 52] width 10 height 9
radio input "true"
click at [733, 139] on label "False" at bounding box center [735, 123] width 89 height 31
click at [709, 129] on input "False" at bounding box center [703, 124] width 10 height 9
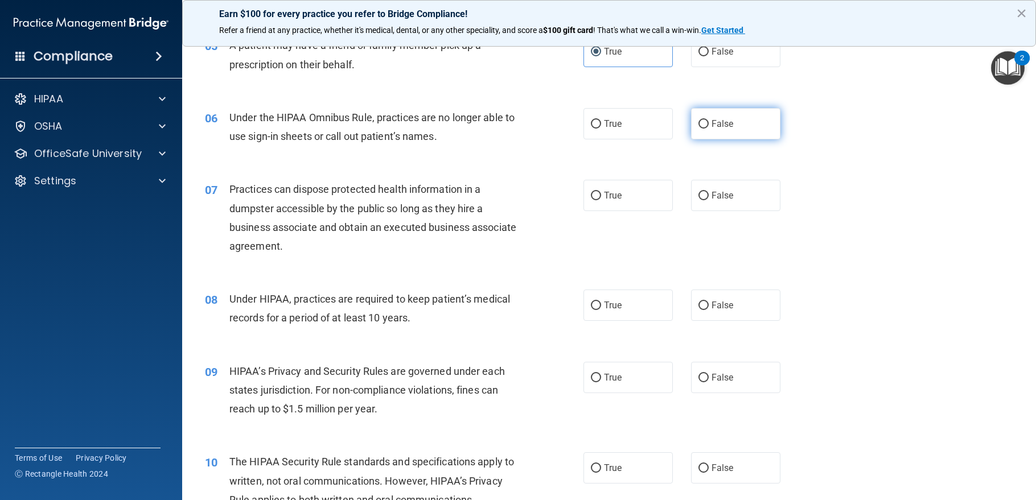
radio input "true"
click at [722, 201] on span "False" at bounding box center [723, 195] width 22 height 11
click at [709, 200] on input "False" at bounding box center [703, 196] width 10 height 9
radio input "true"
click at [724, 321] on label "False" at bounding box center [735, 305] width 89 height 31
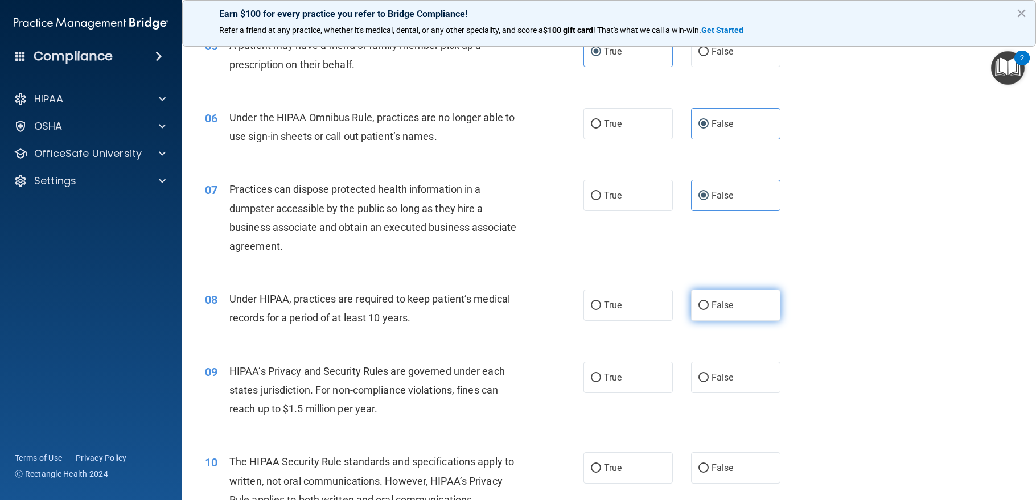
click at [709, 310] on input "False" at bounding box center [703, 306] width 10 height 9
radio input "true"
click at [735, 393] on label "False" at bounding box center [735, 377] width 89 height 31
click at [709, 383] on input "False" at bounding box center [703, 378] width 10 height 9
radio input "true"
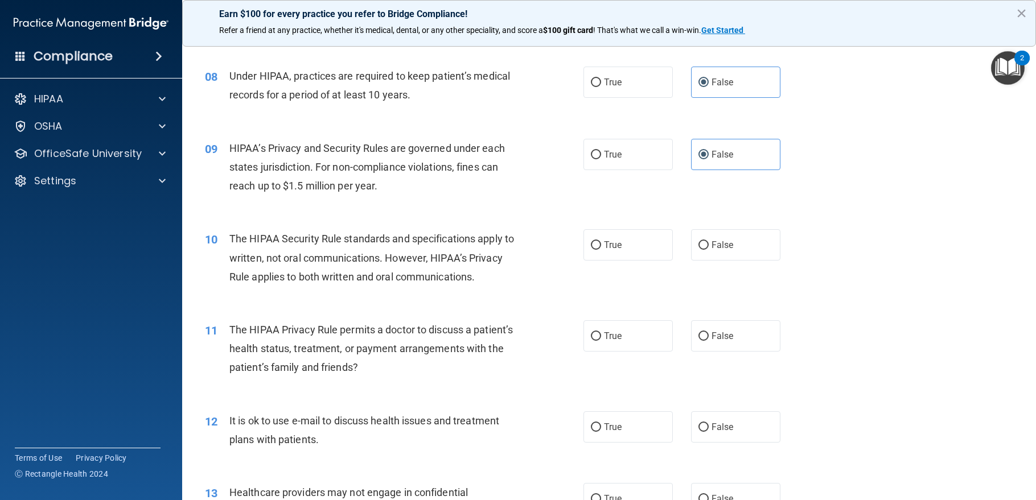
scroll to position [683, 0]
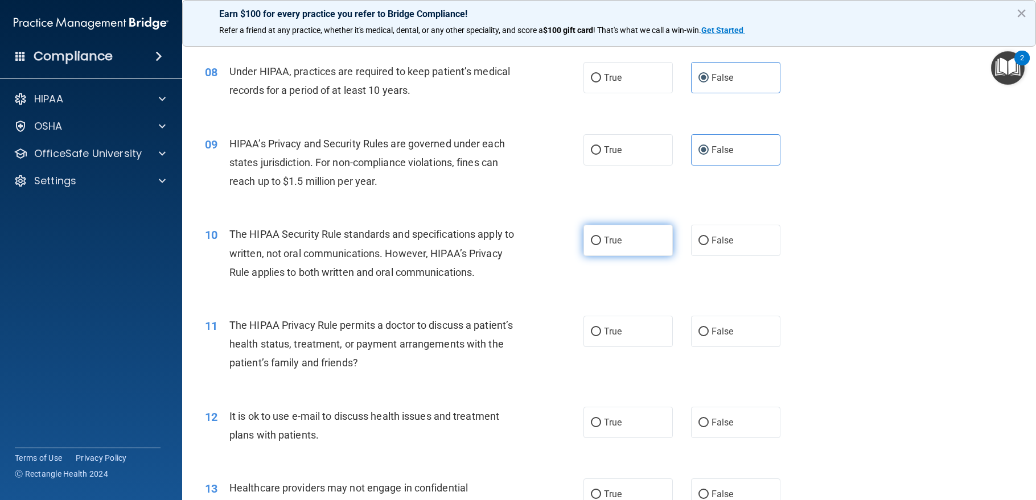
click at [637, 256] on label "True" at bounding box center [627, 240] width 89 height 31
click at [601, 245] on input "True" at bounding box center [596, 241] width 10 height 9
radio input "true"
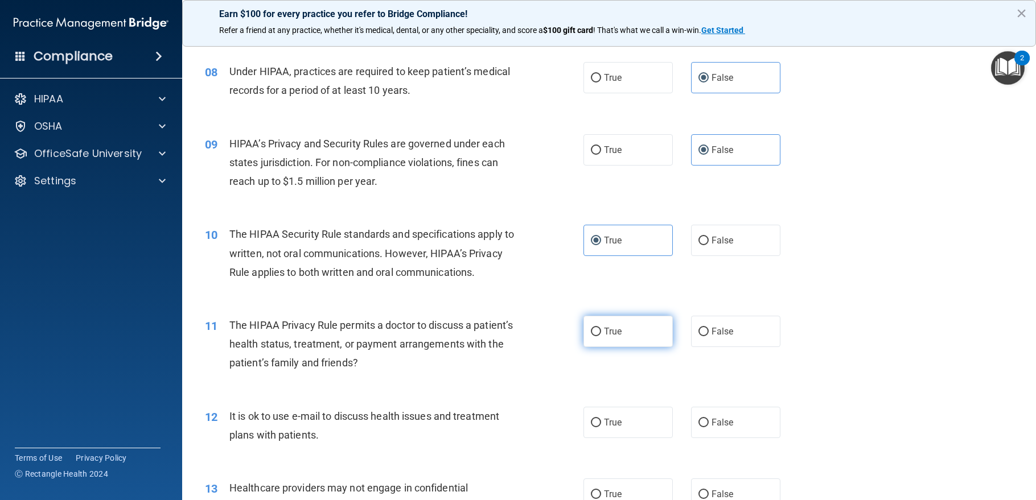
click at [631, 347] on label "True" at bounding box center [627, 331] width 89 height 31
click at [601, 336] on input "True" at bounding box center [596, 332] width 10 height 9
radio input "true"
click at [633, 438] on label "True" at bounding box center [627, 422] width 89 height 31
click at [601, 427] on input "True" at bounding box center [596, 423] width 10 height 9
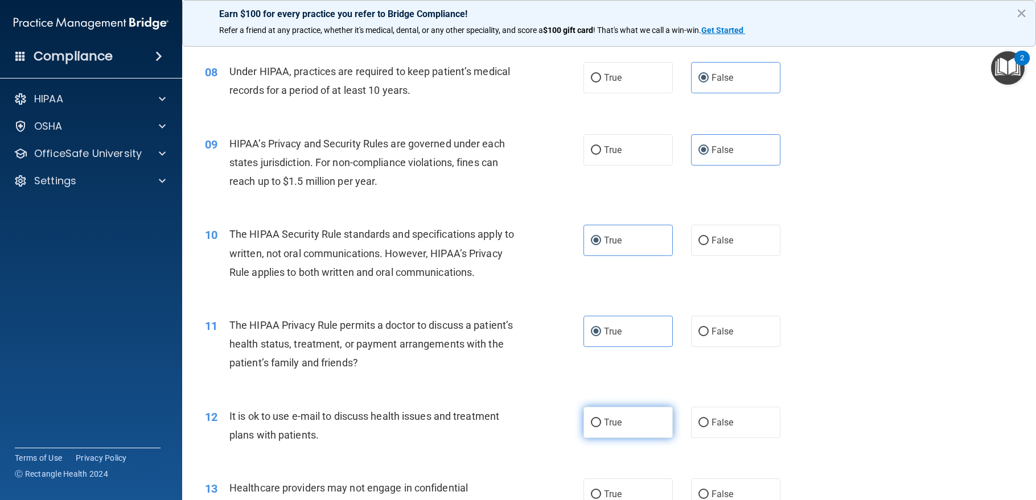
radio input "true"
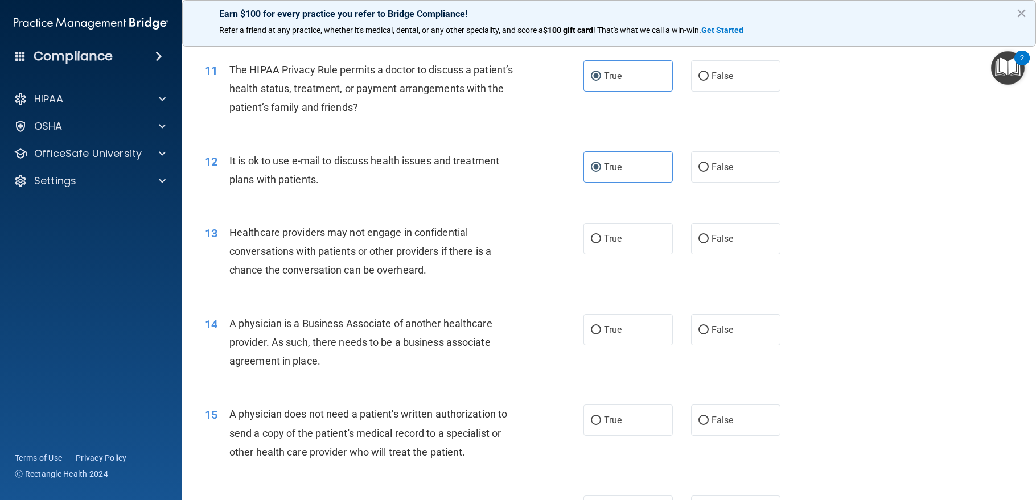
scroll to position [1082, 0]
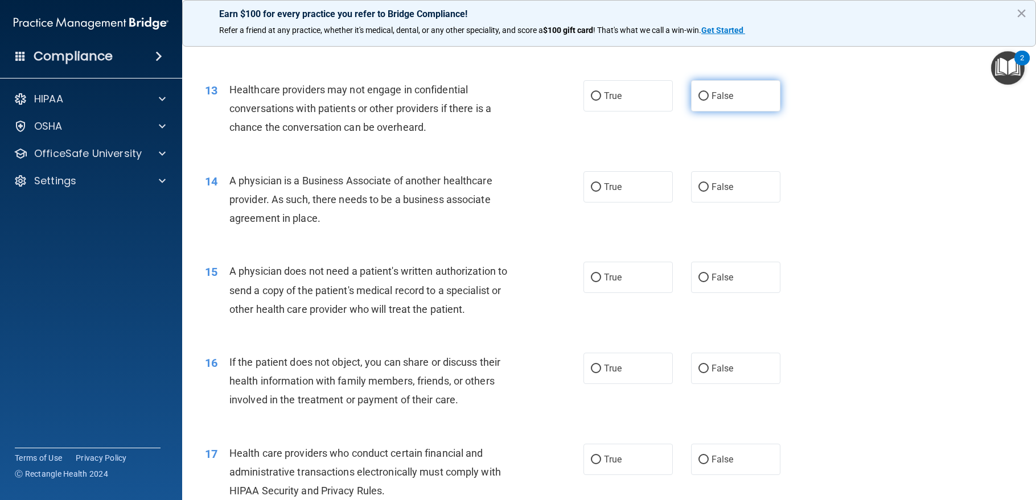
click at [717, 101] on span "False" at bounding box center [723, 96] width 22 height 11
click at [709, 101] on input "False" at bounding box center [703, 96] width 10 height 9
radio input "true"
click at [721, 192] on span "False" at bounding box center [723, 187] width 22 height 11
click at [709, 192] on input "False" at bounding box center [703, 187] width 10 height 9
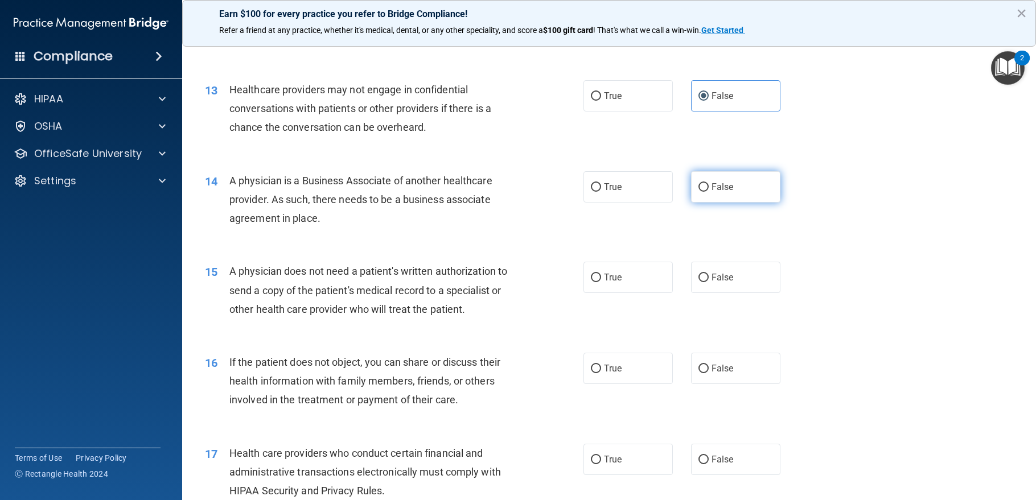
radio input "true"
click at [627, 293] on label "True" at bounding box center [627, 277] width 89 height 31
click at [601, 282] on input "True" at bounding box center [596, 278] width 10 height 9
radio input "true"
click at [635, 384] on label "True" at bounding box center [627, 368] width 89 height 31
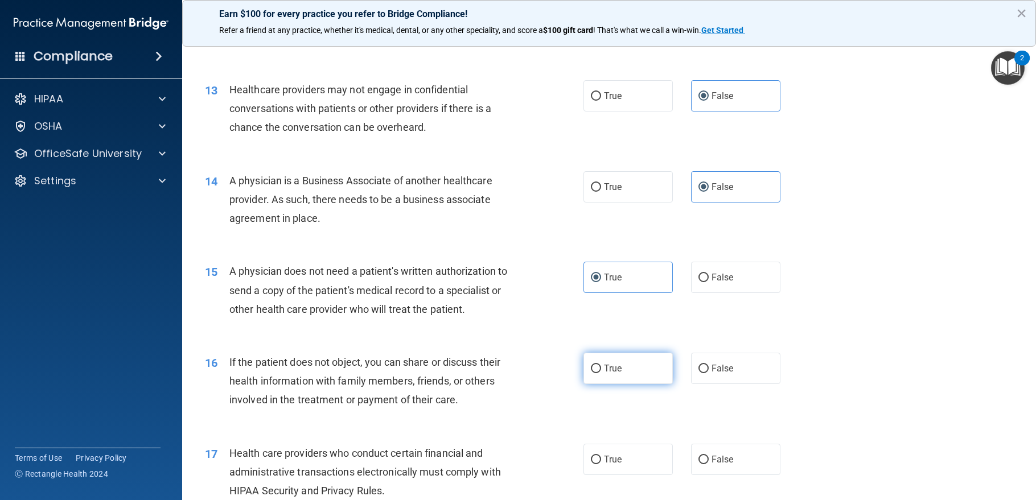
click at [601, 373] on input "True" at bounding box center [596, 369] width 10 height 9
radio input "true"
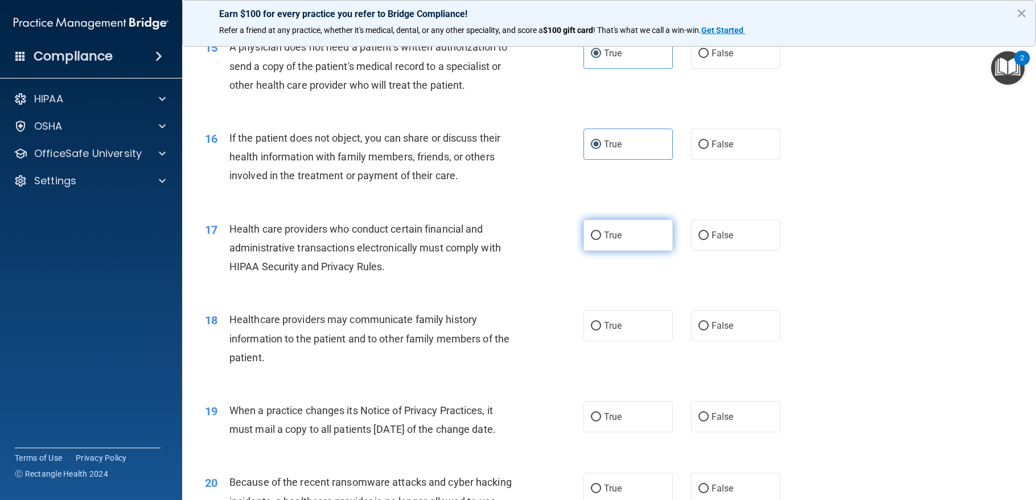
scroll to position [1309, 0]
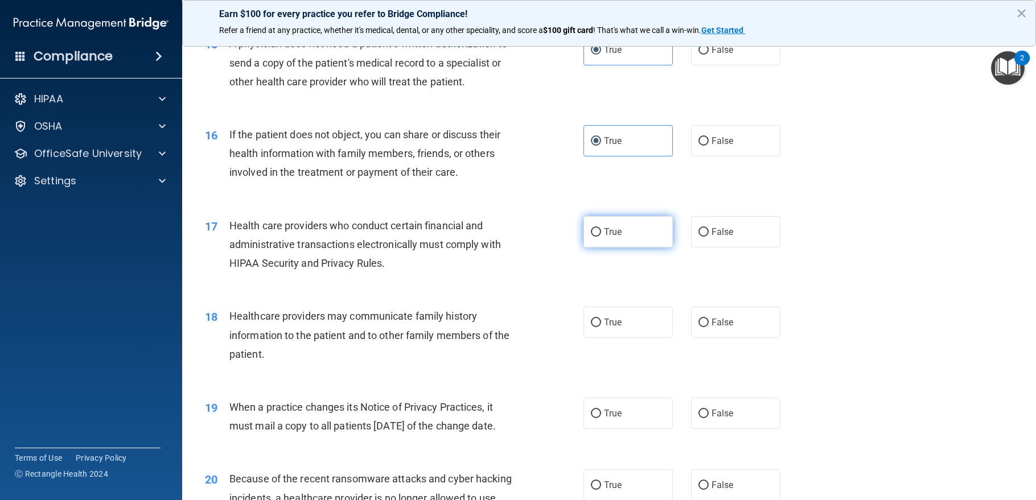
click at [624, 248] on label "True" at bounding box center [627, 231] width 89 height 31
click at [601, 237] on input "True" at bounding box center [596, 232] width 10 height 9
radio input "true"
click at [711, 338] on label "False" at bounding box center [735, 322] width 89 height 31
click at [709, 327] on input "False" at bounding box center [703, 323] width 10 height 9
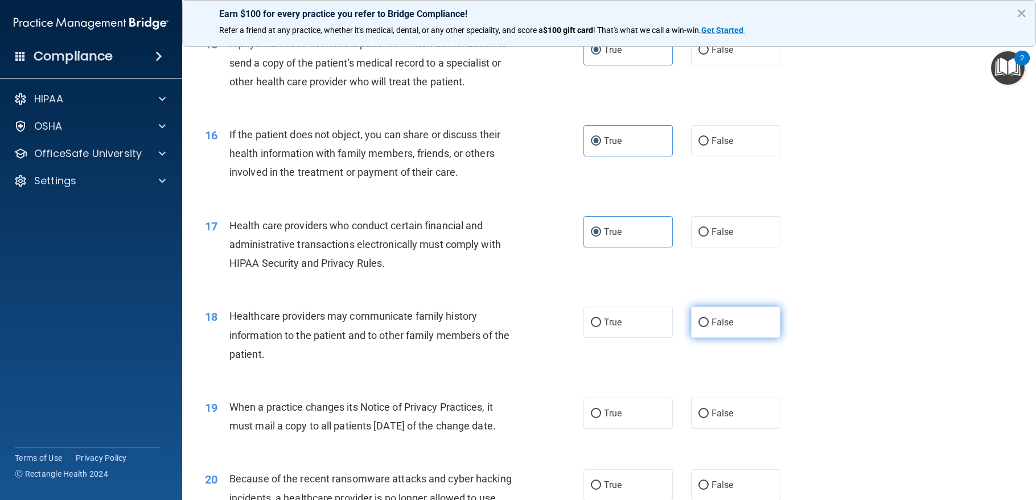
radio input "true"
drag, startPoint x: 720, startPoint y: 457, endPoint x: 735, endPoint y: 434, distance: 27.2
click at [720, 429] on label "False" at bounding box center [735, 413] width 89 height 31
click at [709, 418] on input "False" at bounding box center [703, 414] width 10 height 9
radio input "true"
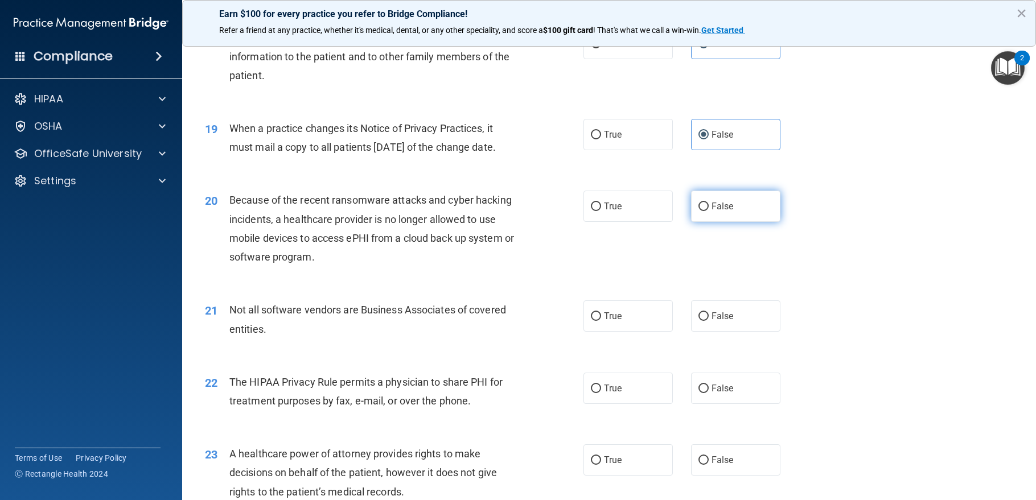
scroll to position [1594, 0]
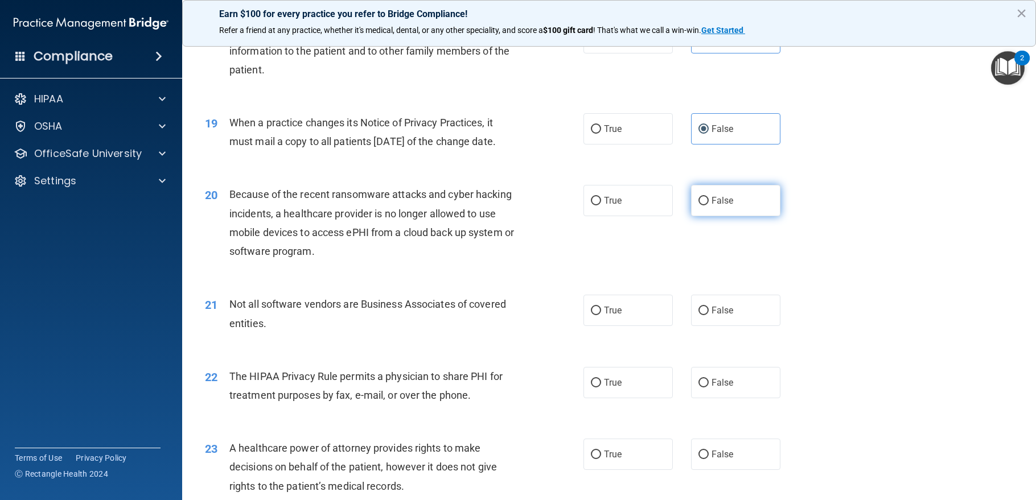
click at [704, 216] on label "False" at bounding box center [735, 200] width 89 height 31
click at [704, 205] on input "False" at bounding box center [703, 201] width 10 height 9
radio input "true"
click at [616, 326] on label "True" at bounding box center [627, 310] width 89 height 31
click at [601, 315] on input "True" at bounding box center [596, 311] width 10 height 9
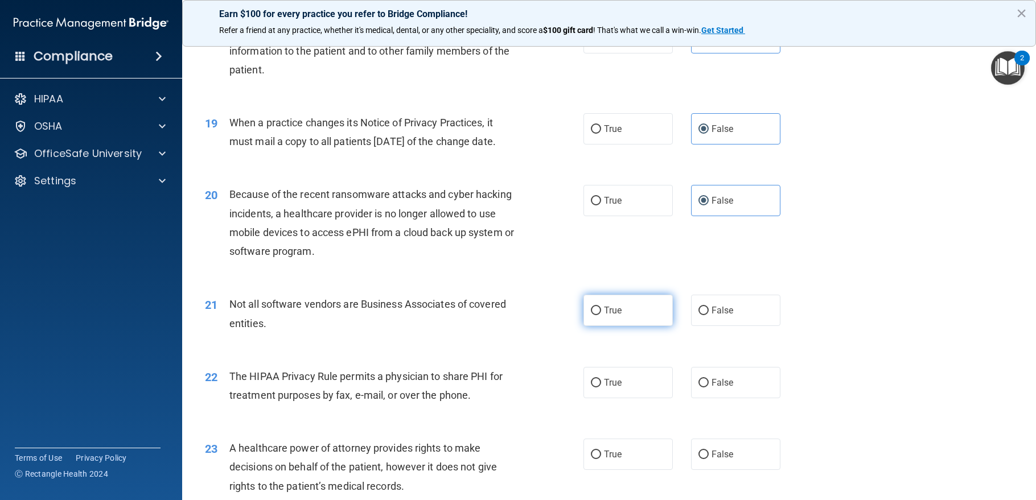
radio input "true"
click at [622, 398] on label "True" at bounding box center [627, 382] width 89 height 31
click at [601, 388] on input "True" at bounding box center [596, 383] width 10 height 9
radio input "true"
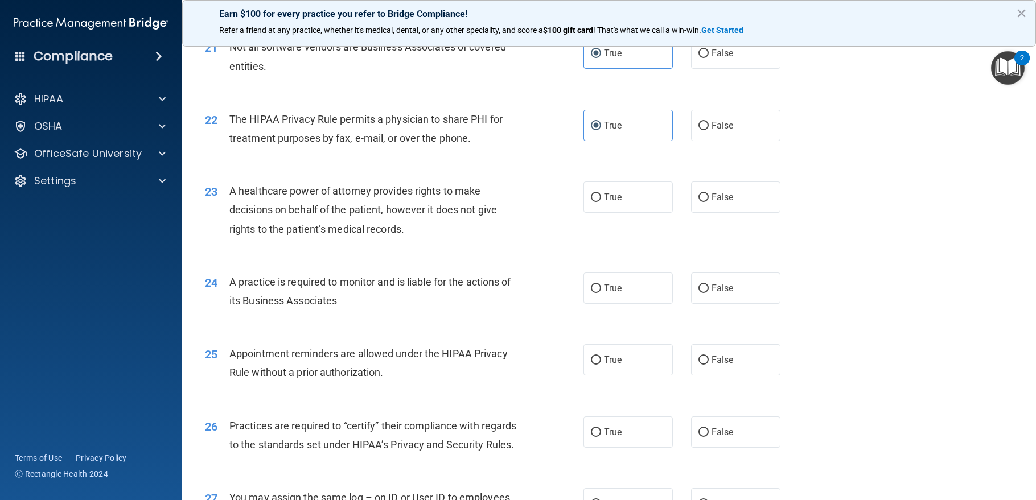
scroll to position [1878, 0]
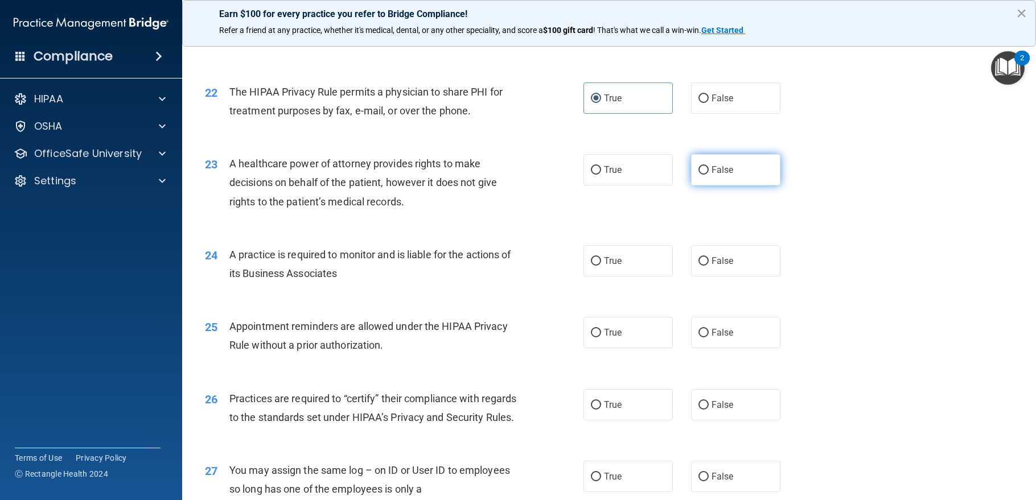
click at [708, 186] on label "False" at bounding box center [735, 169] width 89 height 31
click at [708, 175] on input "False" at bounding box center [703, 170] width 10 height 9
radio input "true"
click at [712, 266] on span "False" at bounding box center [723, 261] width 22 height 11
click at [709, 266] on input "False" at bounding box center [703, 261] width 10 height 9
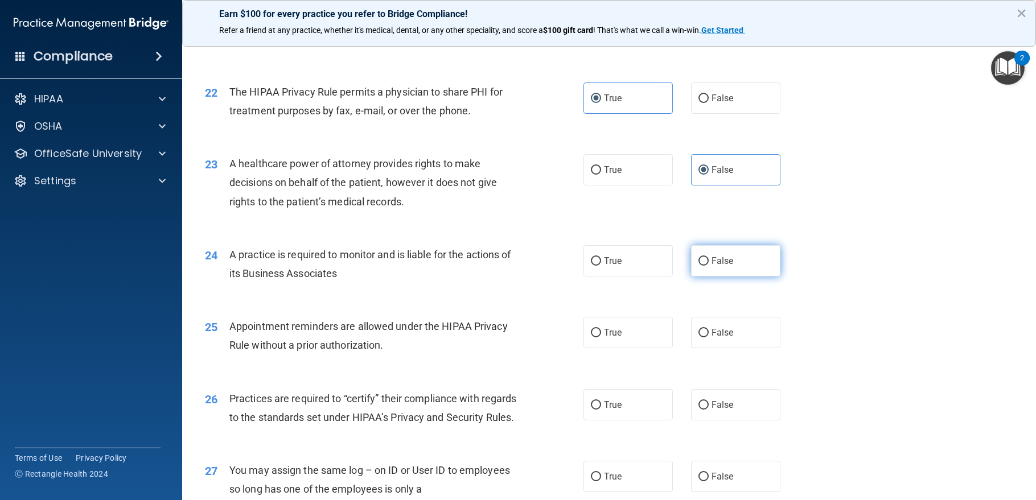
radio input "true"
click at [639, 348] on label "True" at bounding box center [627, 332] width 89 height 31
click at [601, 338] on input "True" at bounding box center [596, 333] width 10 height 9
radio input "true"
click at [723, 410] on span "False" at bounding box center [723, 405] width 22 height 11
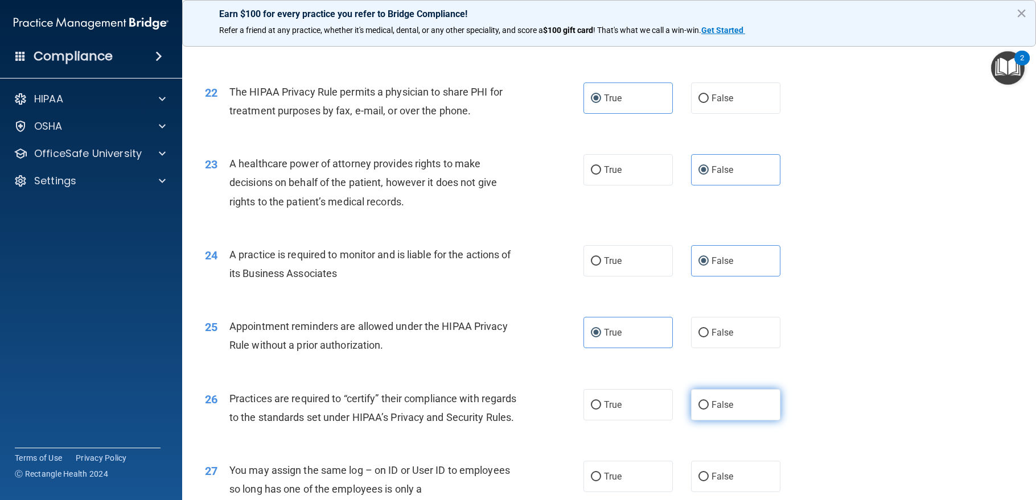
click at [709, 410] on input "False" at bounding box center [703, 405] width 10 height 9
radio input "true"
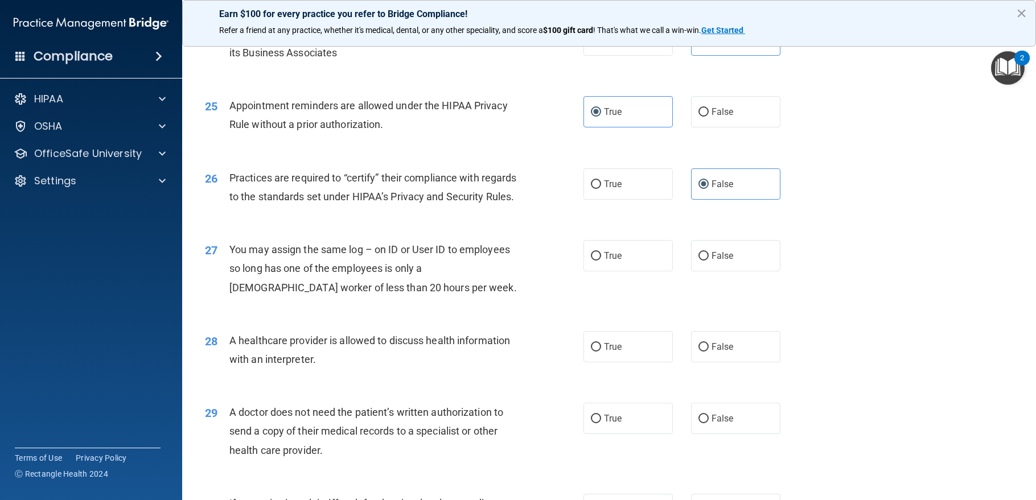
scroll to position [2163, 0]
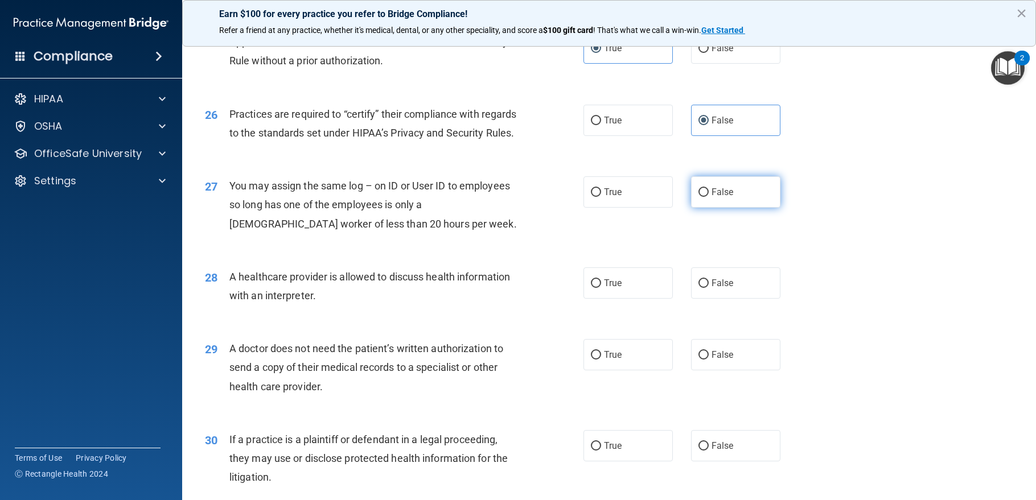
click at [714, 198] on span "False" at bounding box center [723, 192] width 22 height 11
click at [709, 197] on input "False" at bounding box center [703, 192] width 10 height 9
radio input "true"
click at [630, 299] on label "True" at bounding box center [627, 283] width 89 height 31
click at [601, 288] on input "True" at bounding box center [596, 283] width 10 height 9
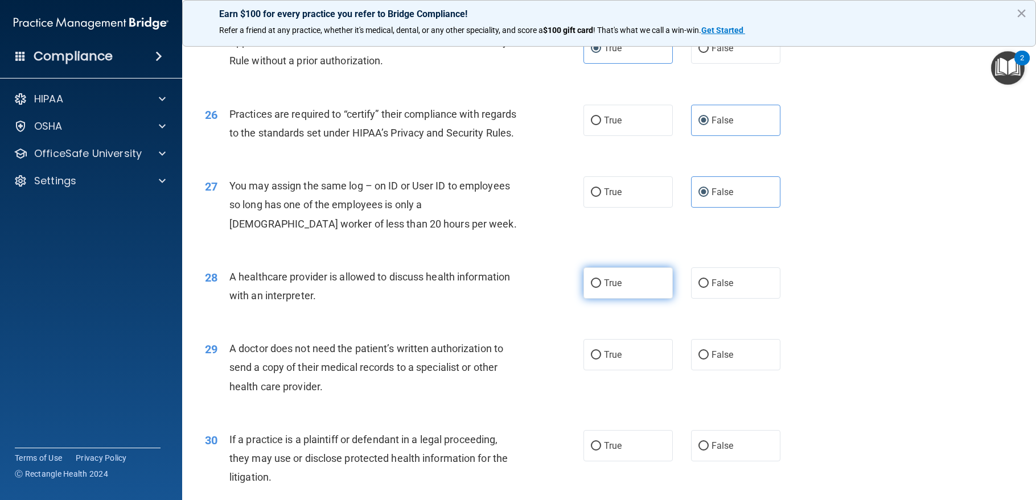
radio input "true"
click at [623, 371] on label "True" at bounding box center [627, 354] width 89 height 31
click at [601, 360] on input "True" at bounding box center [596, 355] width 10 height 9
radio input "true"
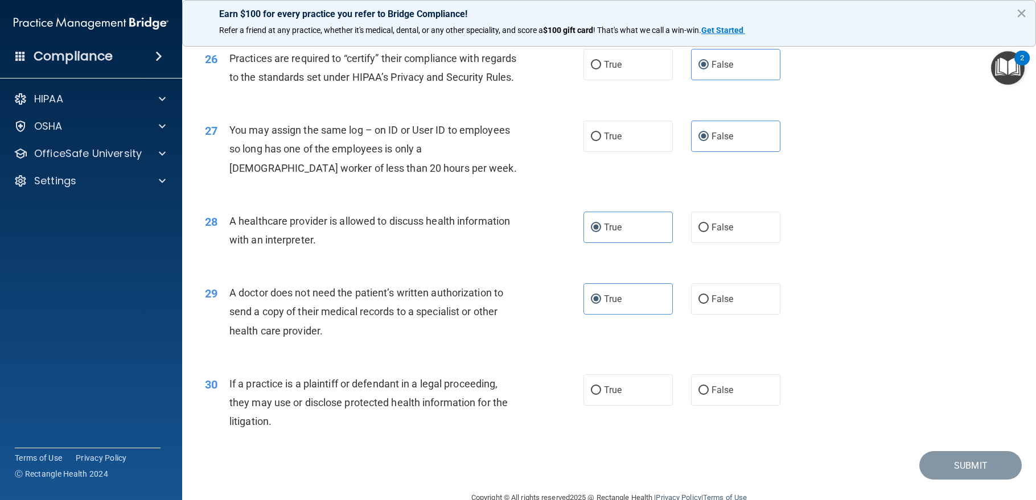
scroll to position [2320, 0]
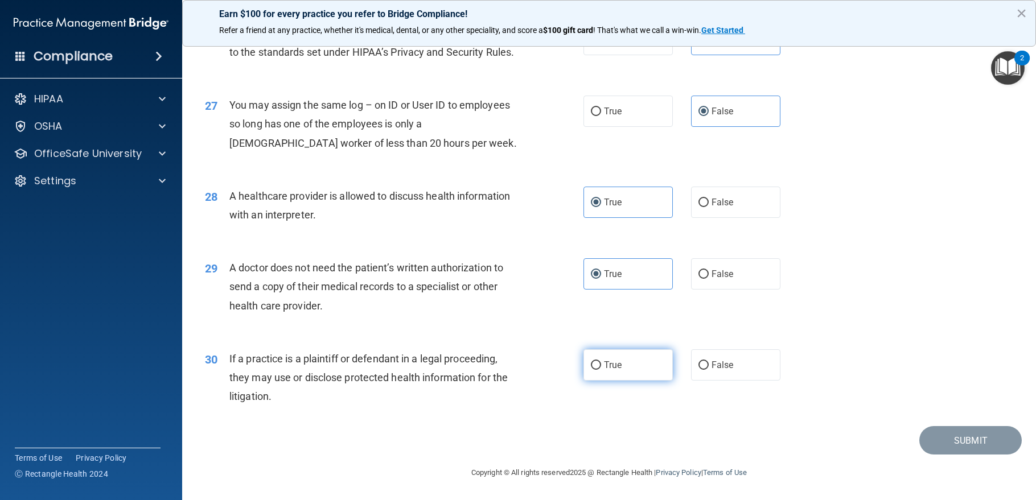
drag, startPoint x: 637, startPoint y: 364, endPoint x: 723, endPoint y: 388, distance: 89.8
click at [636, 364] on label "True" at bounding box center [627, 365] width 89 height 31
click at [601, 364] on input "True" at bounding box center [596, 365] width 10 height 9
radio input "true"
click at [963, 436] on button "Submit" at bounding box center [970, 440] width 102 height 29
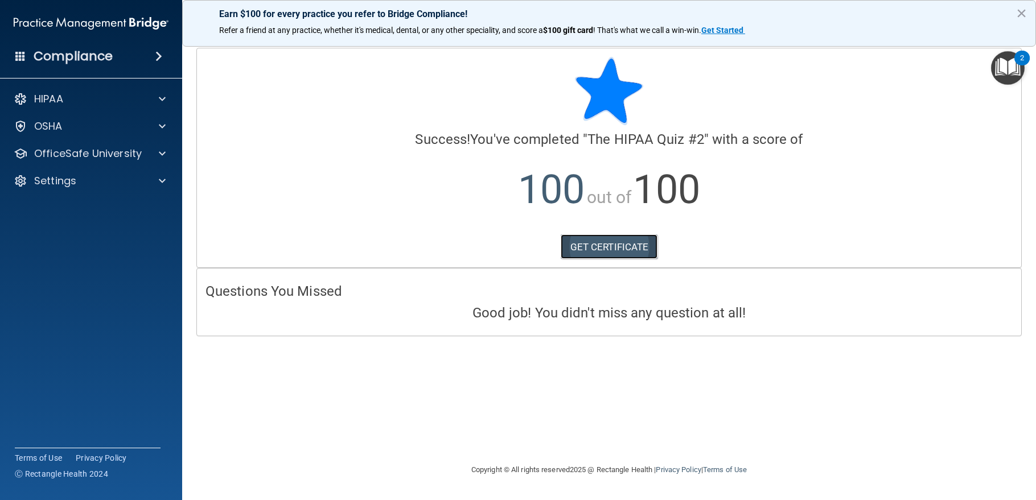
click at [624, 254] on link "GET CERTIFICATE" at bounding box center [609, 247] width 97 height 25
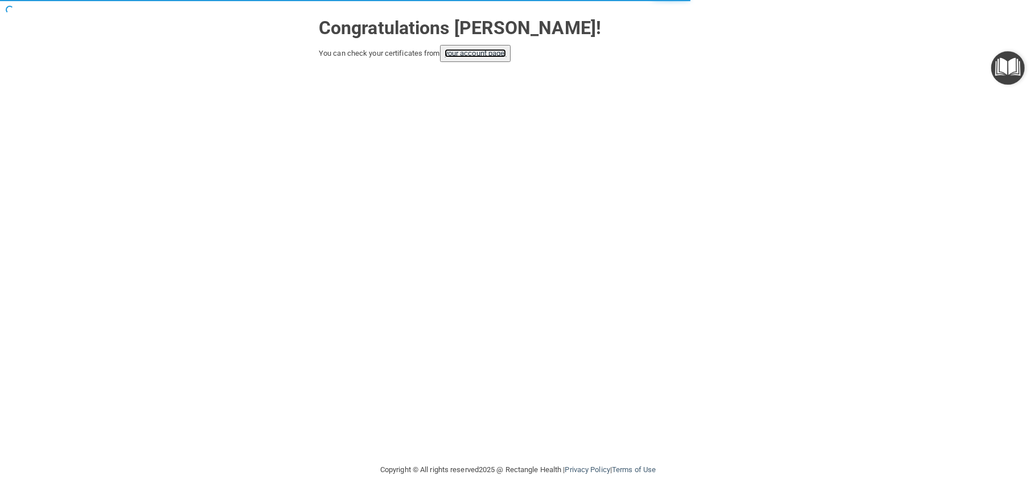
click at [467, 54] on link "your account page!" at bounding box center [476, 53] width 62 height 9
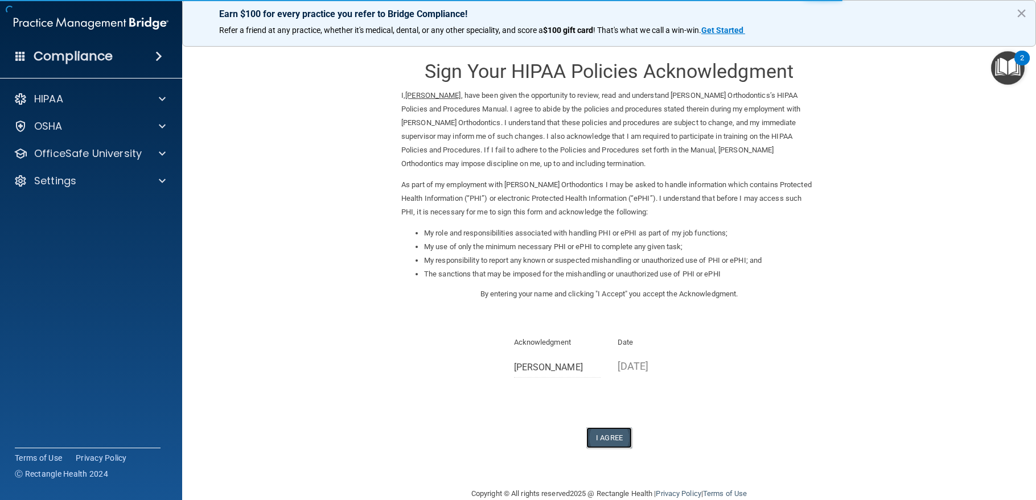
click at [605, 439] on button "I Agree" at bounding box center [609, 437] width 46 height 21
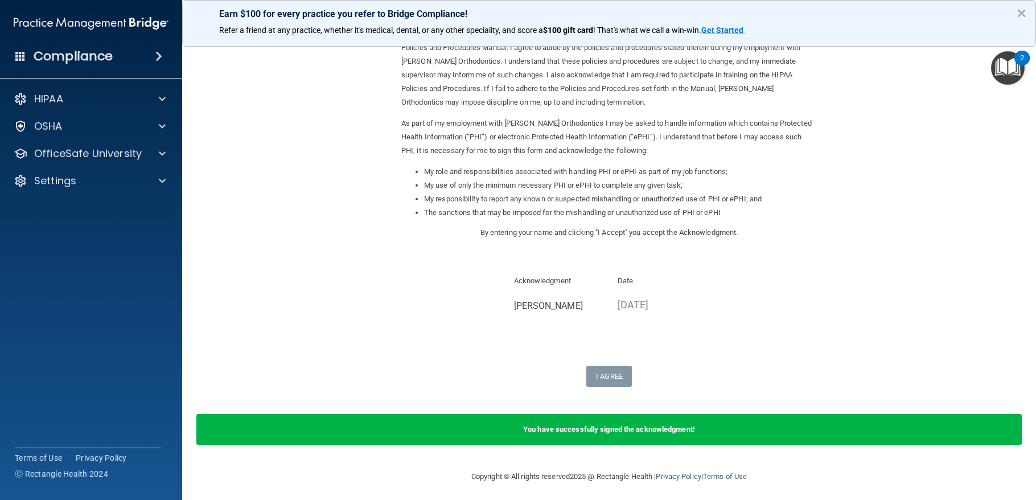
scroll to position [65, 0]
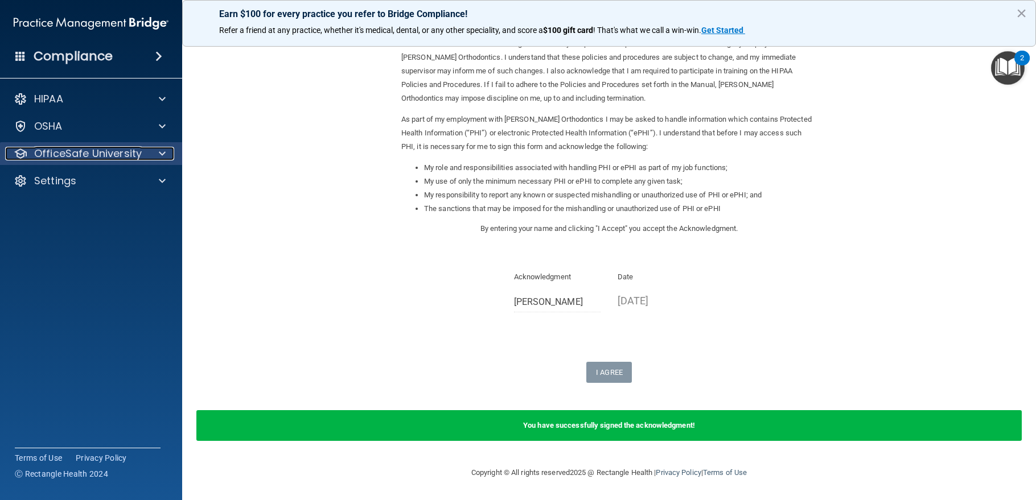
click at [112, 151] on p "OfficeSafe University" at bounding box center [88, 154] width 108 height 14
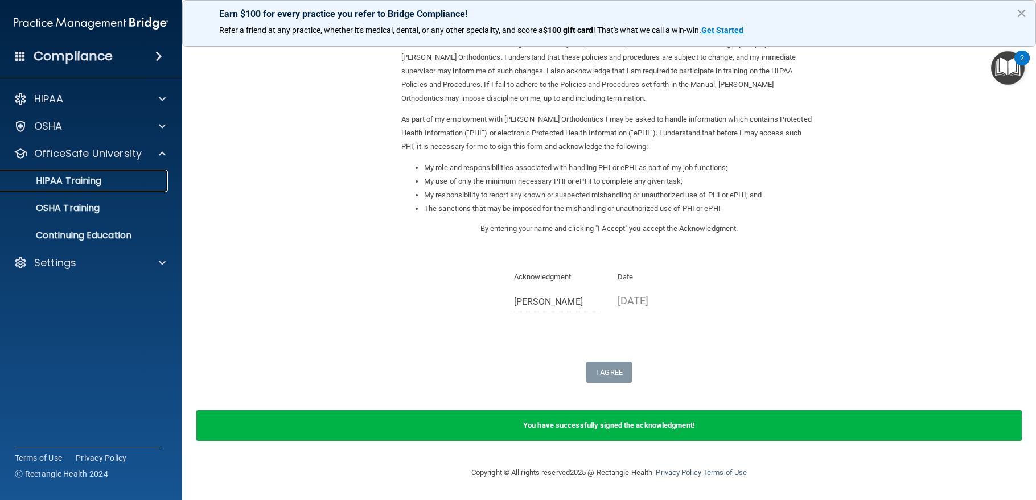
click at [106, 183] on div "HIPAA Training" at bounding box center [84, 180] width 155 height 11
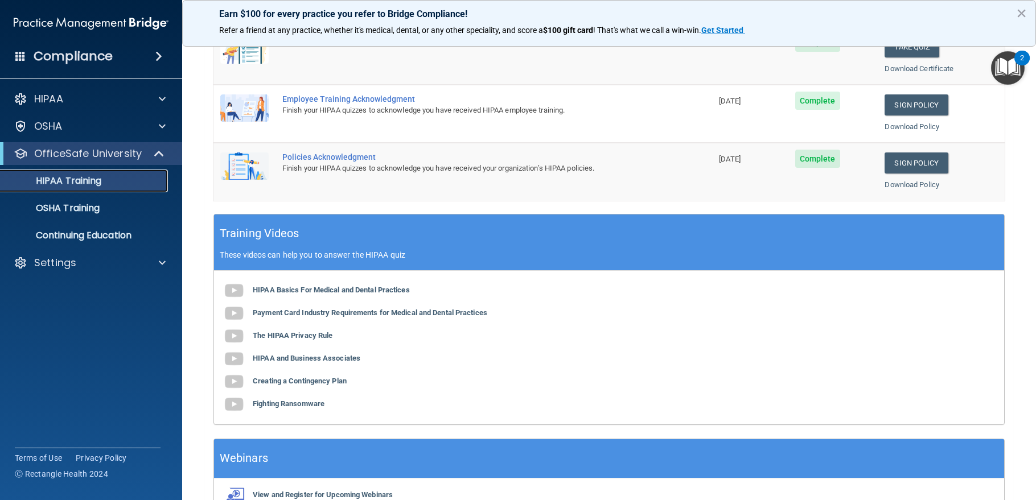
scroll to position [186, 0]
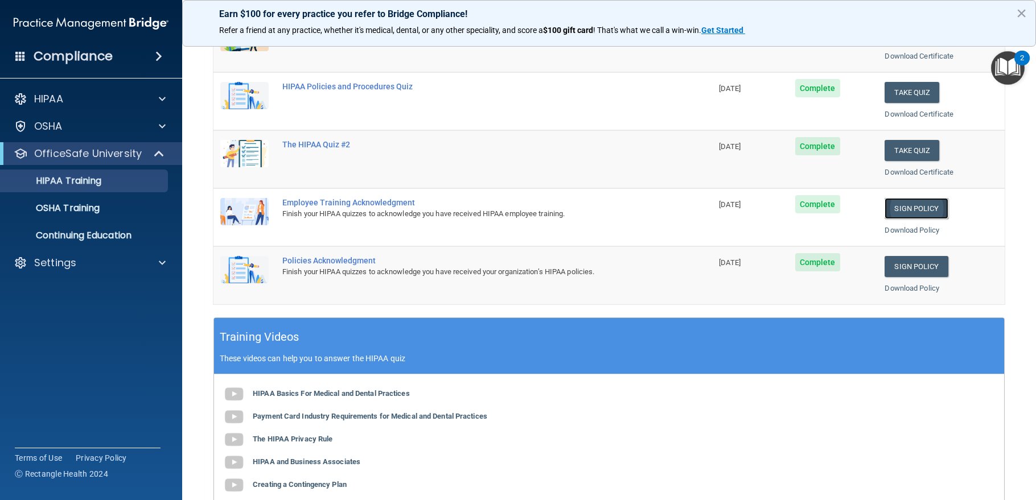
click at [902, 201] on link "Sign Policy" at bounding box center [916, 208] width 63 height 21
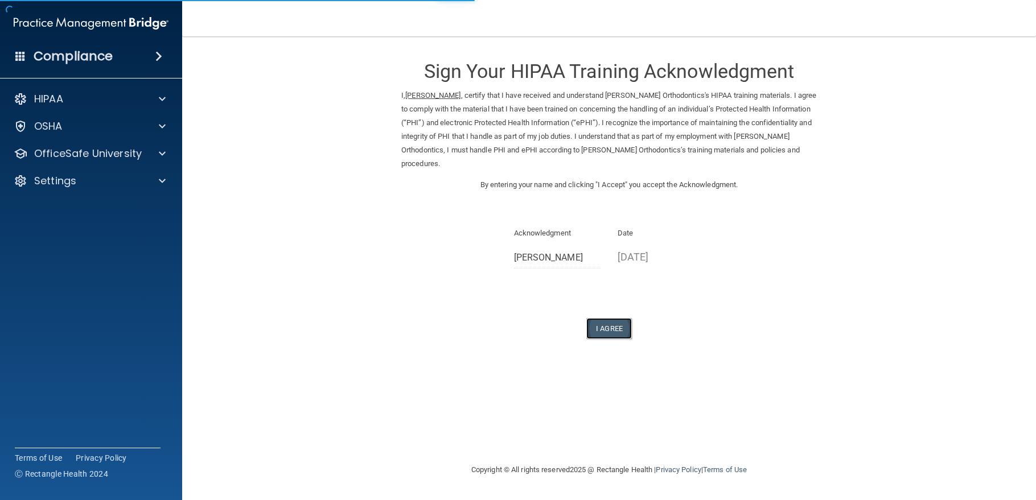
click at [603, 334] on button "I Agree" at bounding box center [609, 328] width 46 height 21
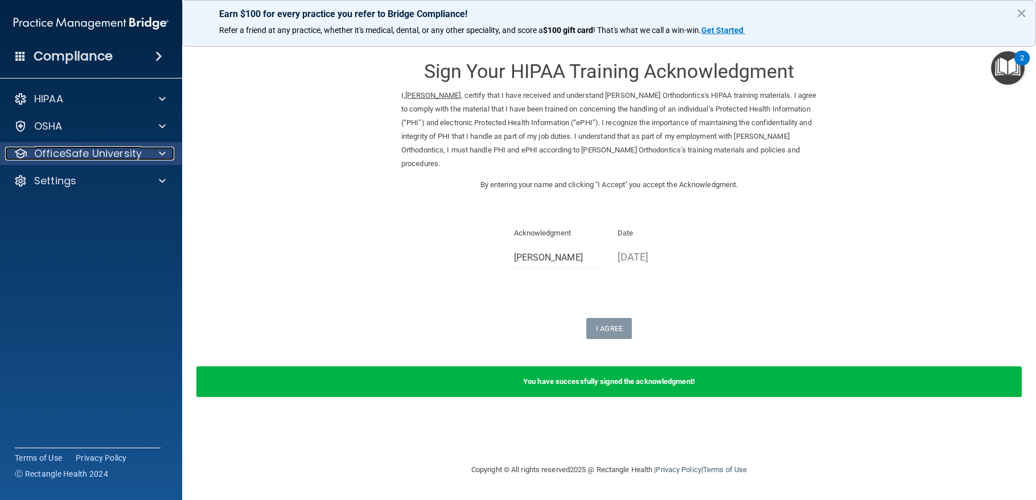
click at [91, 151] on p "OfficeSafe University" at bounding box center [88, 154] width 108 height 14
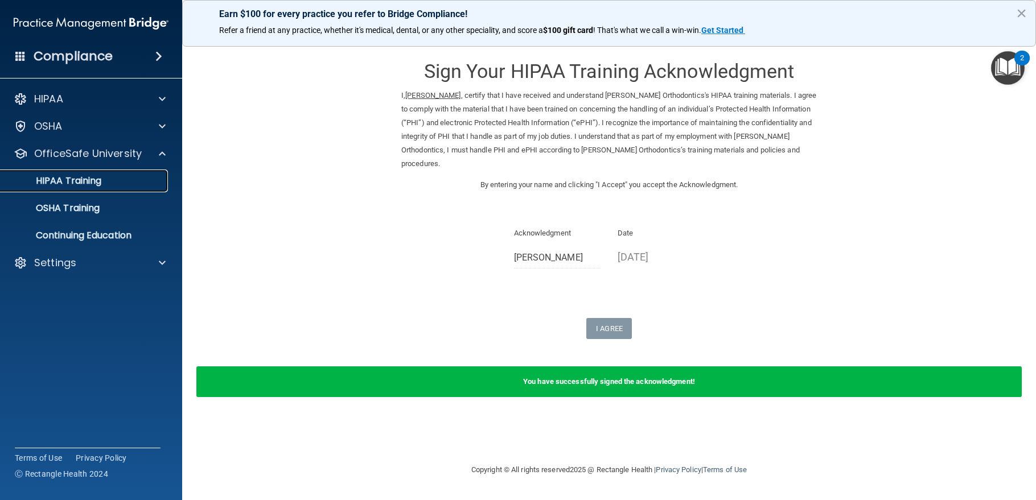
click at [89, 177] on p "HIPAA Training" at bounding box center [54, 180] width 94 height 11
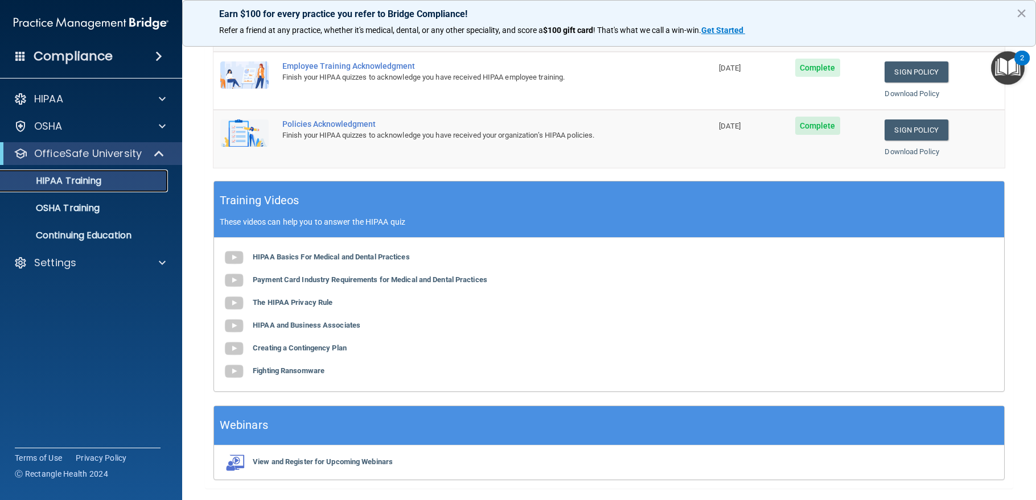
scroll to position [357, 0]
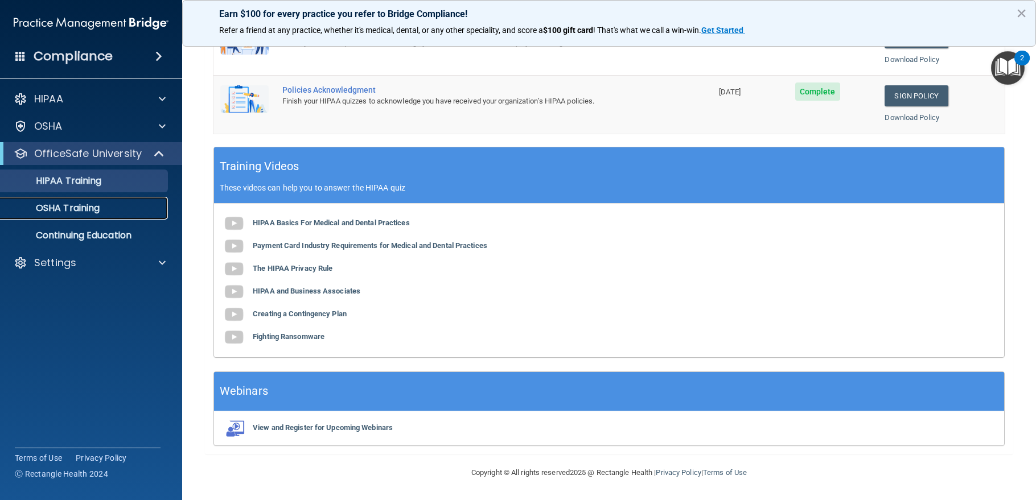
click at [128, 203] on div "OSHA Training" at bounding box center [84, 208] width 155 height 11
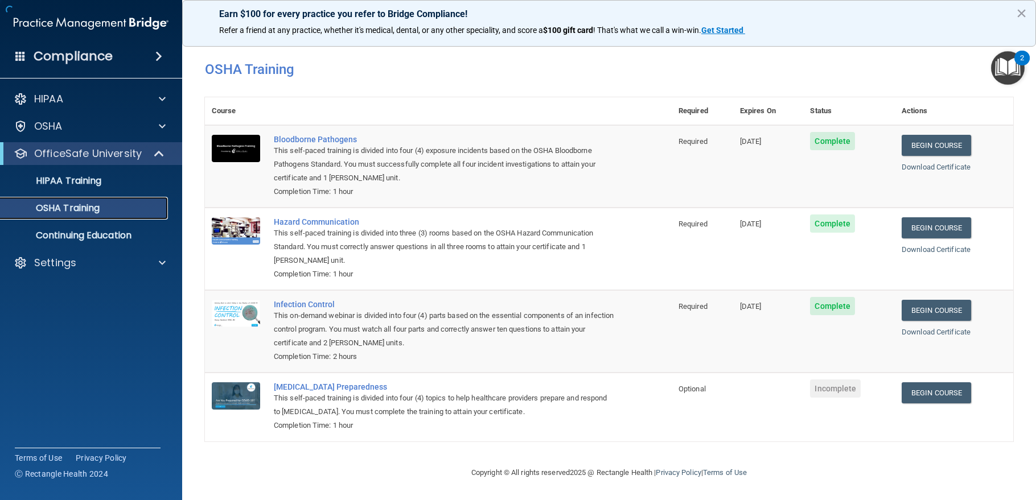
scroll to position [5, 0]
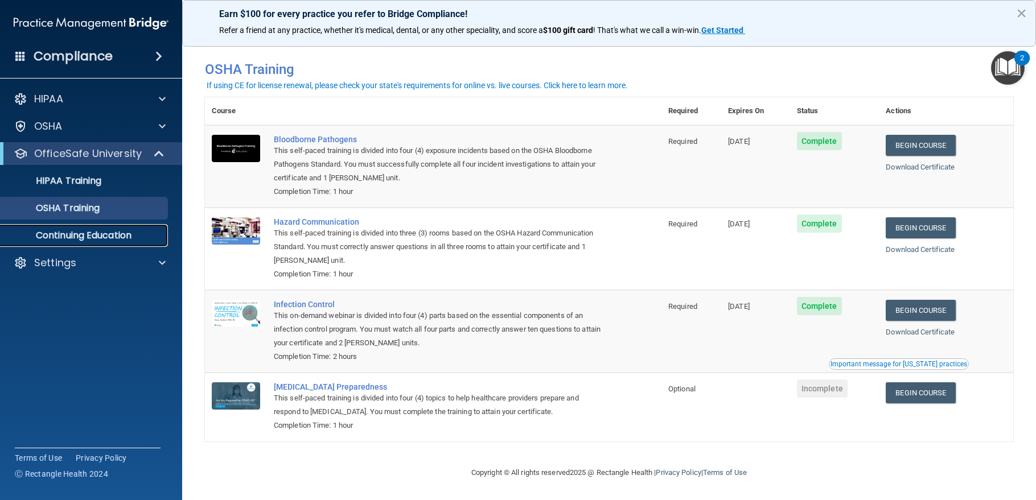
click at [75, 231] on p "Continuing Education" at bounding box center [84, 235] width 155 height 11
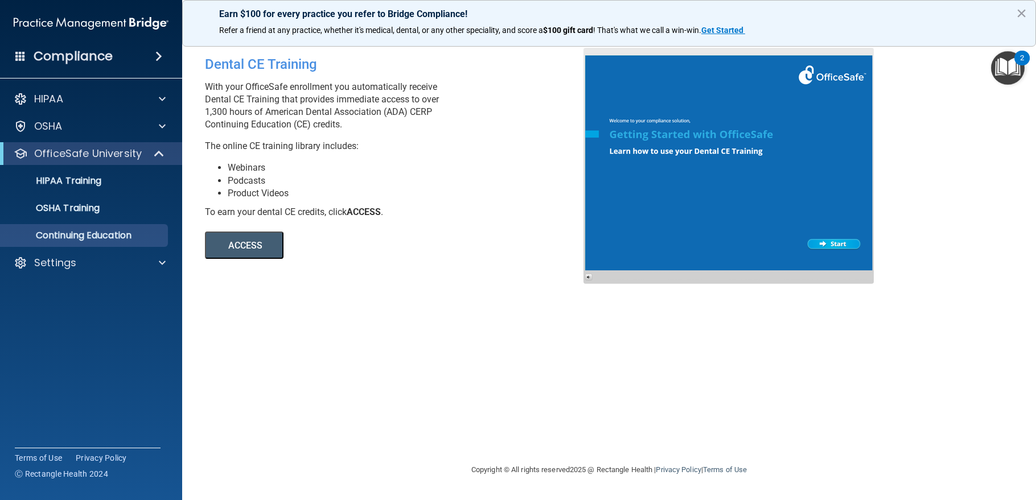
click at [255, 245] on button "ACCESS" at bounding box center [244, 245] width 79 height 27
click at [94, 188] on link "HIPAA Training" at bounding box center [78, 181] width 179 height 23
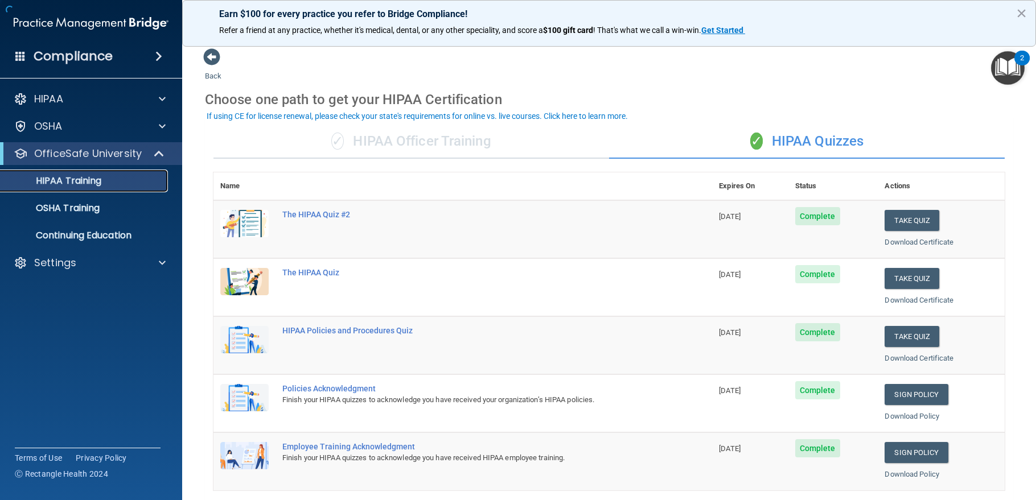
click at [74, 182] on p "HIPAA Training" at bounding box center [54, 180] width 94 height 11
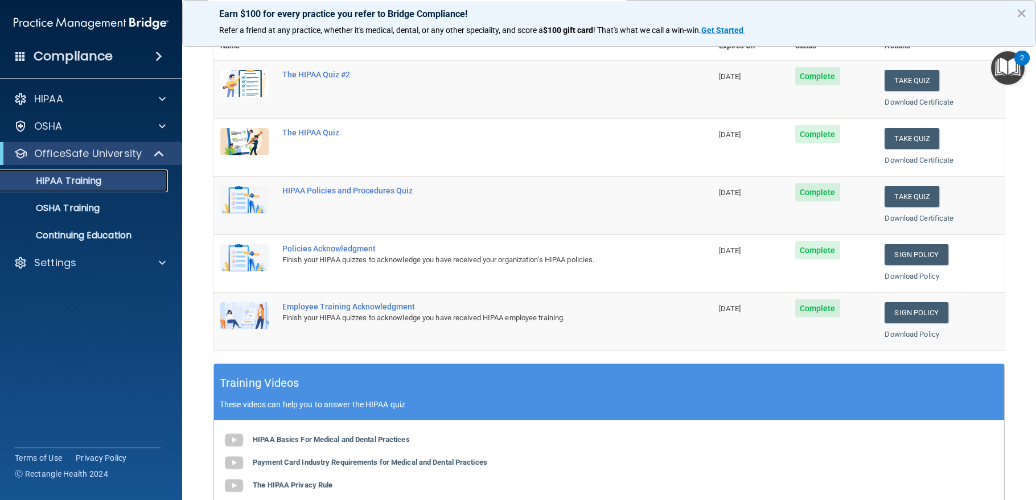
scroll to position [171, 0]
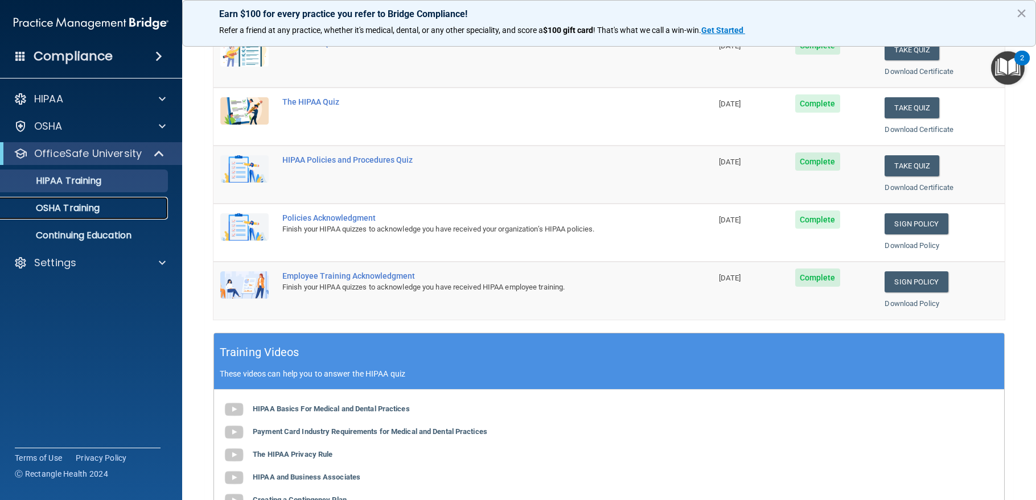
click at [84, 211] on p "OSHA Training" at bounding box center [53, 208] width 92 height 11
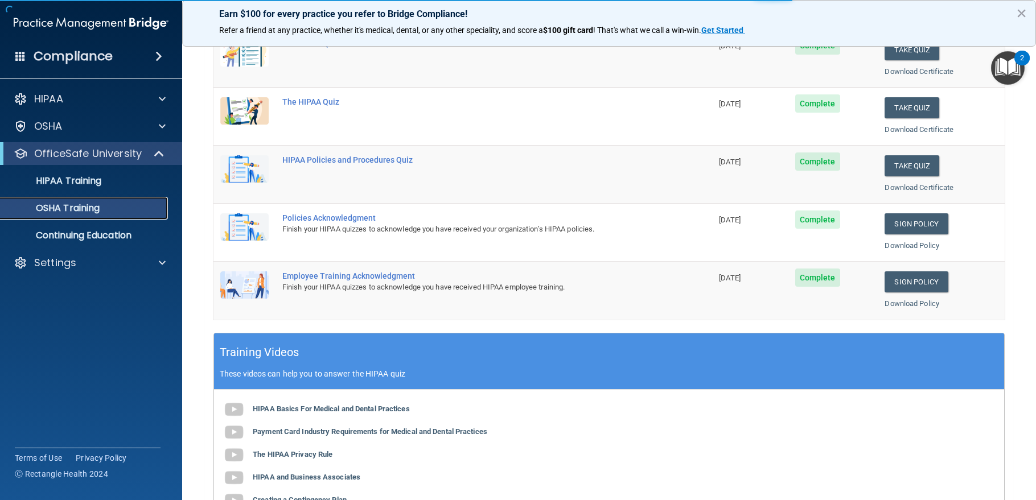
scroll to position [5, 0]
